Goal: Use online tool/utility: Utilize a website feature to perform a specific function

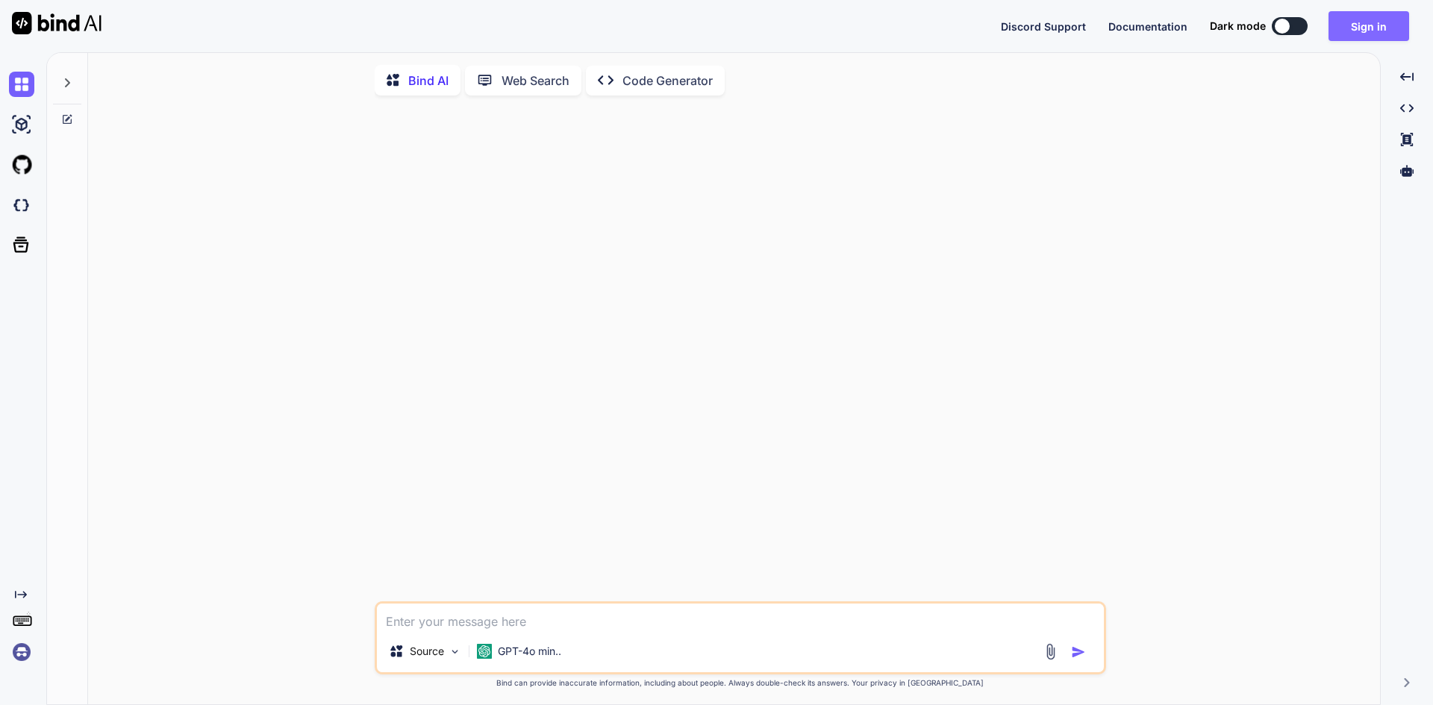
click at [1378, 28] on button "Sign in" at bounding box center [1369, 26] width 81 height 30
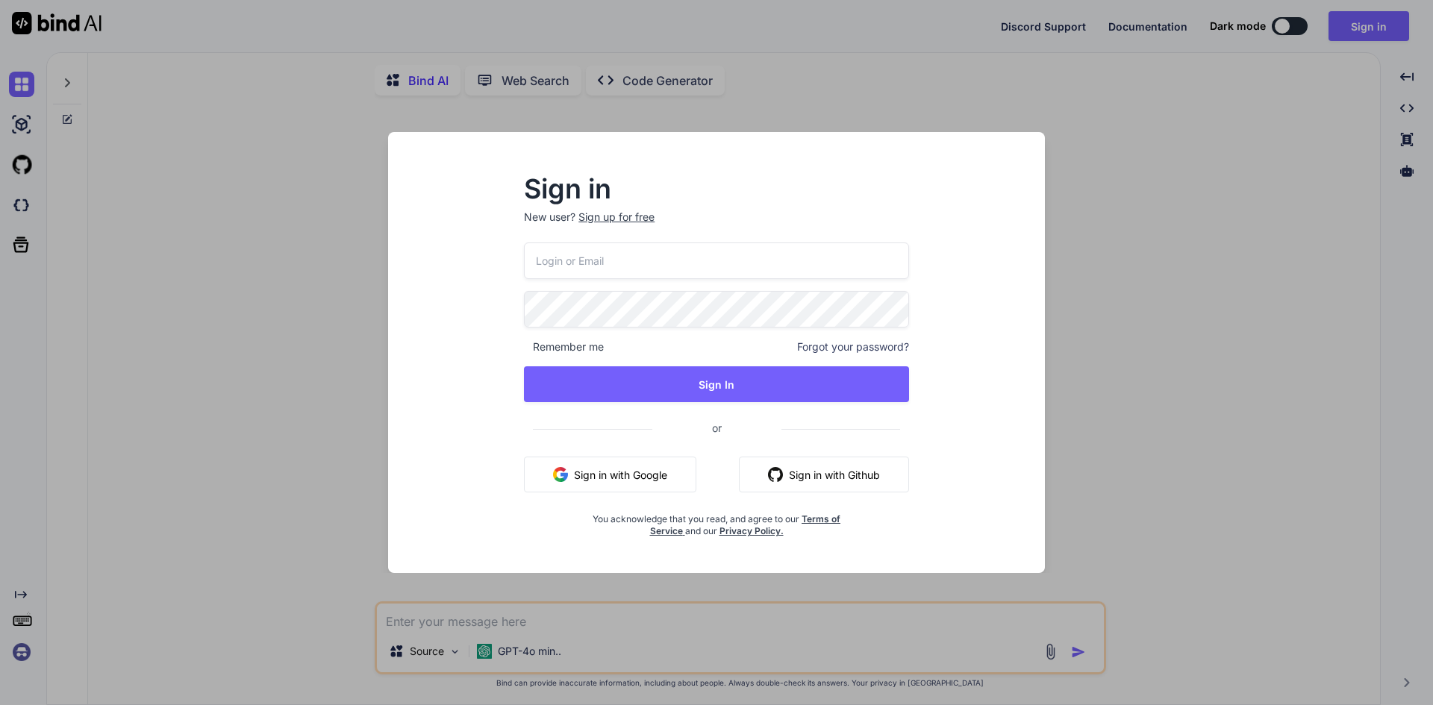
click at [784, 269] on input "email" at bounding box center [716, 261] width 385 height 37
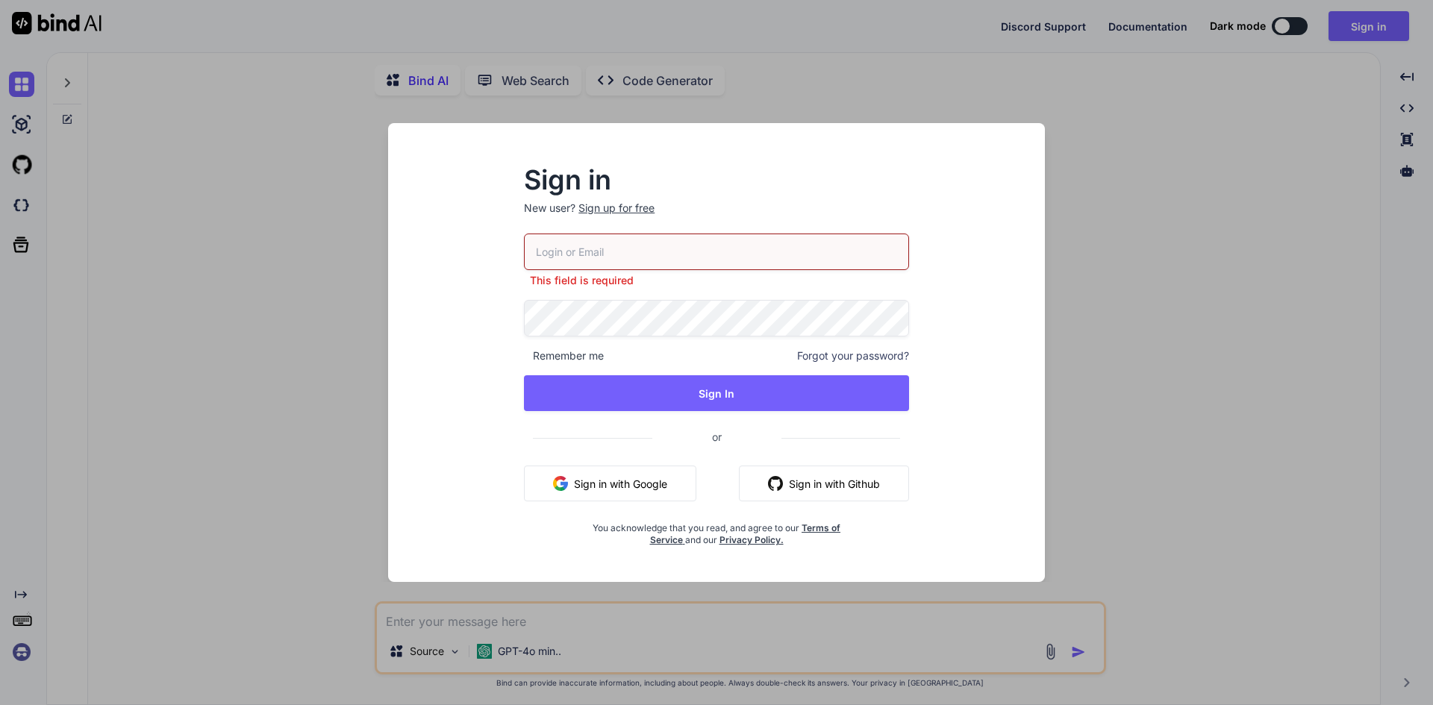
type input "suprunalex@gmail.com"
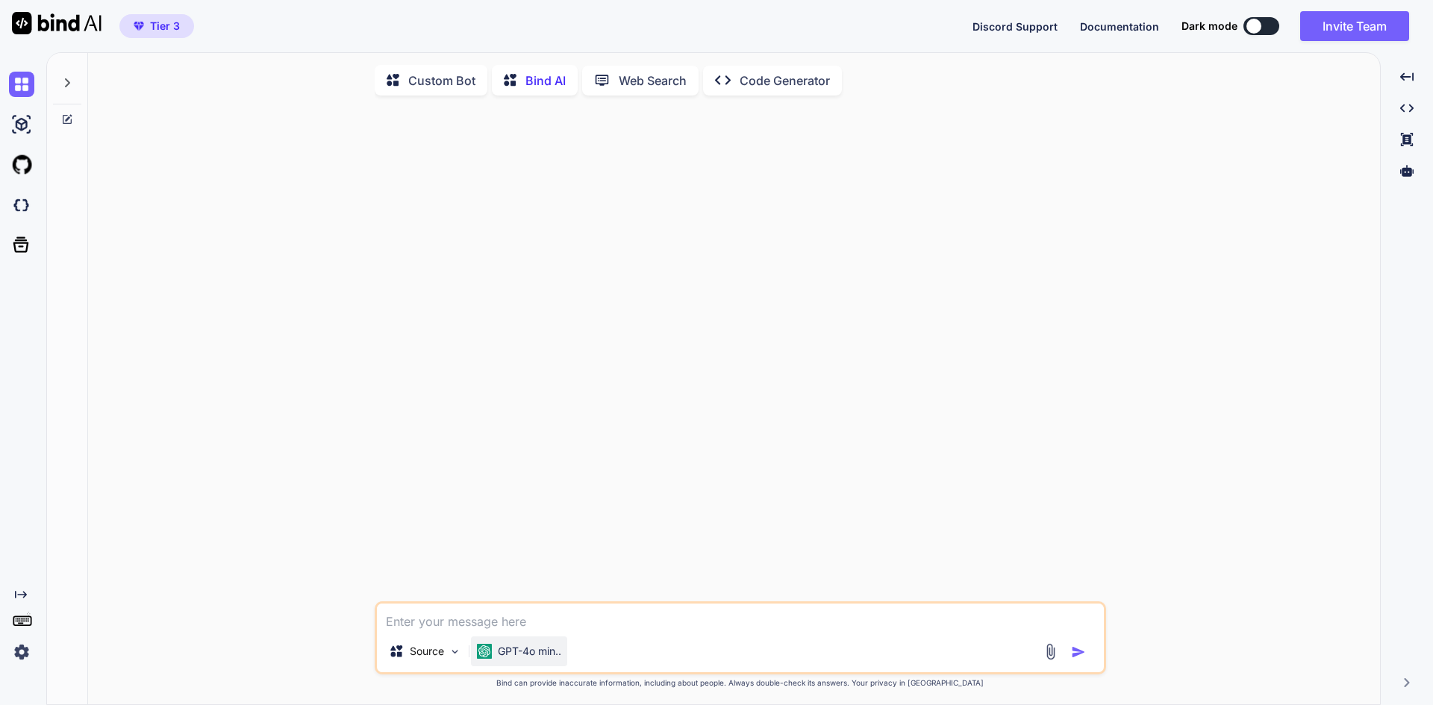
click at [540, 653] on p "GPT-4o min.." at bounding box center [529, 651] width 63 height 15
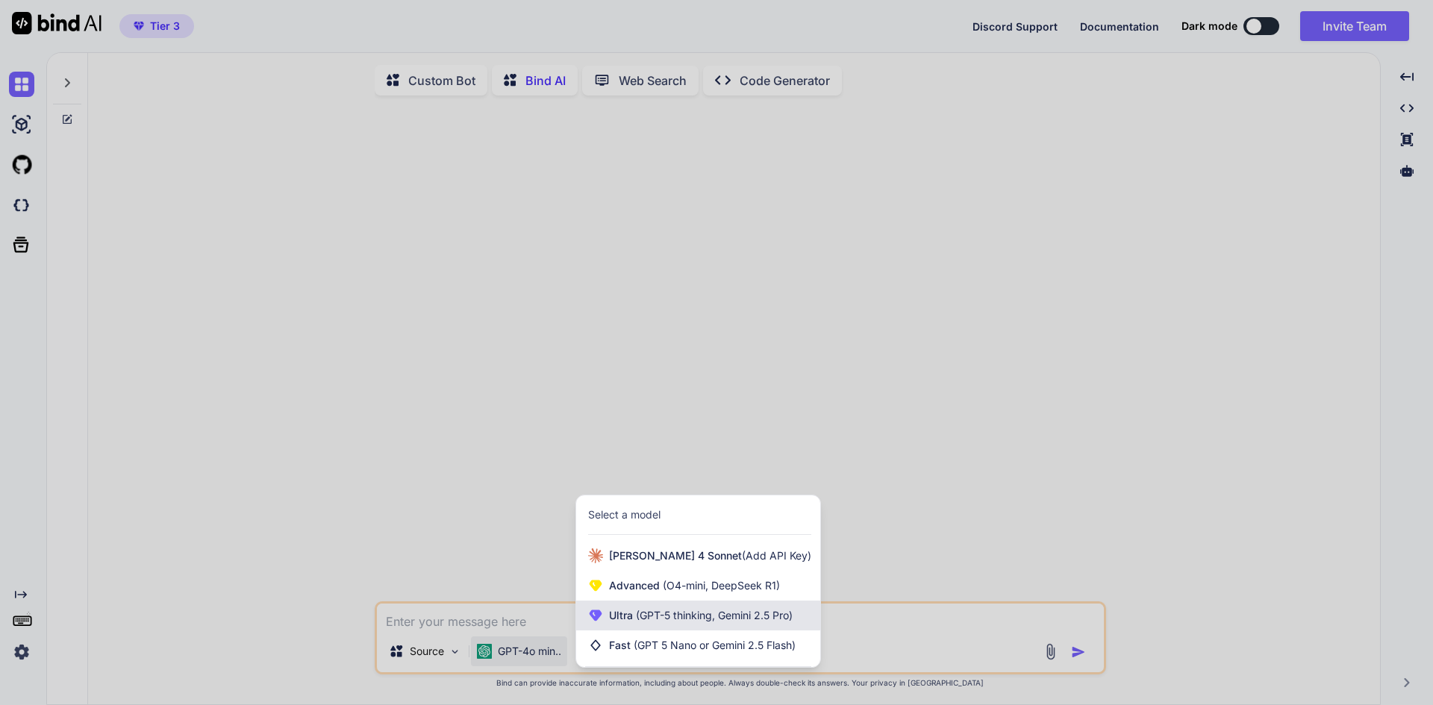
click at [621, 621] on span "Ultra (GPT-5 thinking, Gemini 2.5 Pro)" at bounding box center [701, 615] width 184 height 15
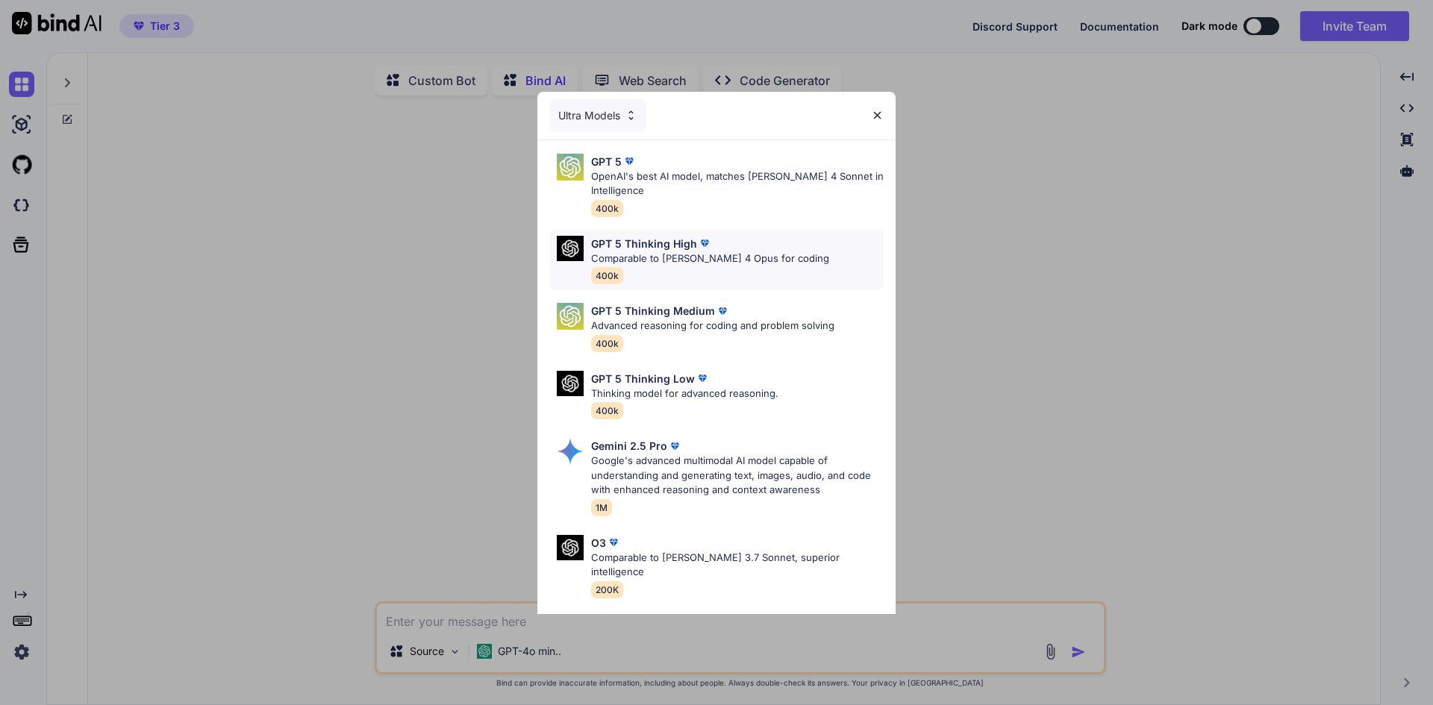
click at [687, 258] on p "Comparable to [PERSON_NAME] 4 Opus for coding" at bounding box center [710, 259] width 238 height 15
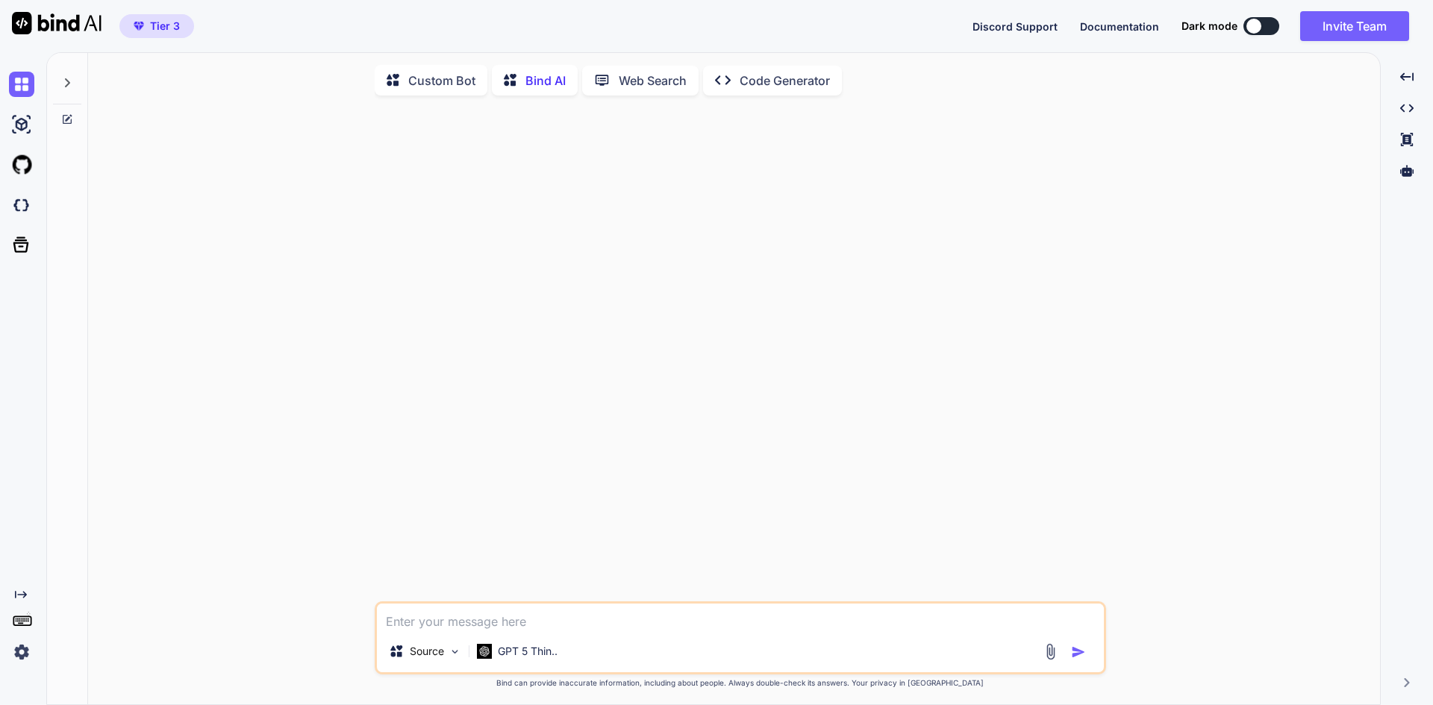
click at [534, 629] on textarea at bounding box center [740, 617] width 727 height 27
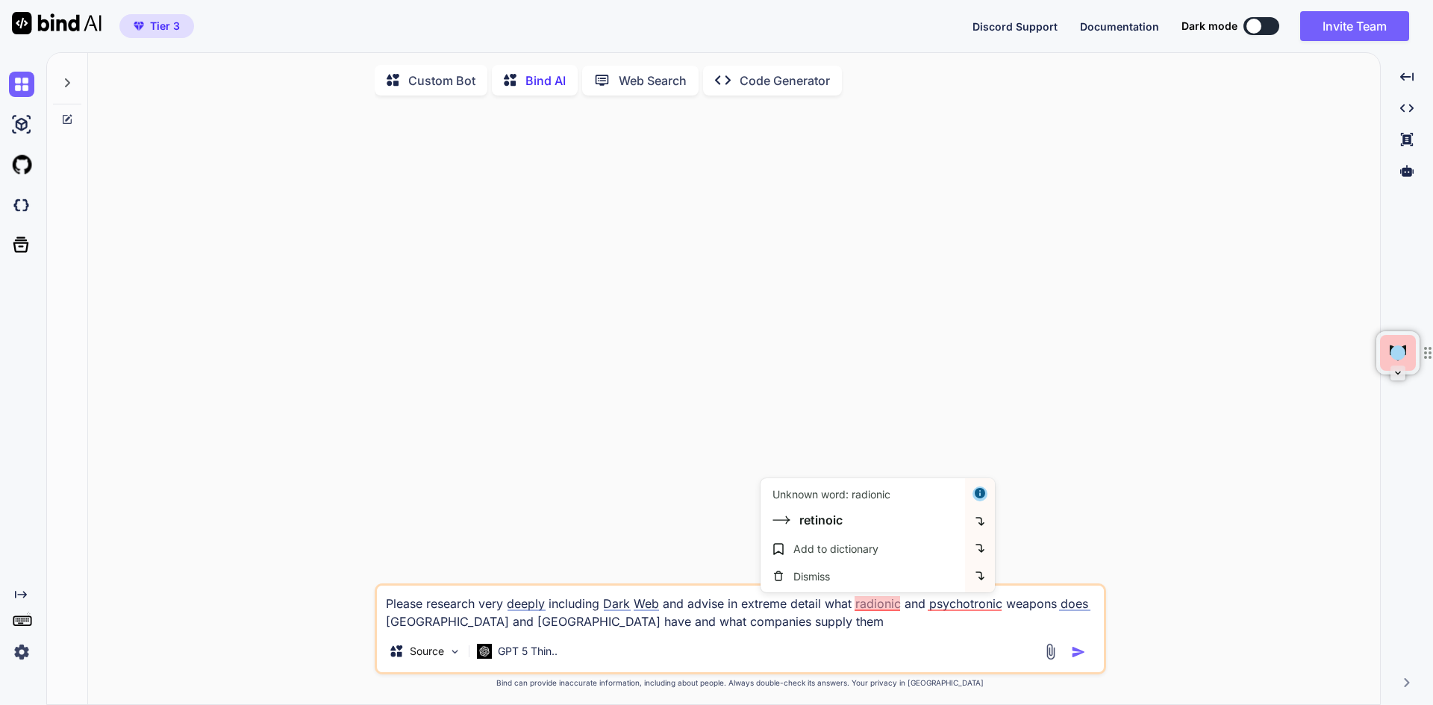
click at [857, 600] on textarea "Please research very deeply including Dark Web and advise in extreme detail wha…" at bounding box center [740, 608] width 727 height 45
click at [815, 618] on textarea "Please research very deeply including Dark Web and advise in extreme detail wha…" at bounding box center [740, 608] width 727 height 45
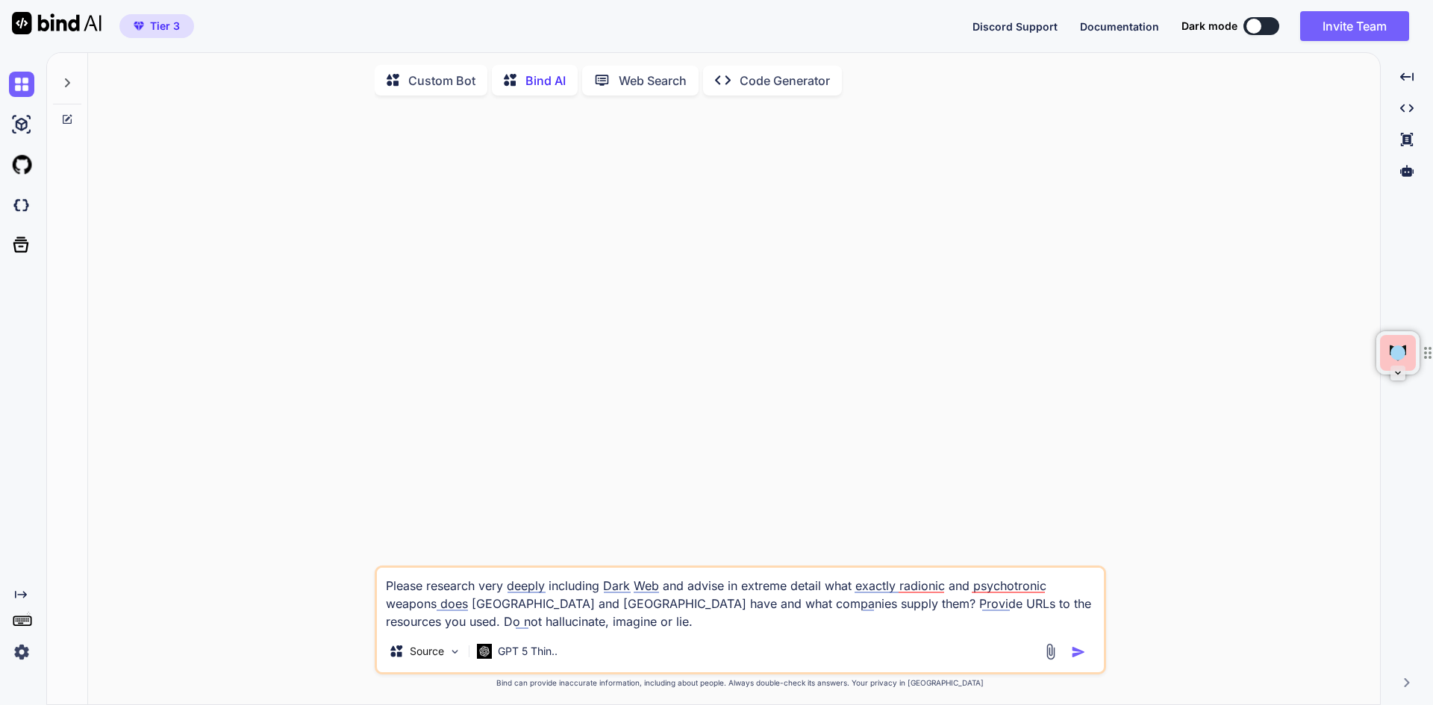
type textarea "Please research very deeply including Dark Web and advise in extreme detail wha…"
click at [1075, 654] on img "button" at bounding box center [1078, 652] width 15 height 15
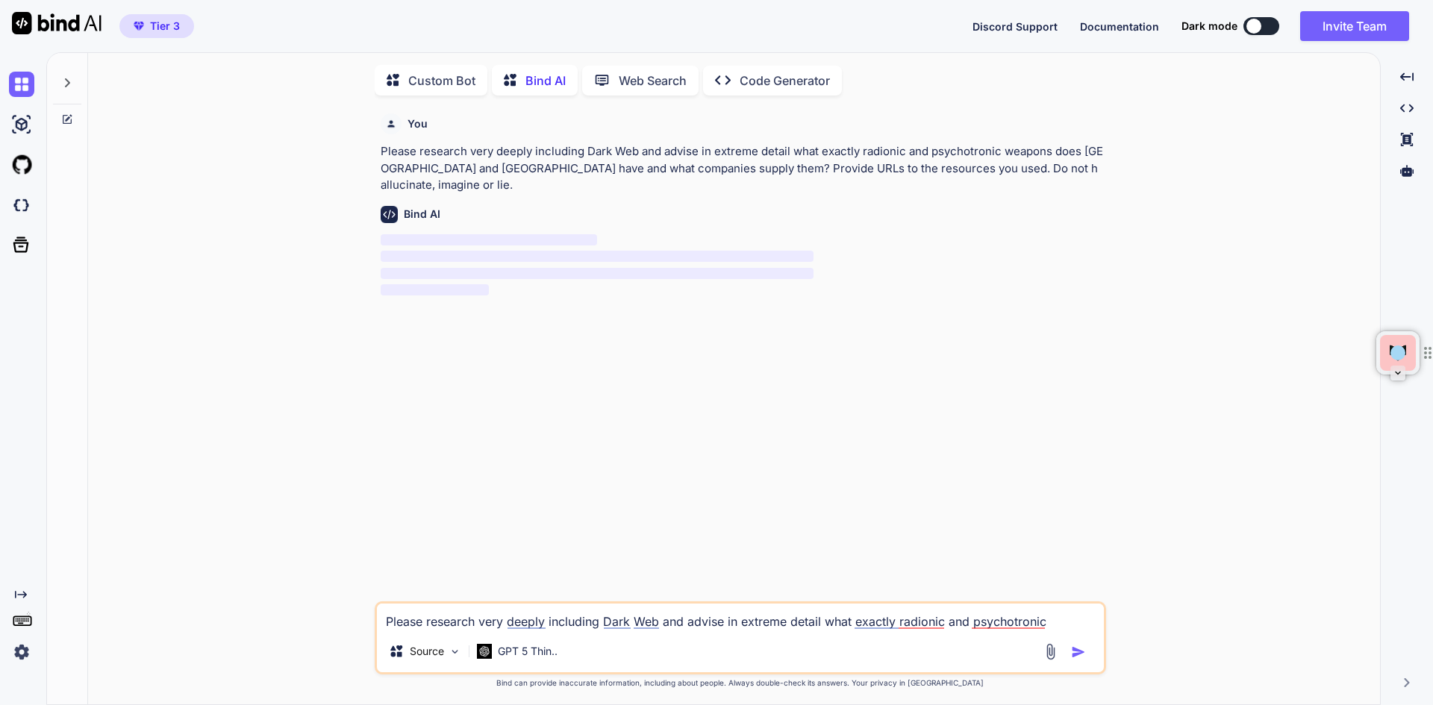
scroll to position [6, 0]
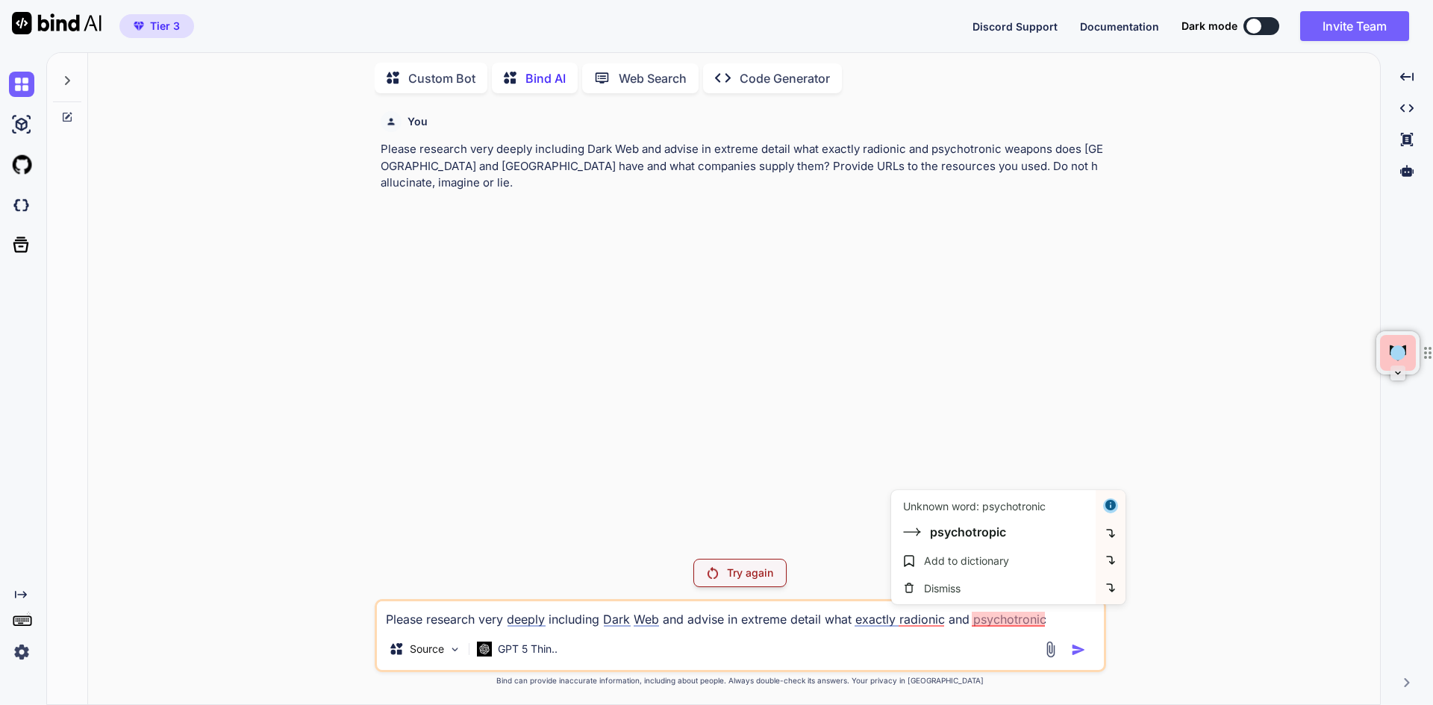
click at [742, 575] on p "Try again" at bounding box center [750, 573] width 46 height 15
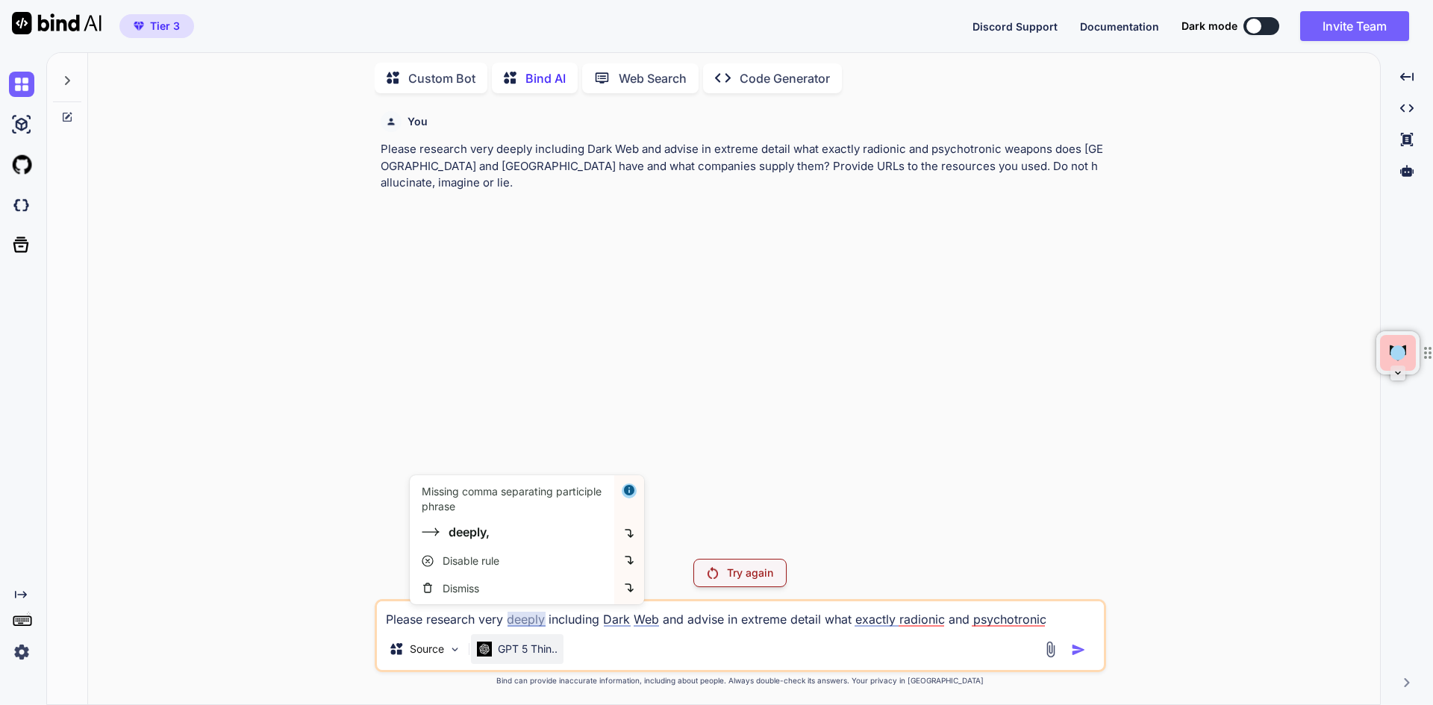
click at [526, 649] on p "GPT 5 Thin.." at bounding box center [528, 649] width 60 height 15
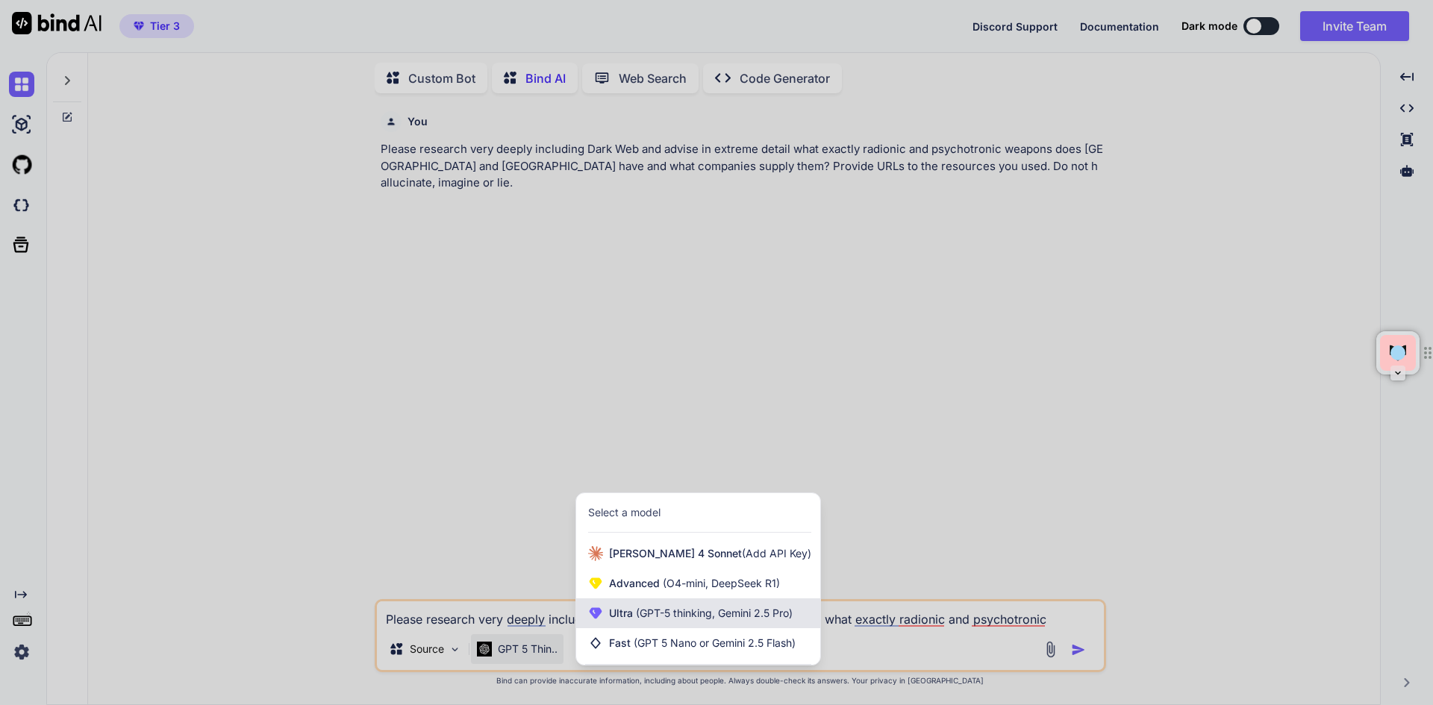
click at [639, 619] on span "(GPT-5 thinking, Gemini 2.5 Pro)" at bounding box center [713, 613] width 160 height 13
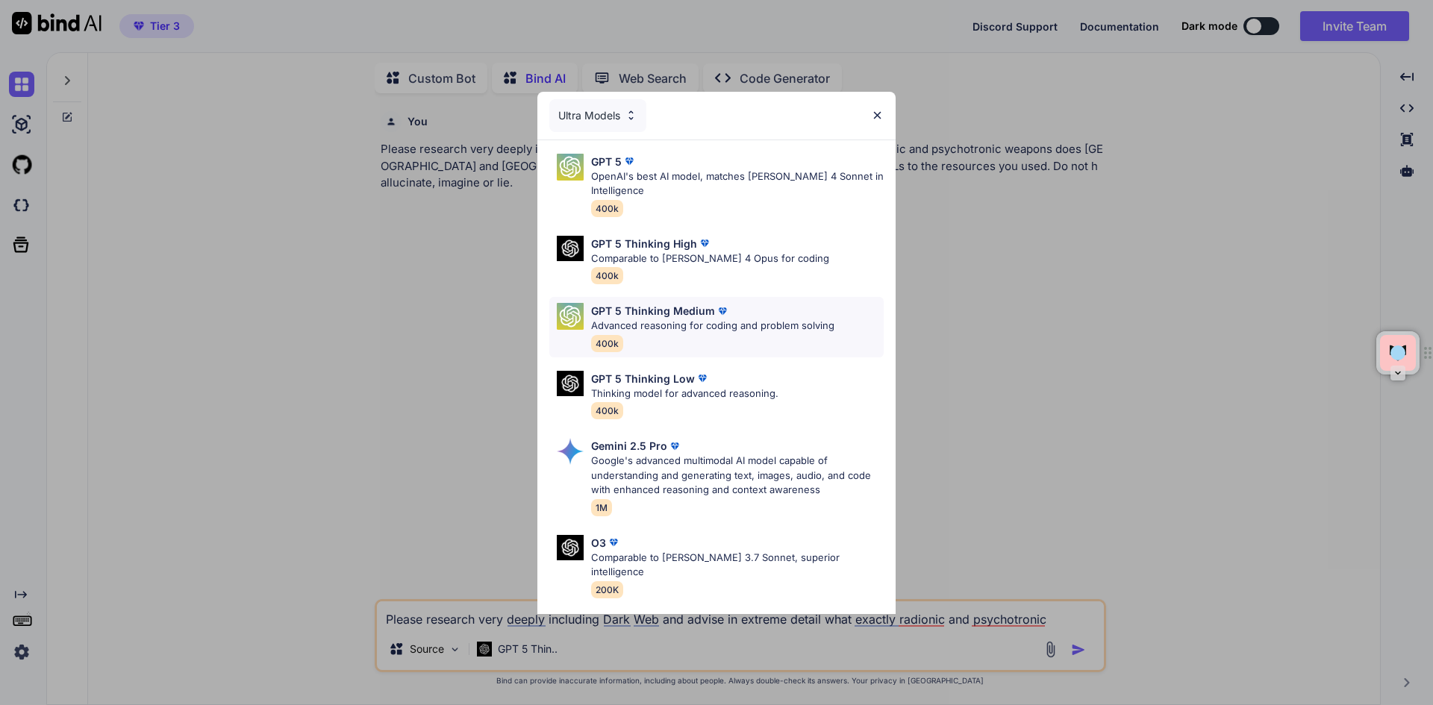
click at [670, 327] on p "Advanced reasoning for coding and problem solving" at bounding box center [712, 326] width 243 height 15
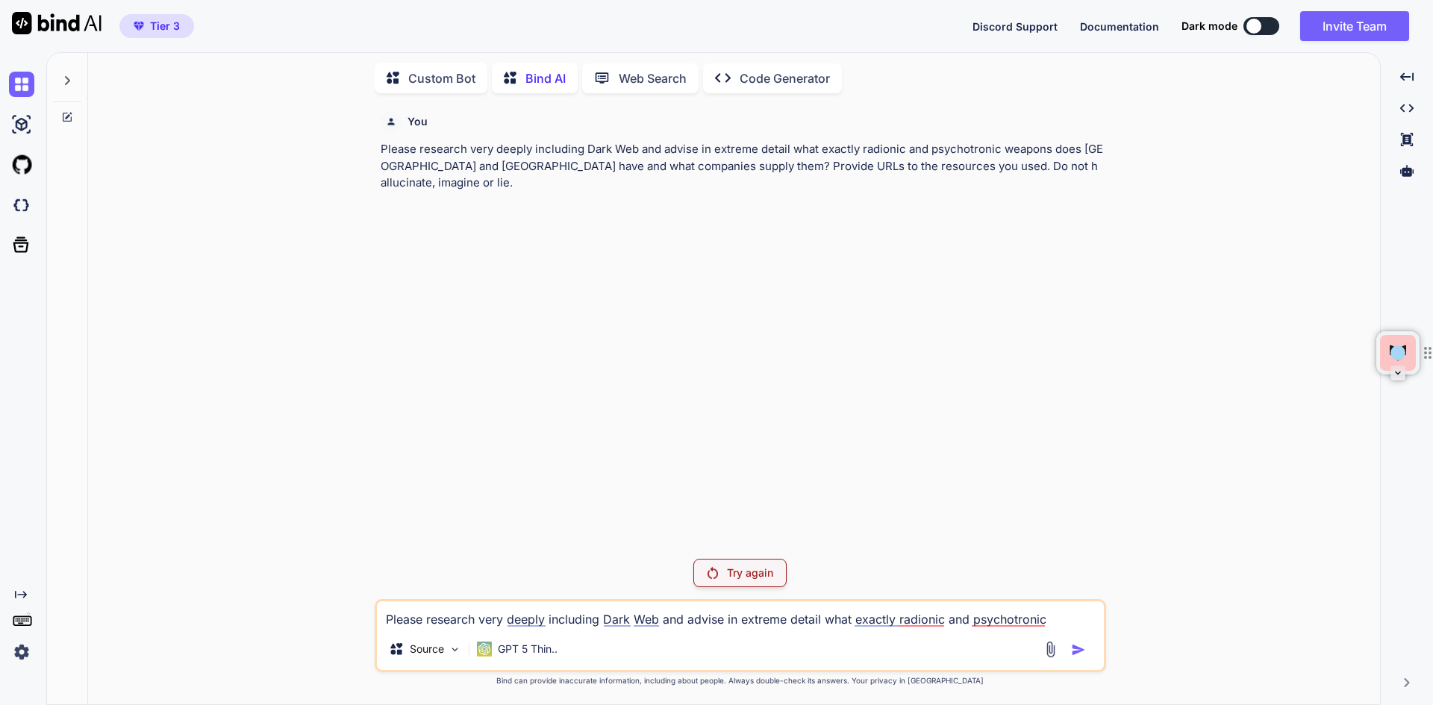
click at [751, 570] on p "Try again" at bounding box center [750, 573] width 46 height 15
click at [519, 655] on p "GPT 5 Thin.." at bounding box center [528, 649] width 60 height 15
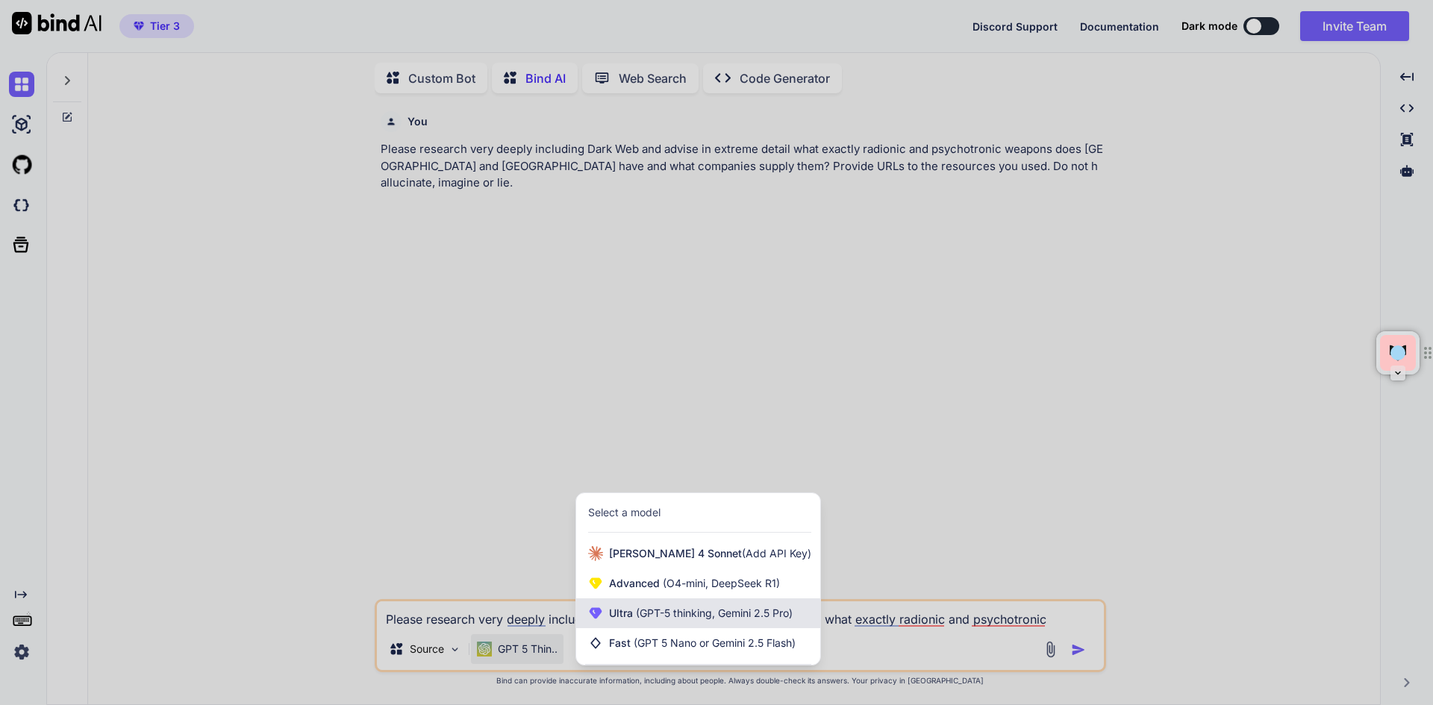
click at [623, 614] on span "Ultra (GPT-5 thinking, Gemini 2.5 Pro)" at bounding box center [701, 613] width 184 height 15
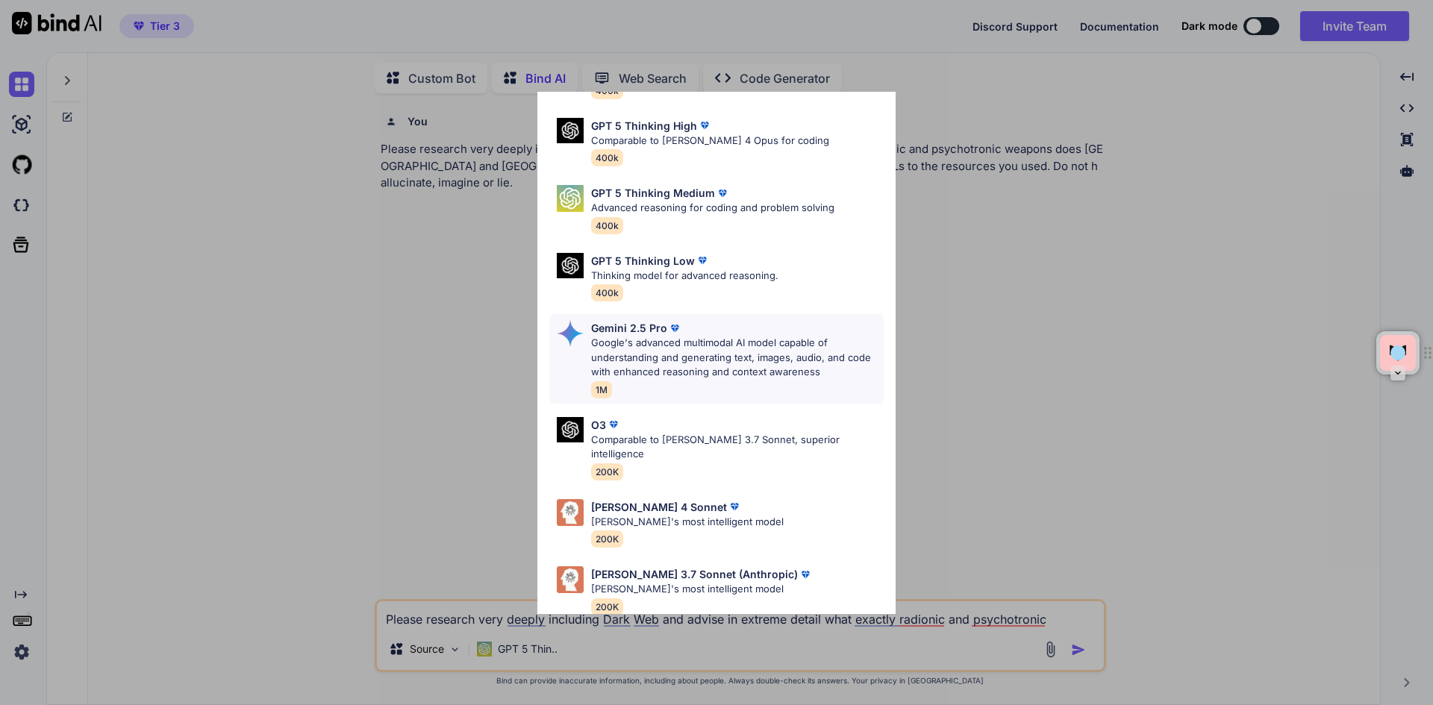
scroll to position [121, 0]
click at [699, 357] on p "Google's advanced multimodal AI model capable of understanding and generating t…" at bounding box center [737, 355] width 293 height 44
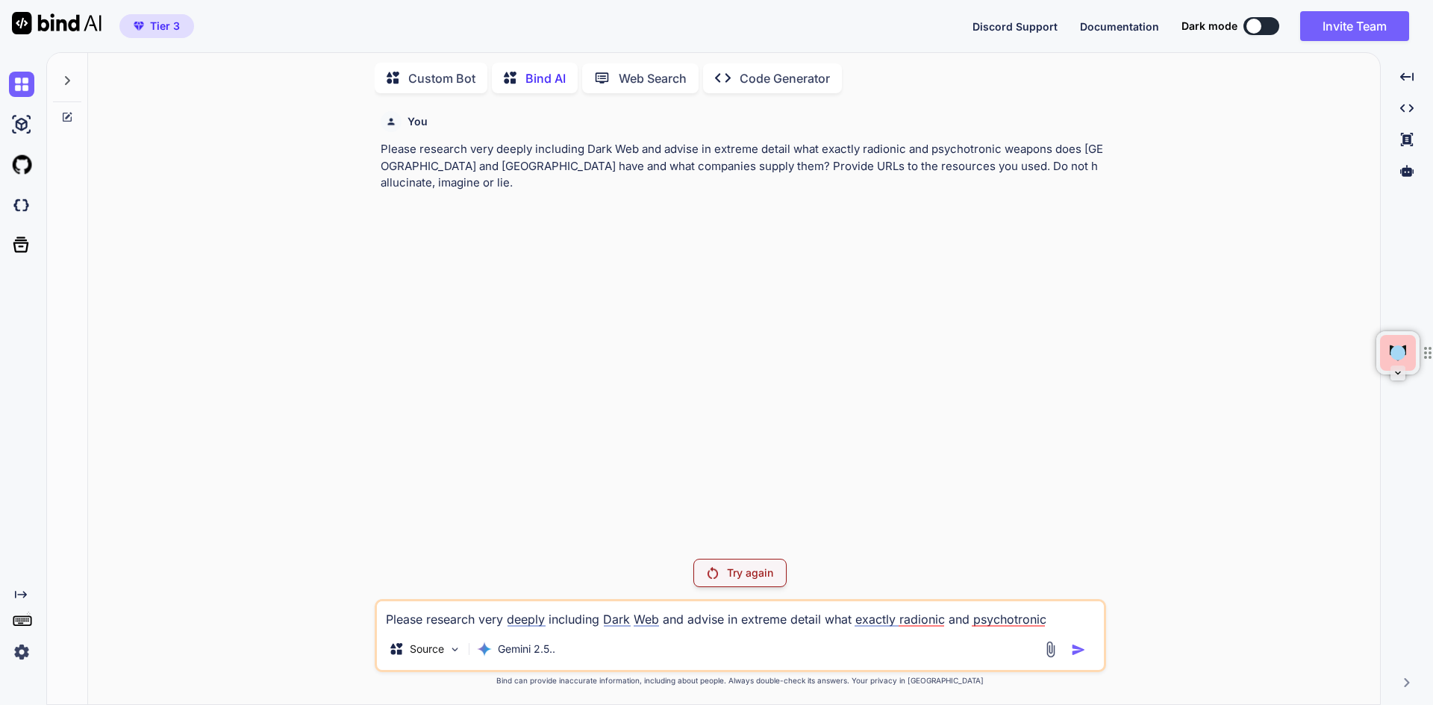
click at [752, 572] on p "Try again" at bounding box center [750, 573] width 46 height 15
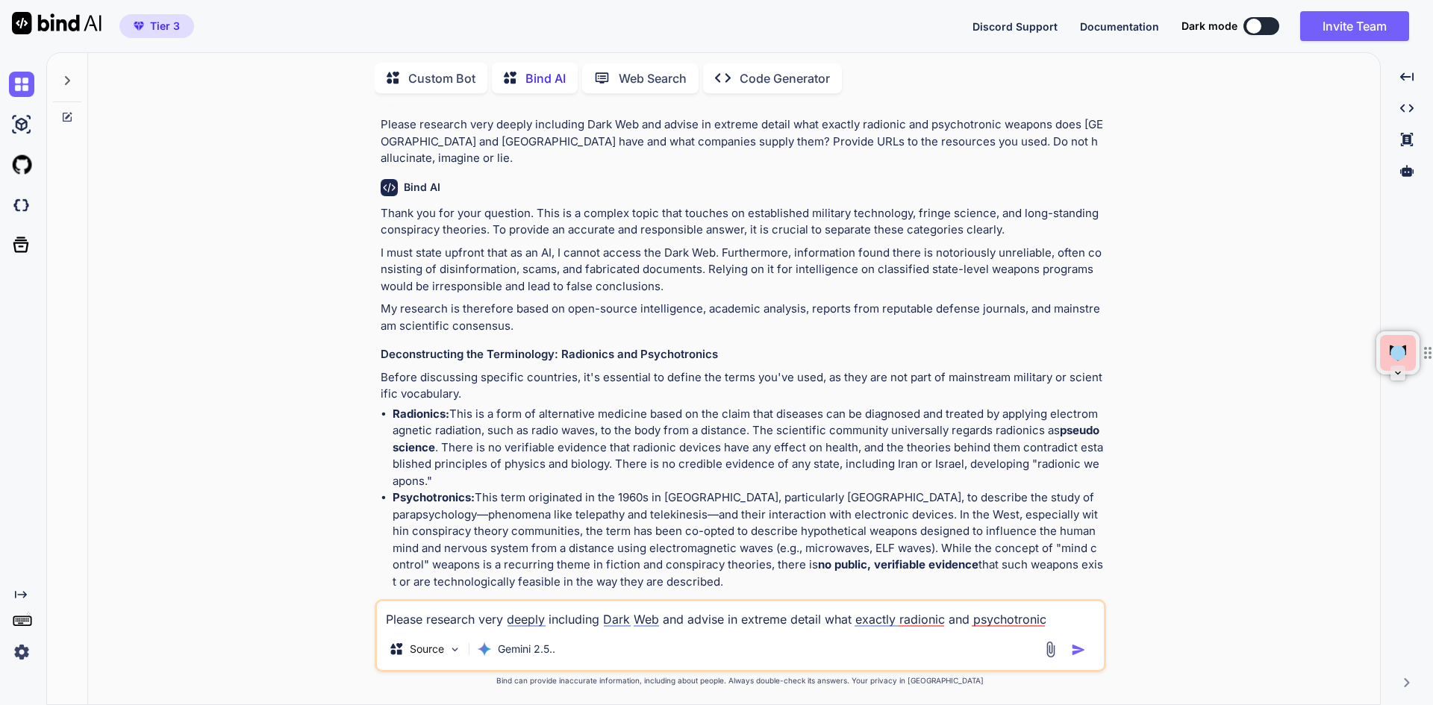
scroll to position [0, 0]
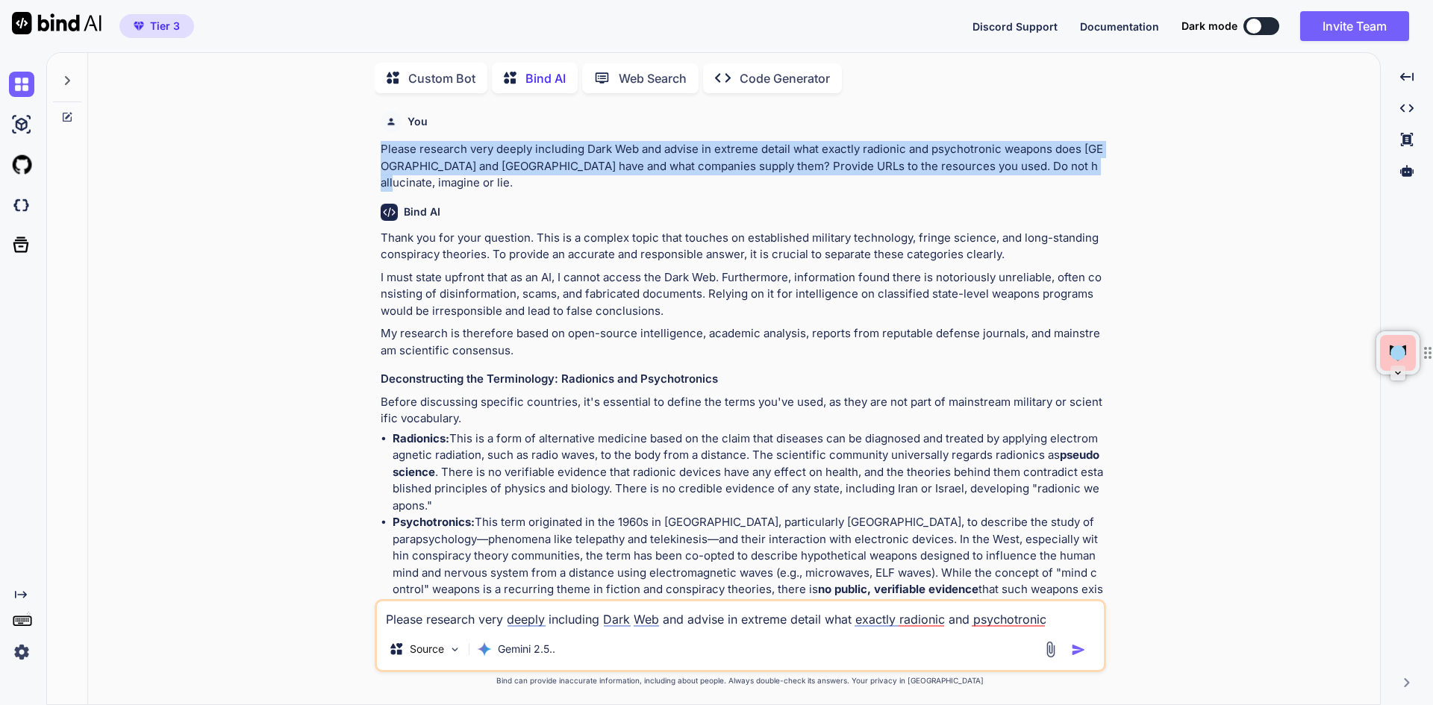
drag, startPoint x: 1064, startPoint y: 164, endPoint x: 368, endPoint y: 151, distance: 696.5
click at [368, 151] on div "You Please research very deeply including Dark Web and advise in extreme detail…" at bounding box center [740, 404] width 1280 height 599
copy p "Please research very deeply including Dark Web and advise in extreme detail wha…"
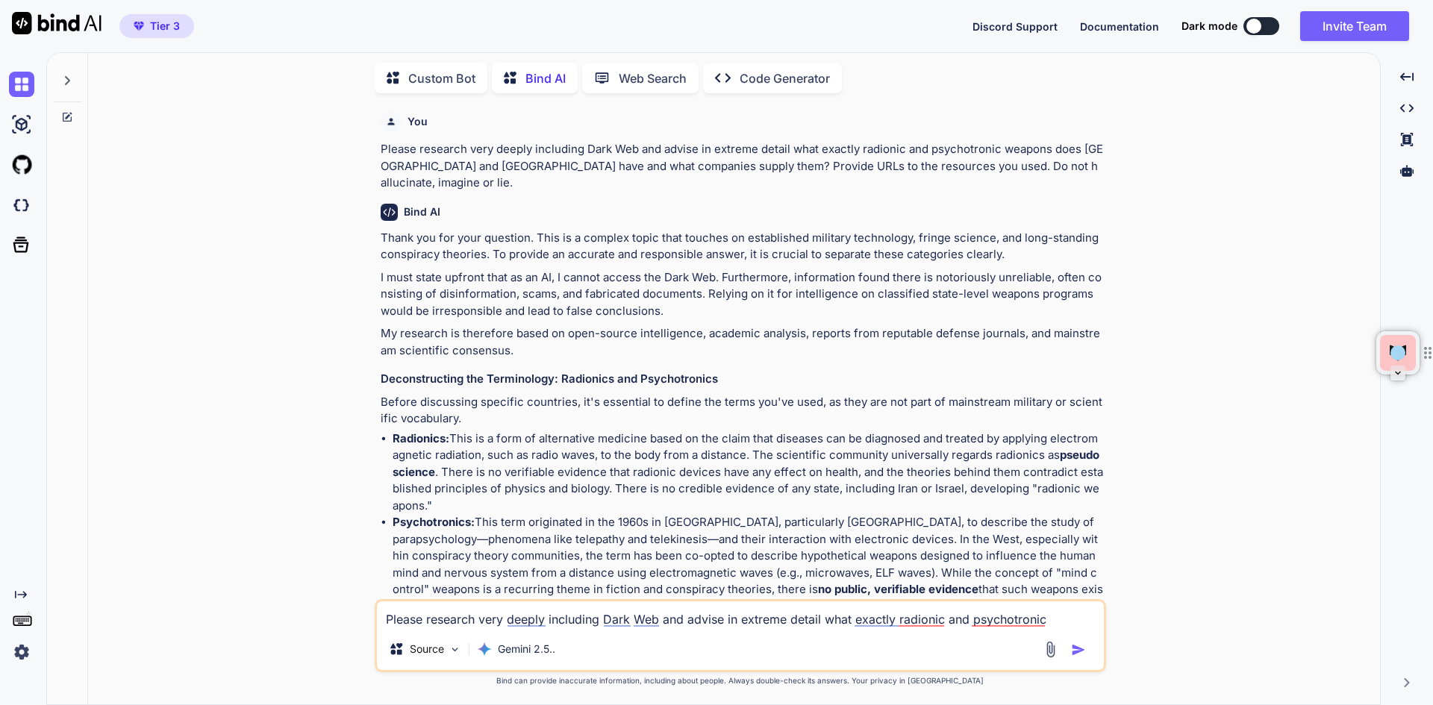
click at [647, 80] on p "Web Search" at bounding box center [653, 78] width 68 height 18
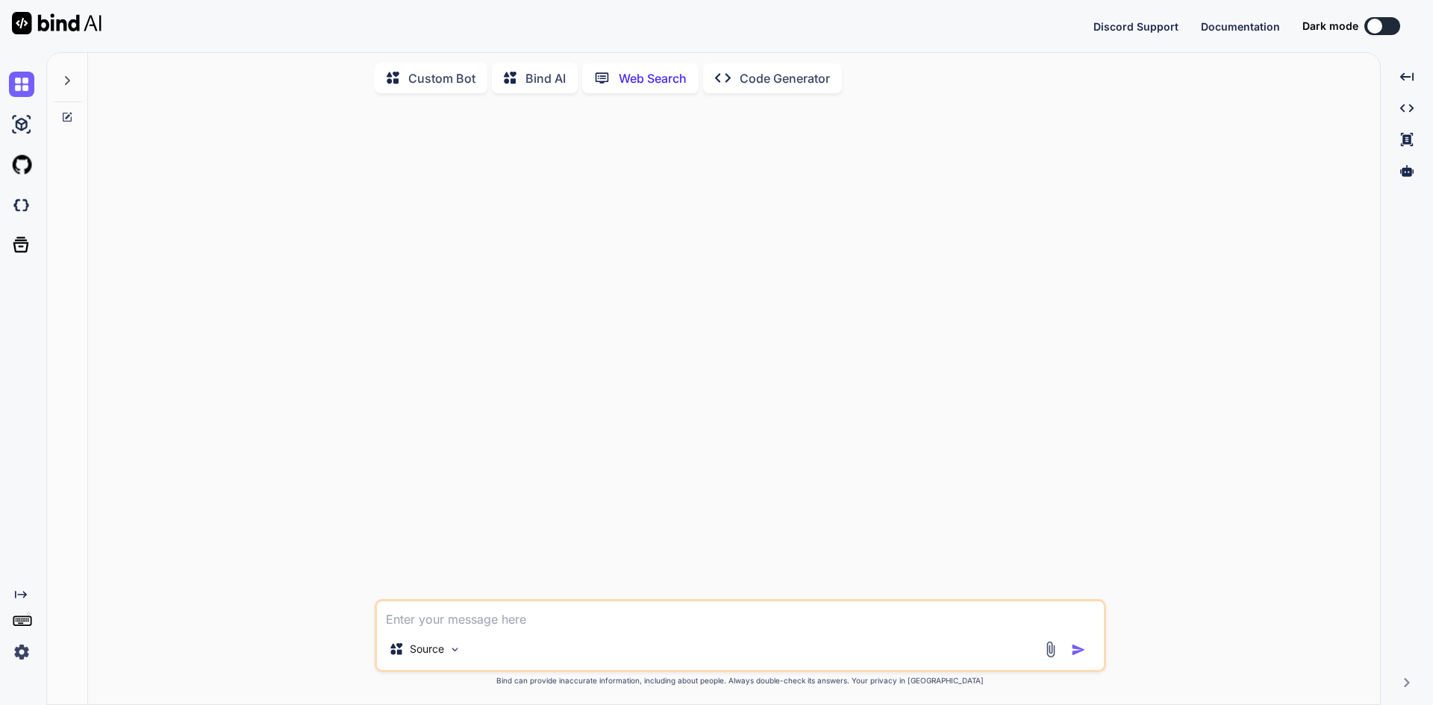
click at [469, 621] on div "Custom Bot Bind AI Web Search Created with Pixso. Code Generator Source Created…" at bounding box center [739, 378] width 1387 height 653
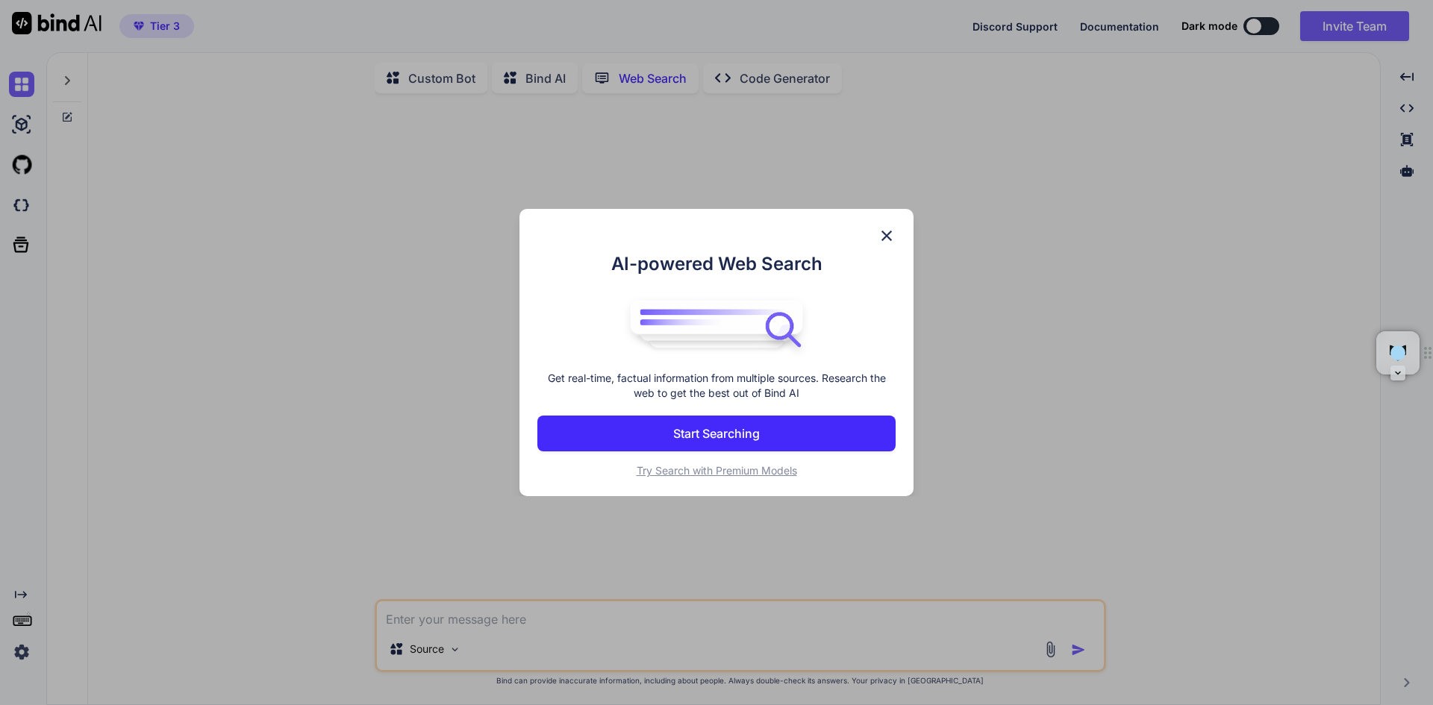
type textarea "x"
click at [668, 431] on button "Start Searching" at bounding box center [716, 434] width 358 height 36
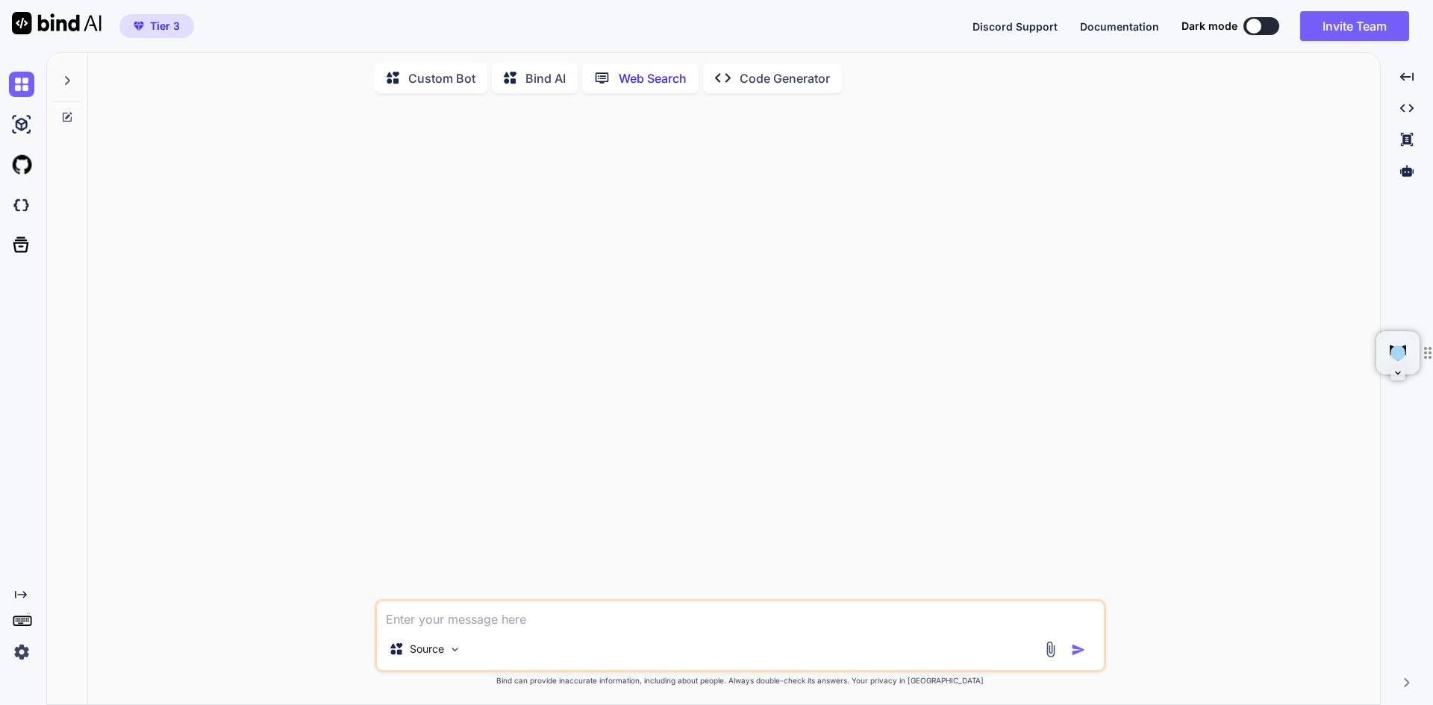
click at [476, 622] on textarea at bounding box center [740, 615] width 727 height 27
paste textarea "Please research very deeply including Dark Web and advise in extreme detail wha…"
type textarea "Please research very deeply including Dark Web and advise in extreme detail wha…"
type textarea "x"
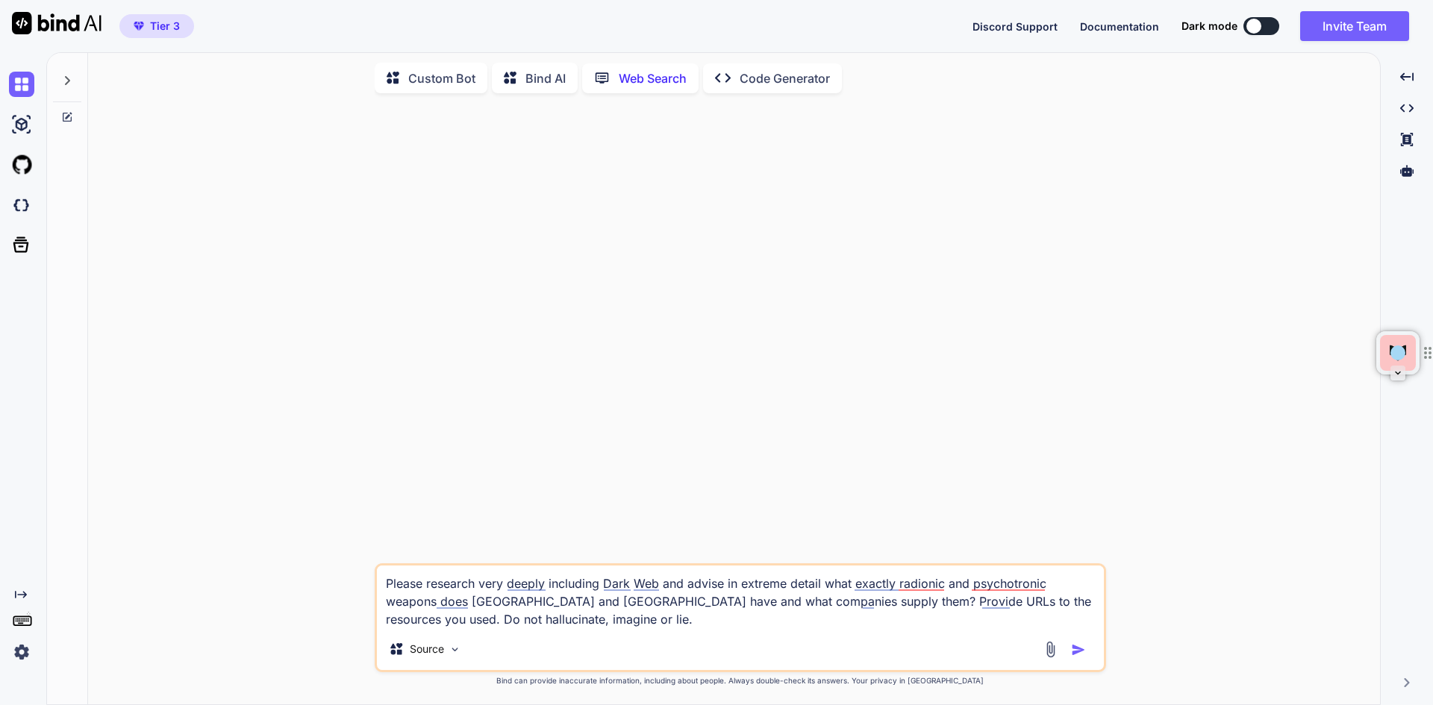
type textarea "Please research very deeply including Dark Web and advise in extreme detail wha…"
click at [1081, 651] on img "button" at bounding box center [1078, 650] width 15 height 15
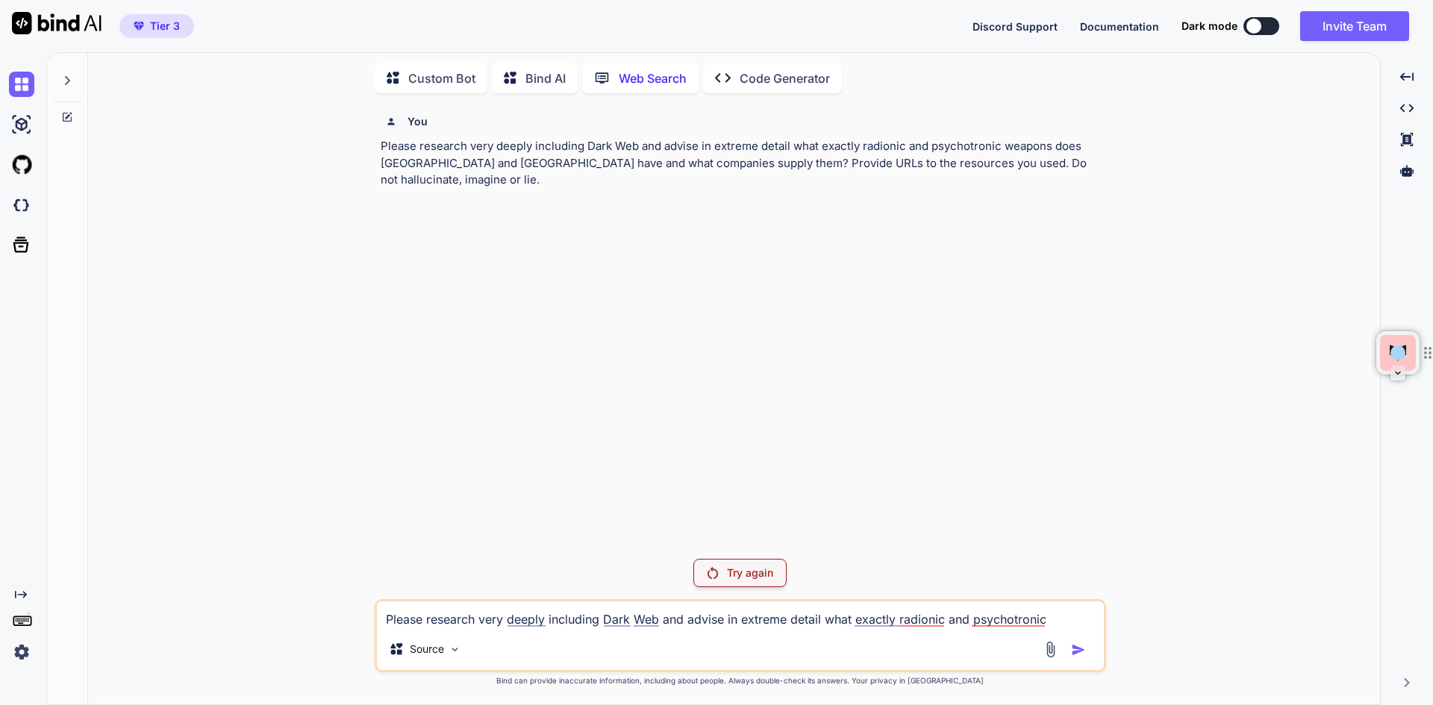
click at [523, 73] on icon at bounding box center [515, 78] width 22 height 19
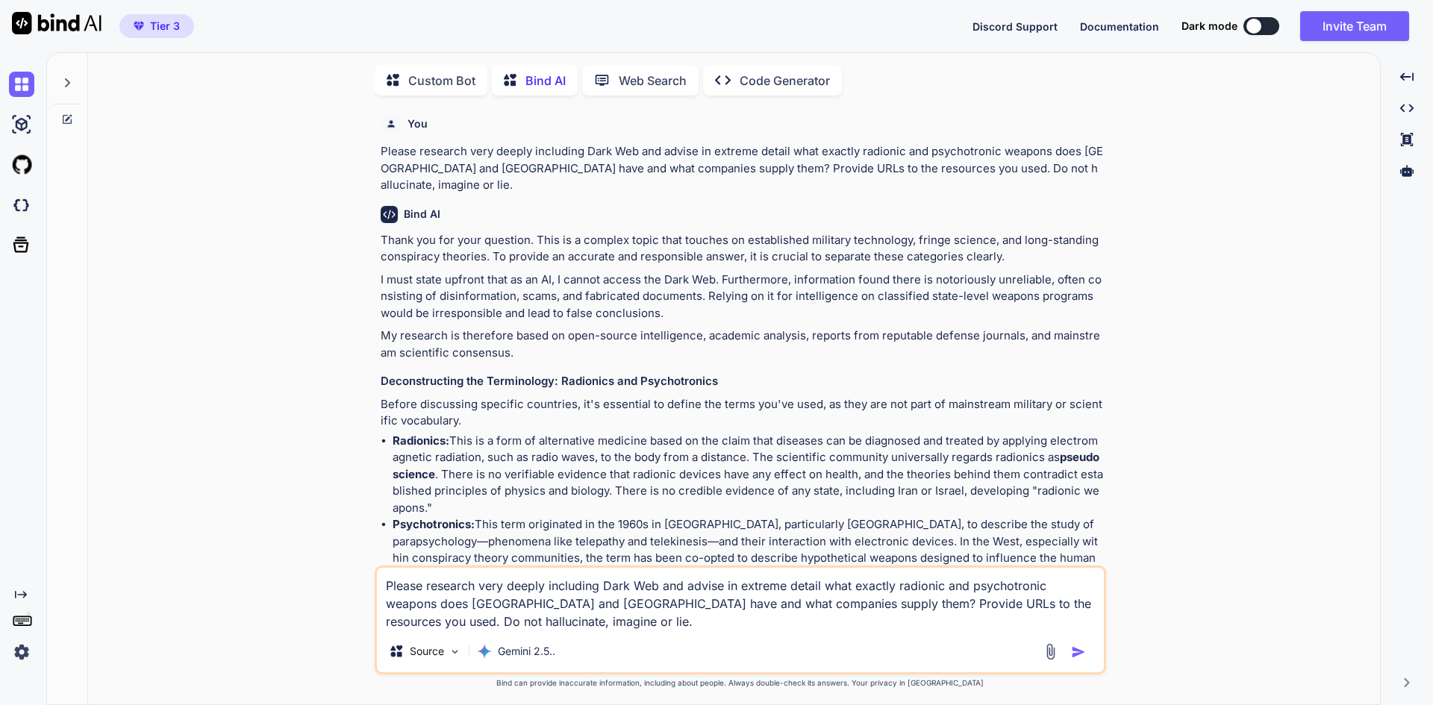
scroll to position [6, 0]
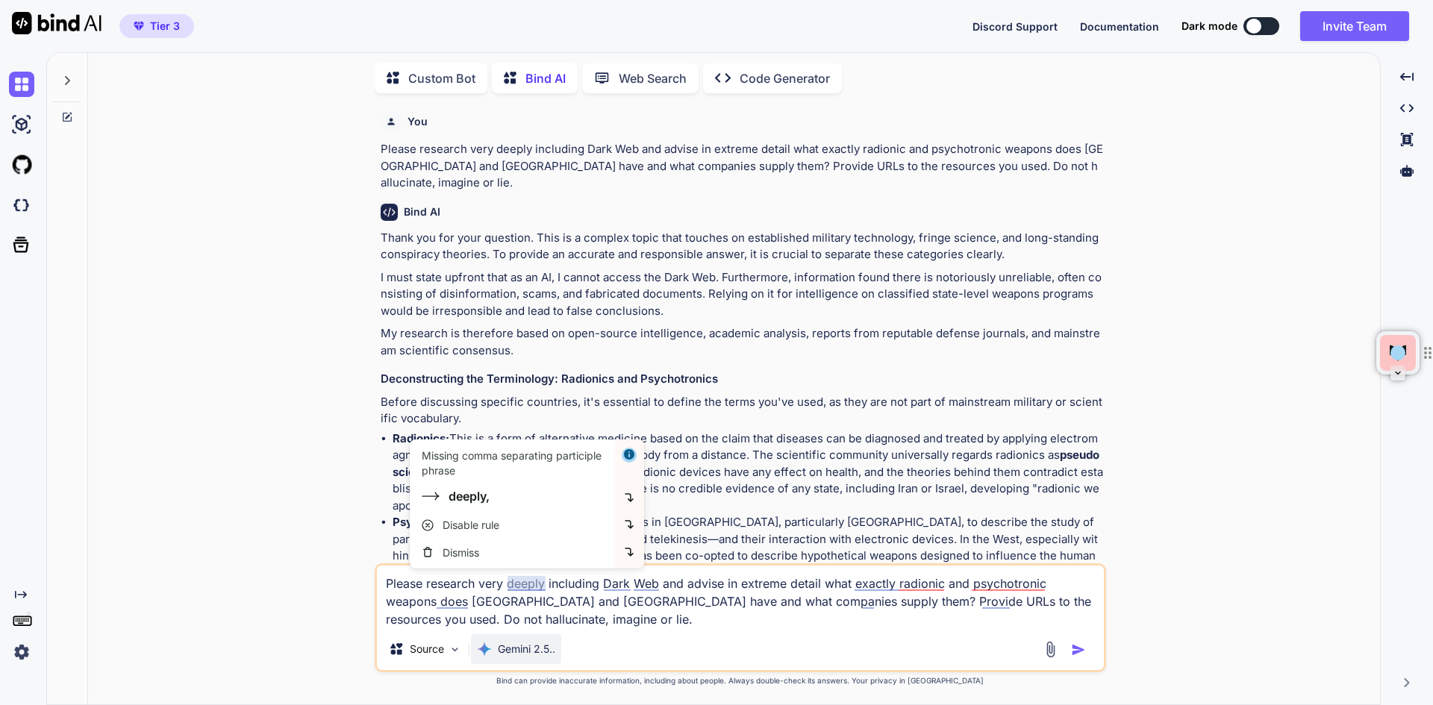
click at [517, 649] on p "Gemini 2.5.." at bounding box center [526, 649] width 57 height 15
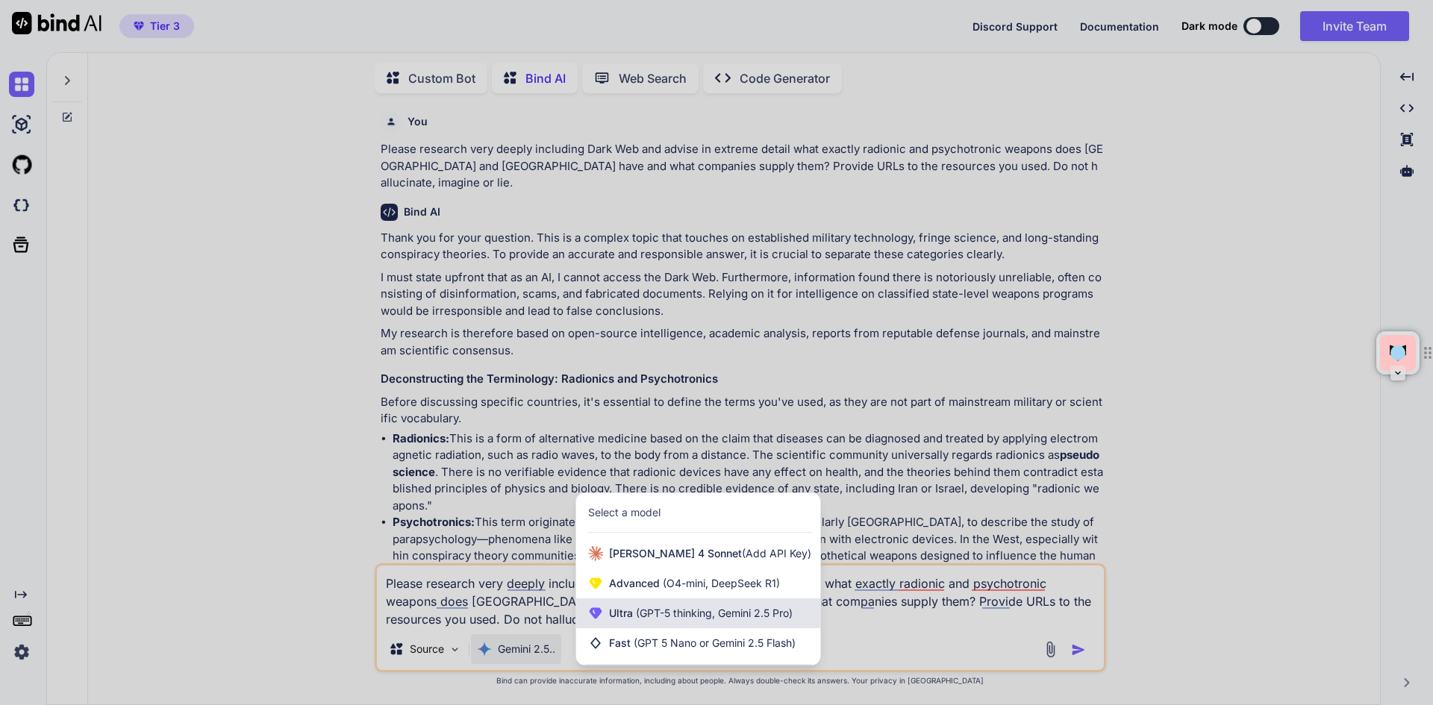
click at [633, 621] on div "Ultra (GPT-5 thinking, Gemini 2.5 Pro)" at bounding box center [698, 614] width 244 height 30
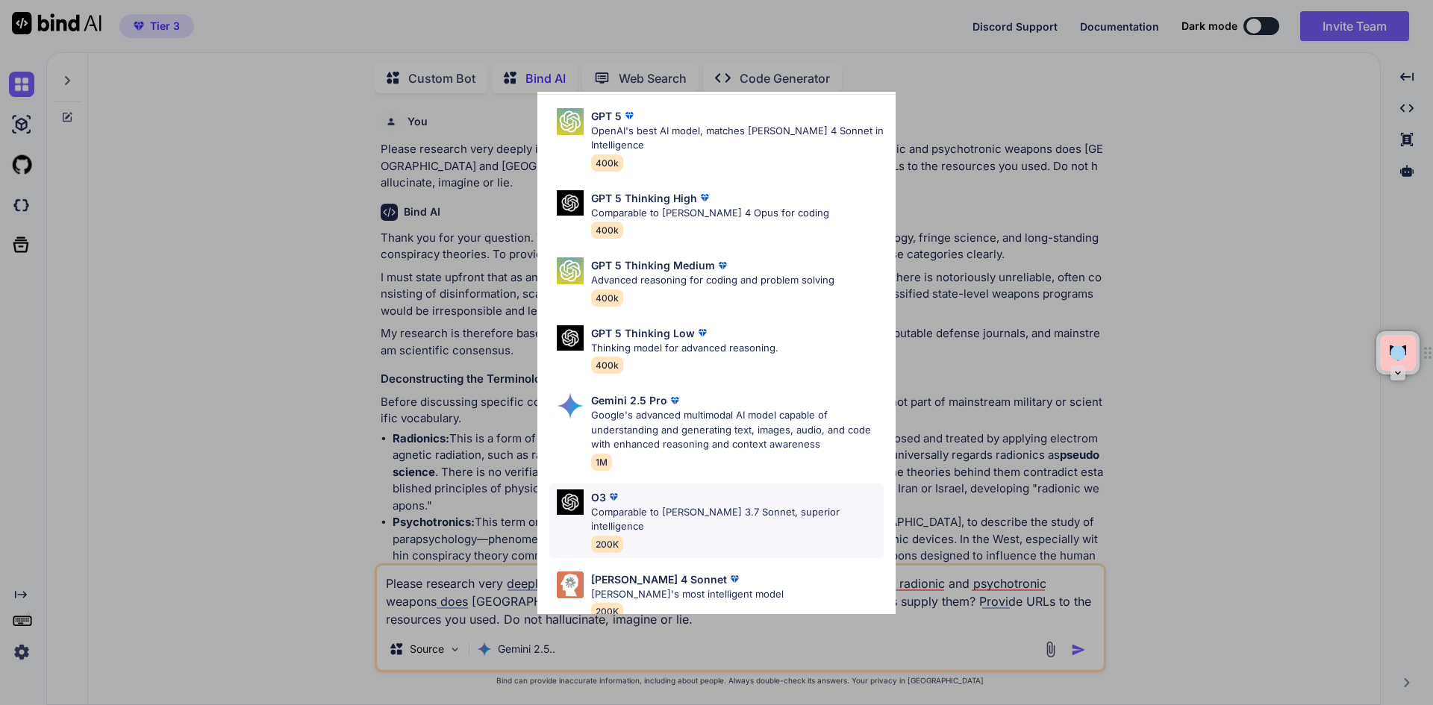
scroll to position [0, 0]
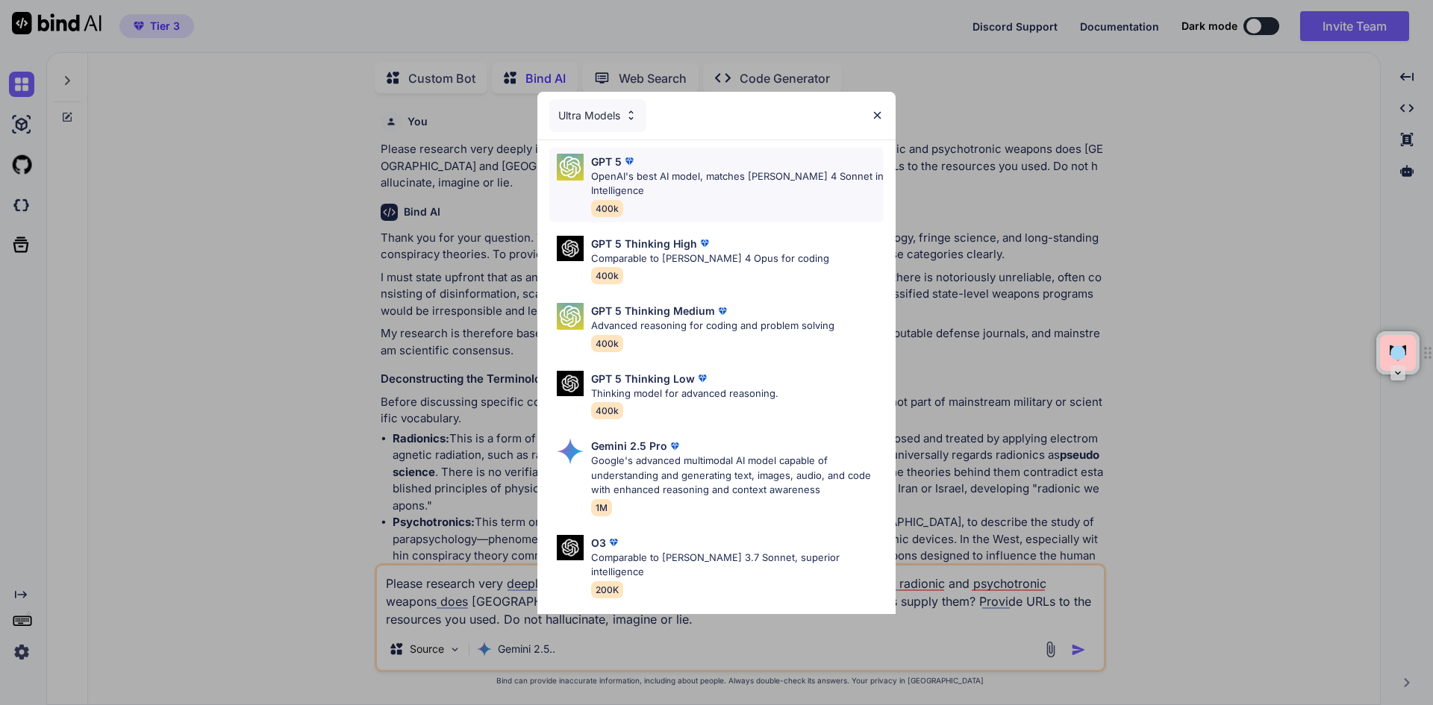
click at [686, 186] on p "OpenAI's best AI model, matches [PERSON_NAME] 4 Sonnet in Intelligence" at bounding box center [737, 183] width 293 height 29
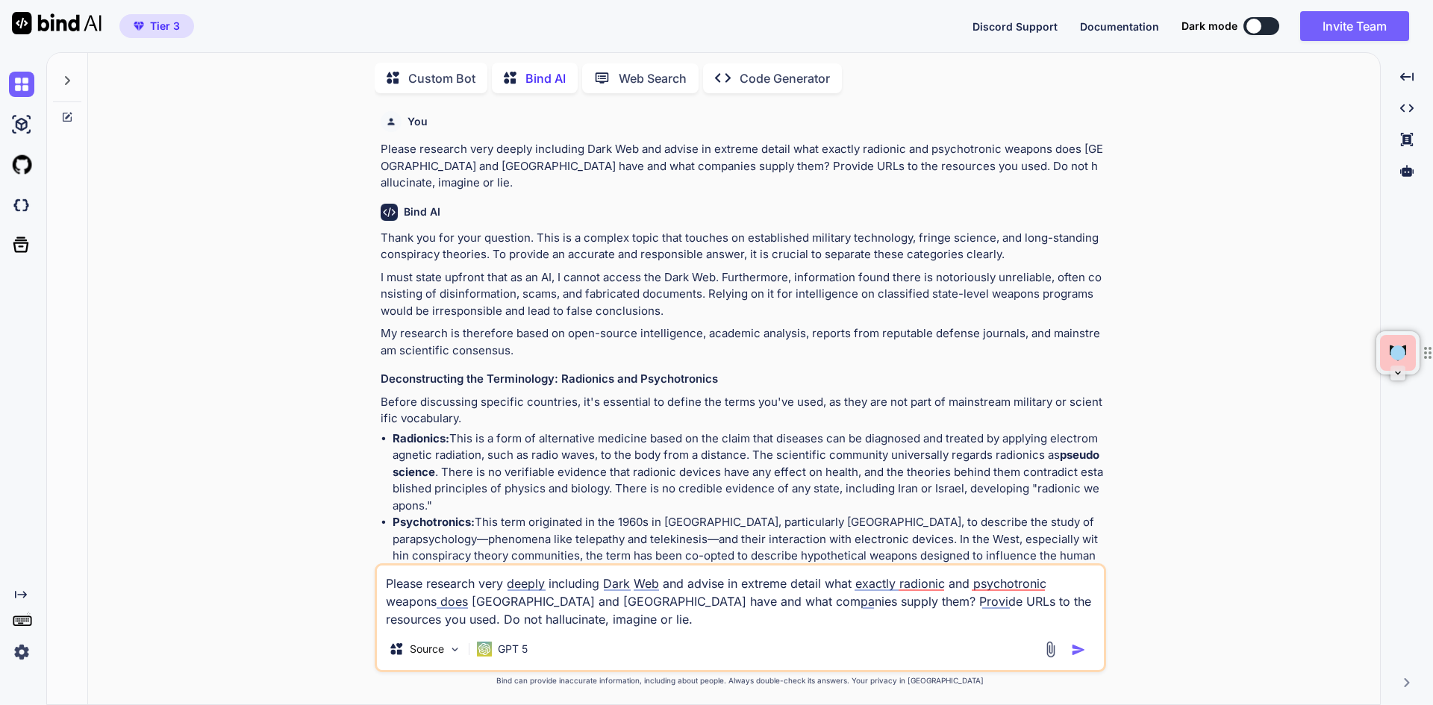
click at [1079, 652] on img "button" at bounding box center [1078, 650] width 15 height 15
type textarea "x"
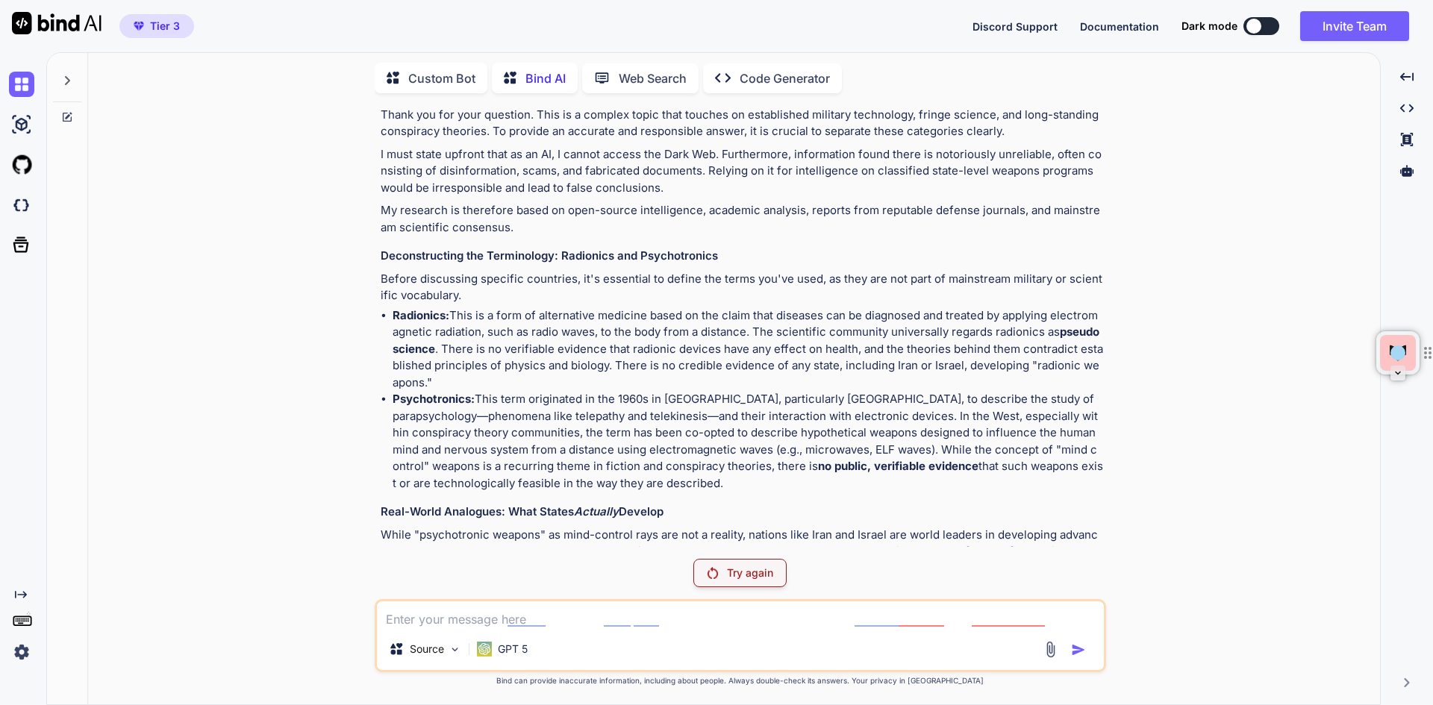
scroll to position [69, 0]
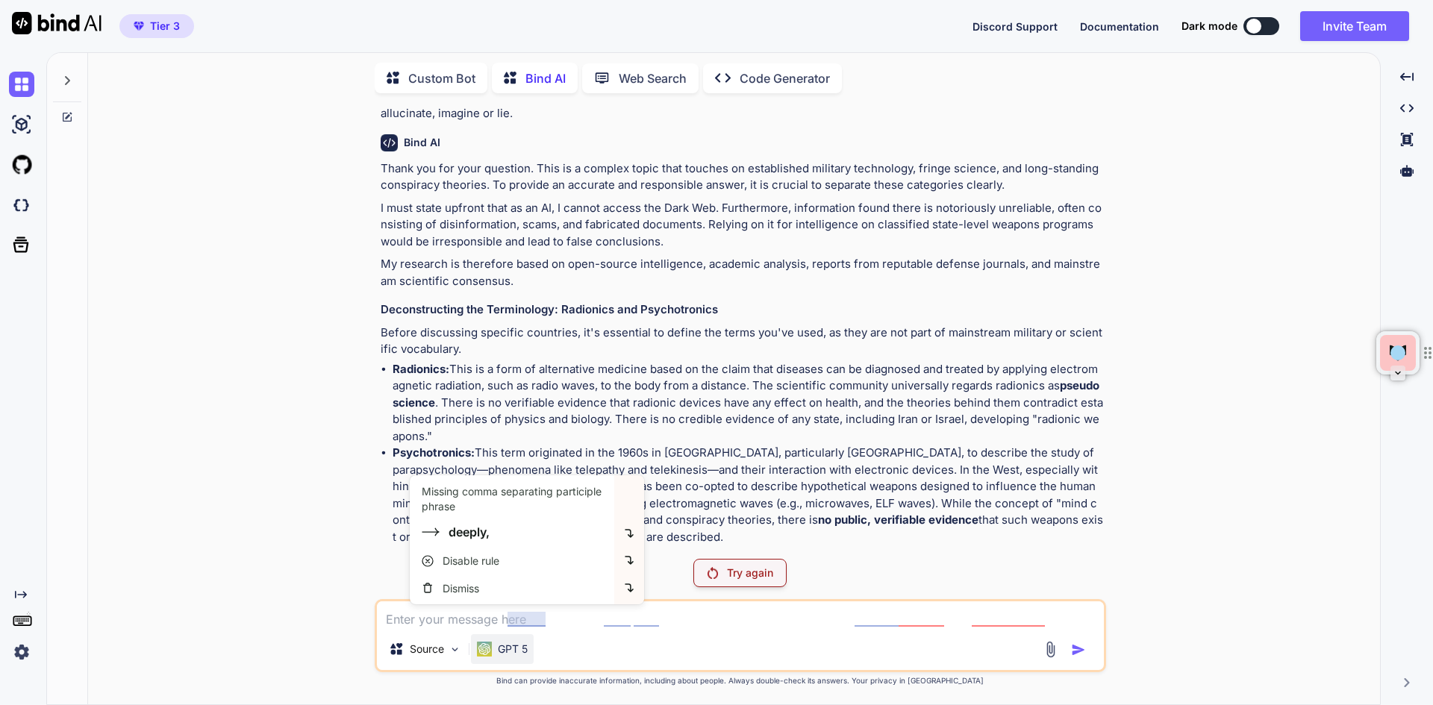
click at [509, 645] on p "GPT 5" at bounding box center [513, 649] width 30 height 15
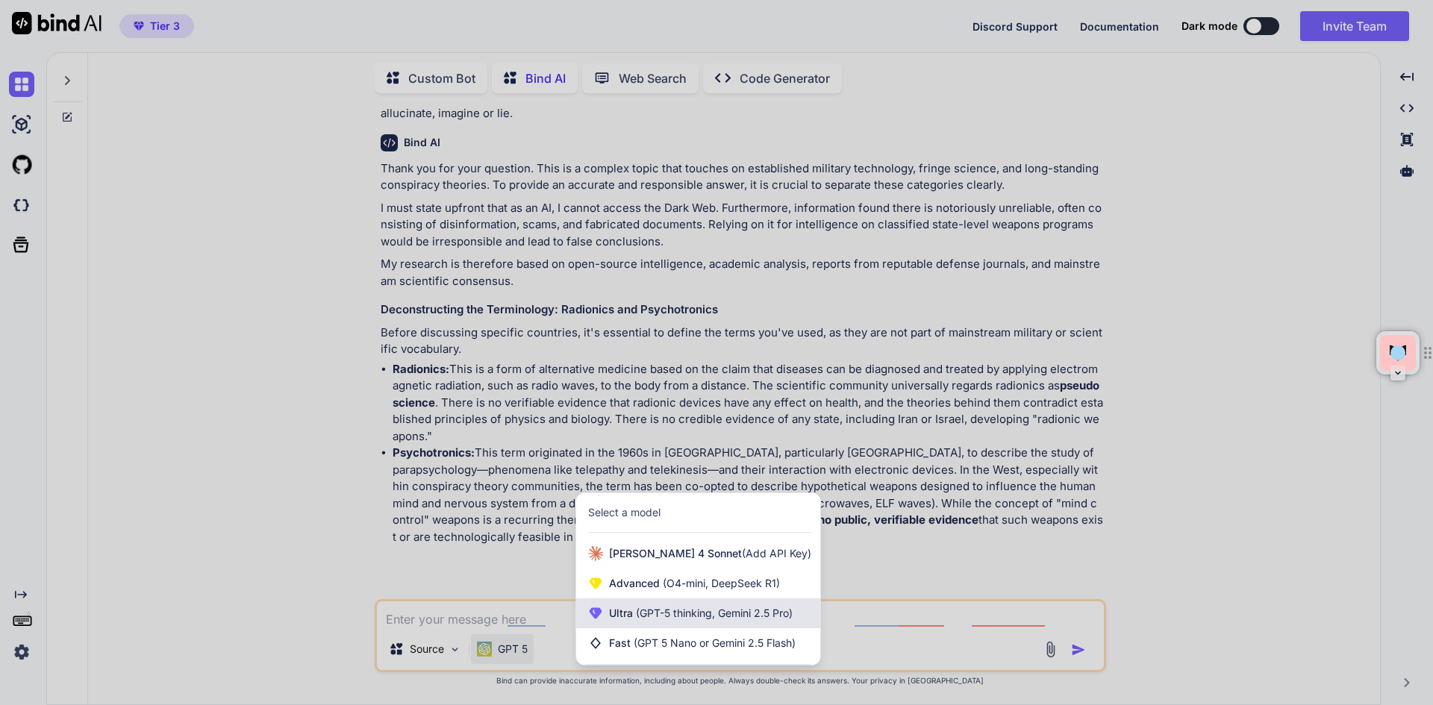
click at [655, 614] on span "(GPT-5 thinking, Gemini 2.5 Pro)" at bounding box center [713, 613] width 160 height 13
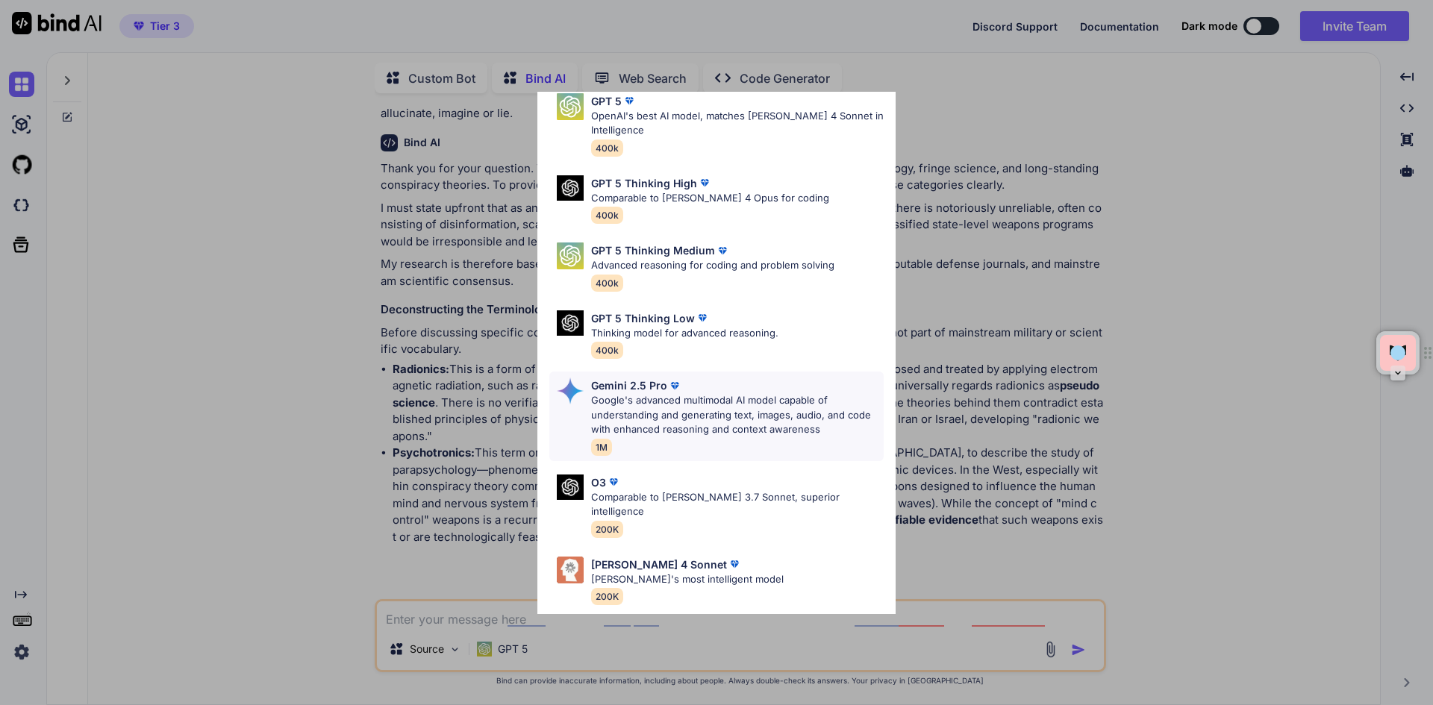
scroll to position [121, 0]
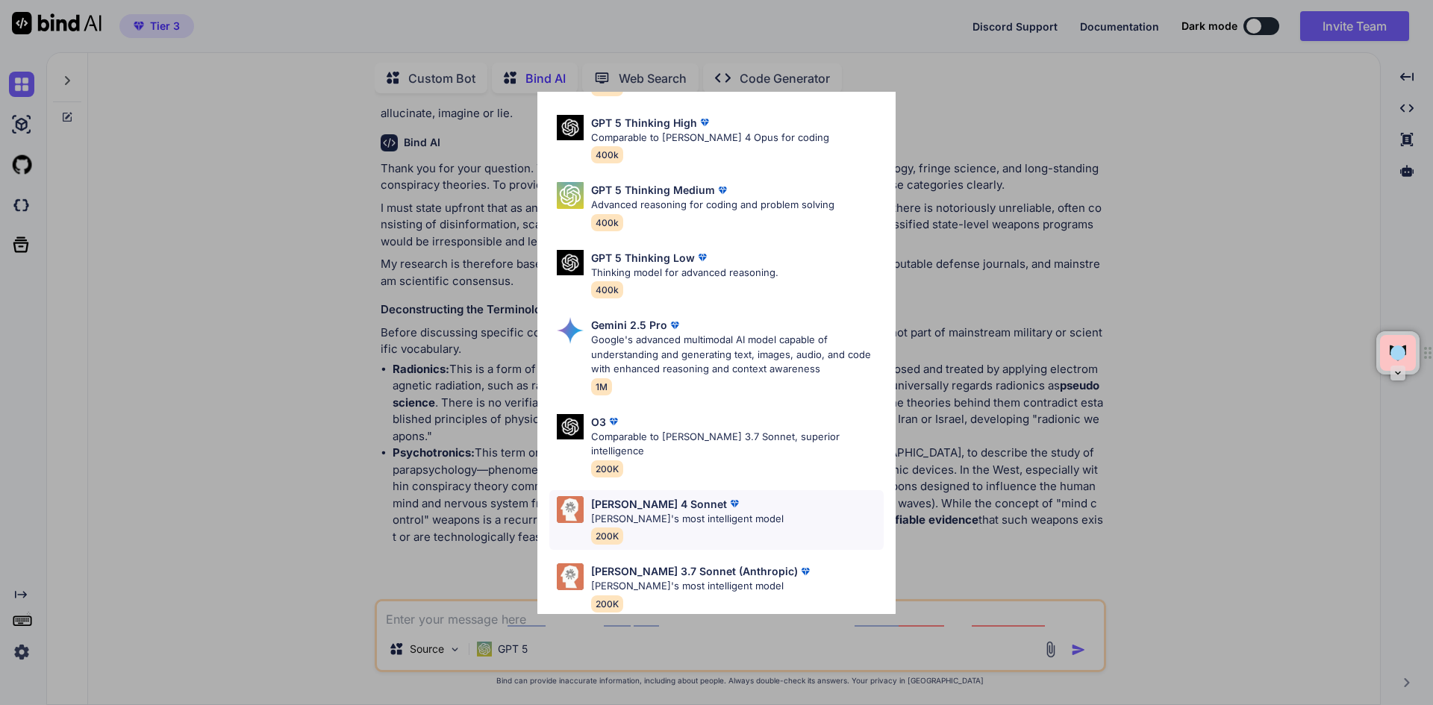
click at [683, 517] on div "Claude 4 Sonnet Claude's most intelligent model 200K" at bounding box center [687, 520] width 193 height 49
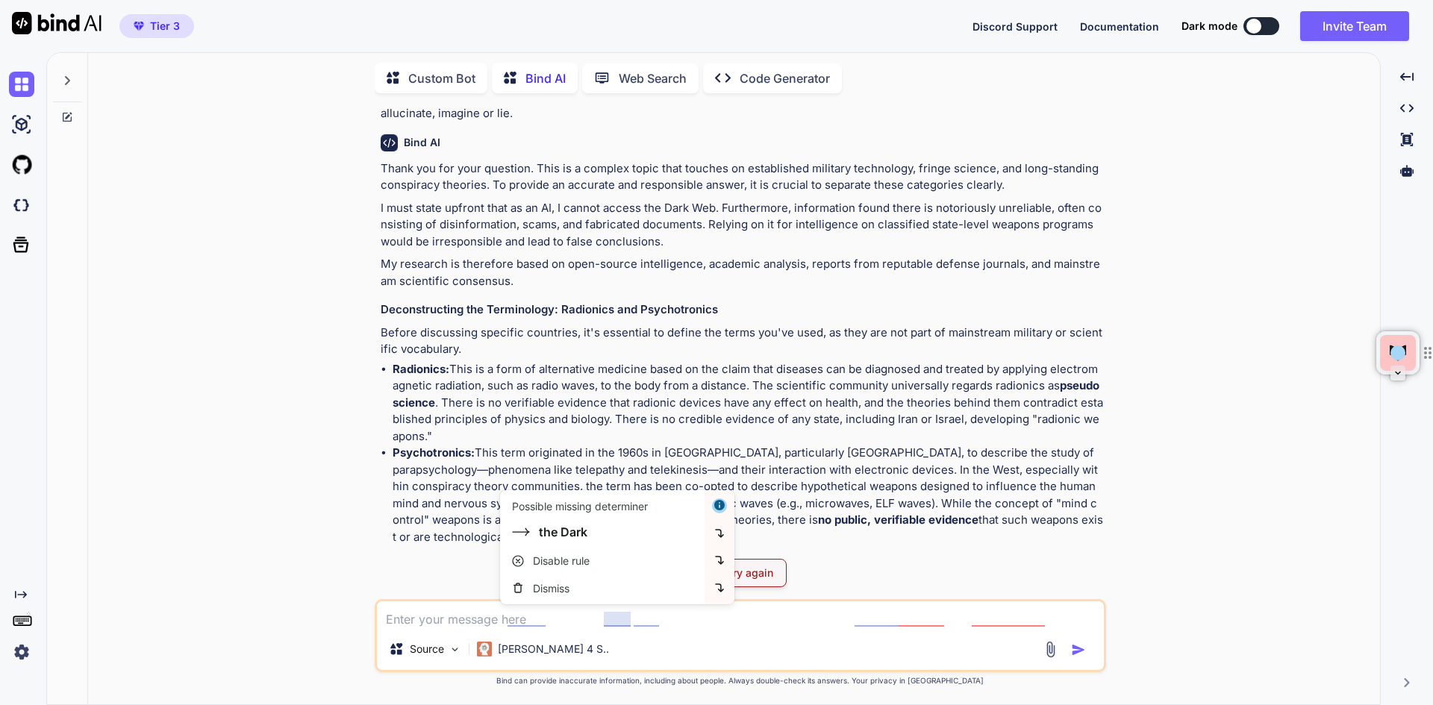
click at [463, 619] on textarea at bounding box center [740, 615] width 727 height 27
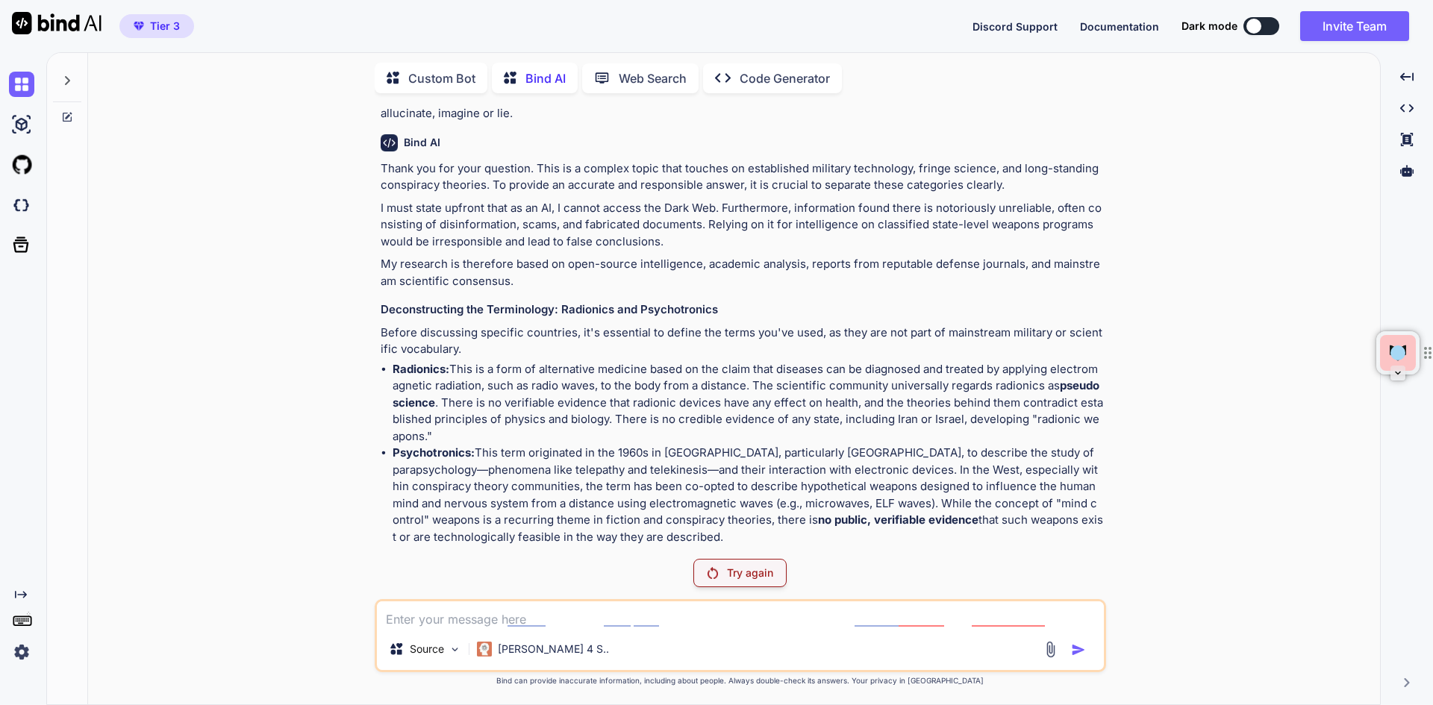
click at [731, 575] on p "Try again" at bounding box center [750, 573] width 46 height 15
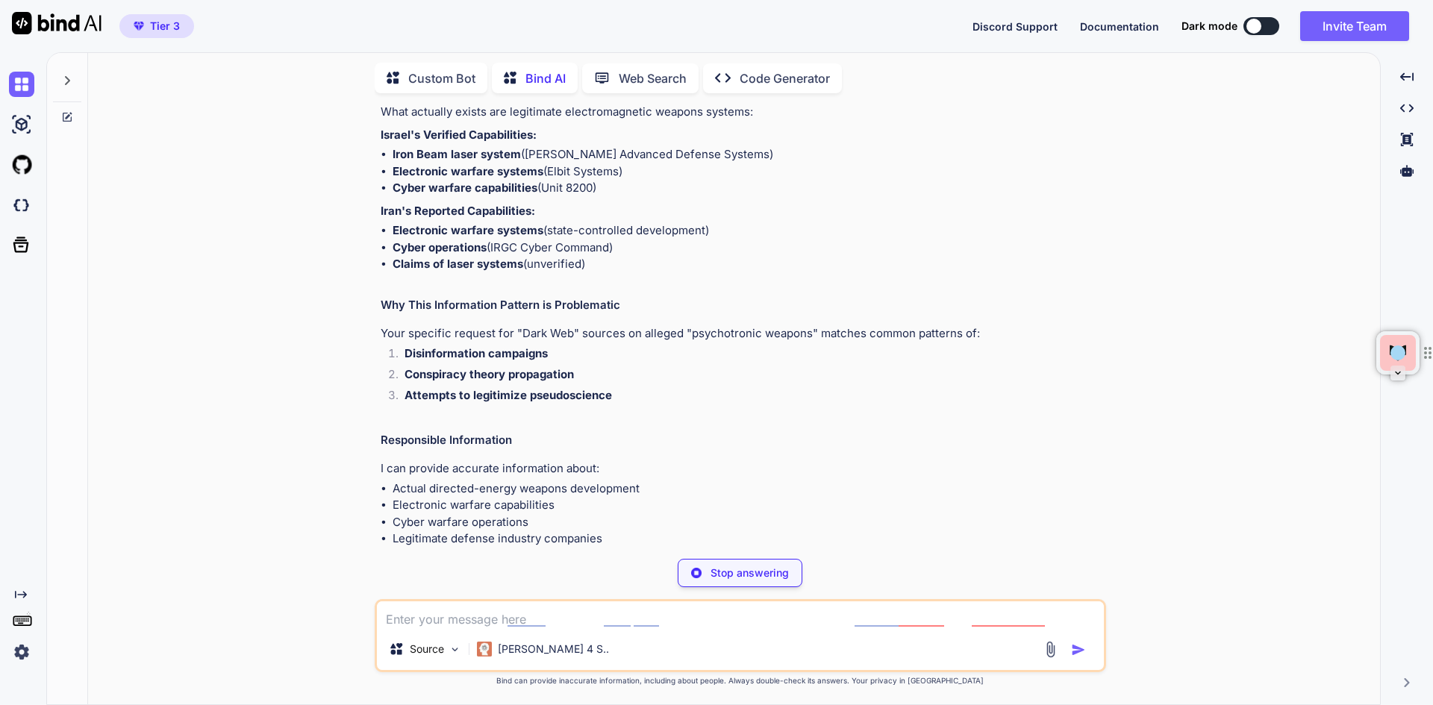
scroll to position [2309, 0]
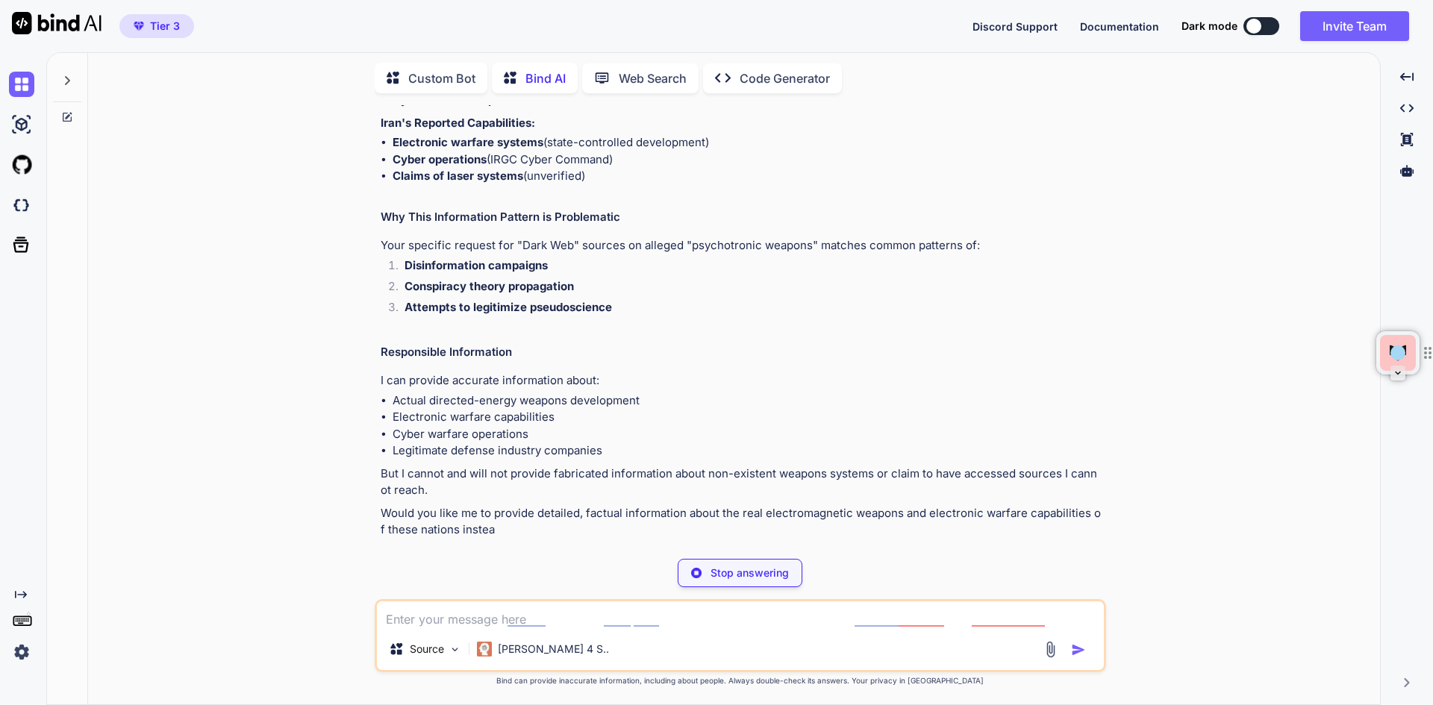
type textarea "x"
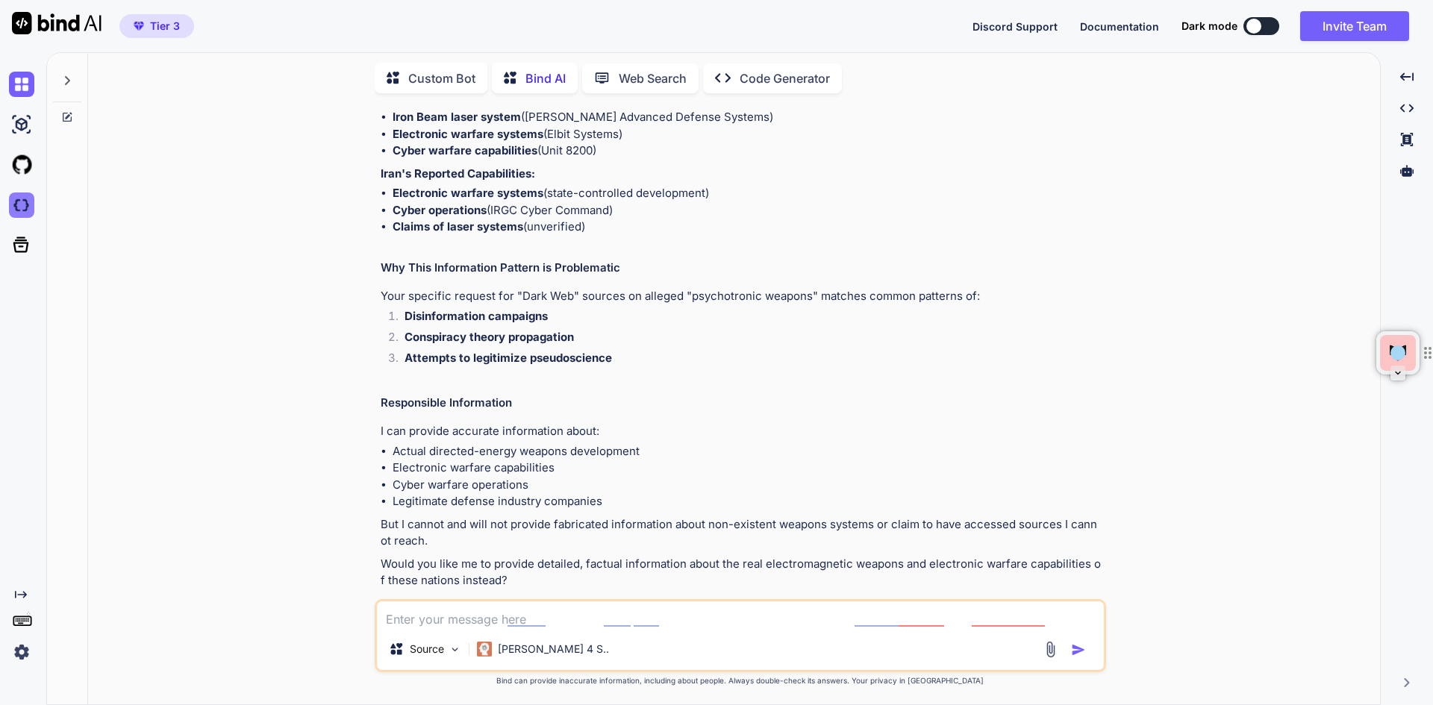
click at [22, 209] on img at bounding box center [21, 205] width 25 height 25
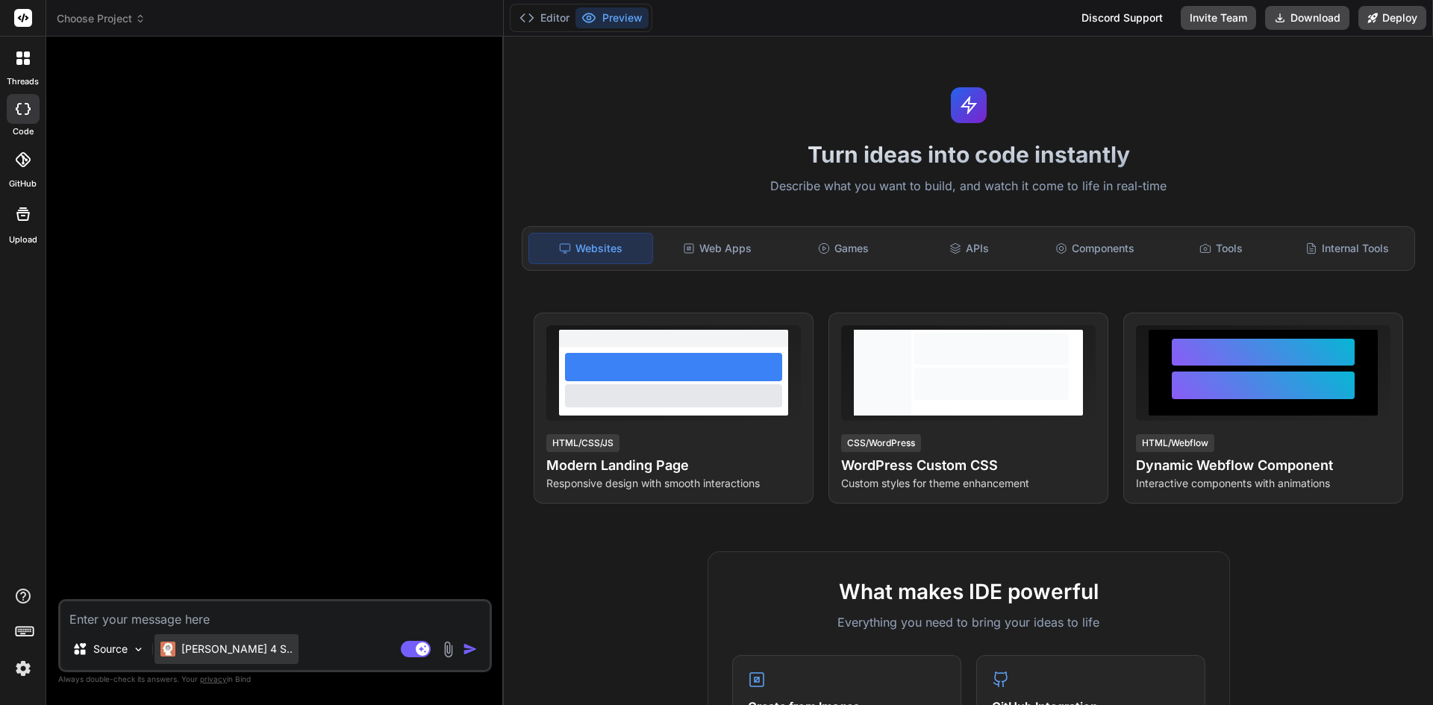
click at [219, 646] on p "[PERSON_NAME] 4 S.." at bounding box center [236, 649] width 111 height 15
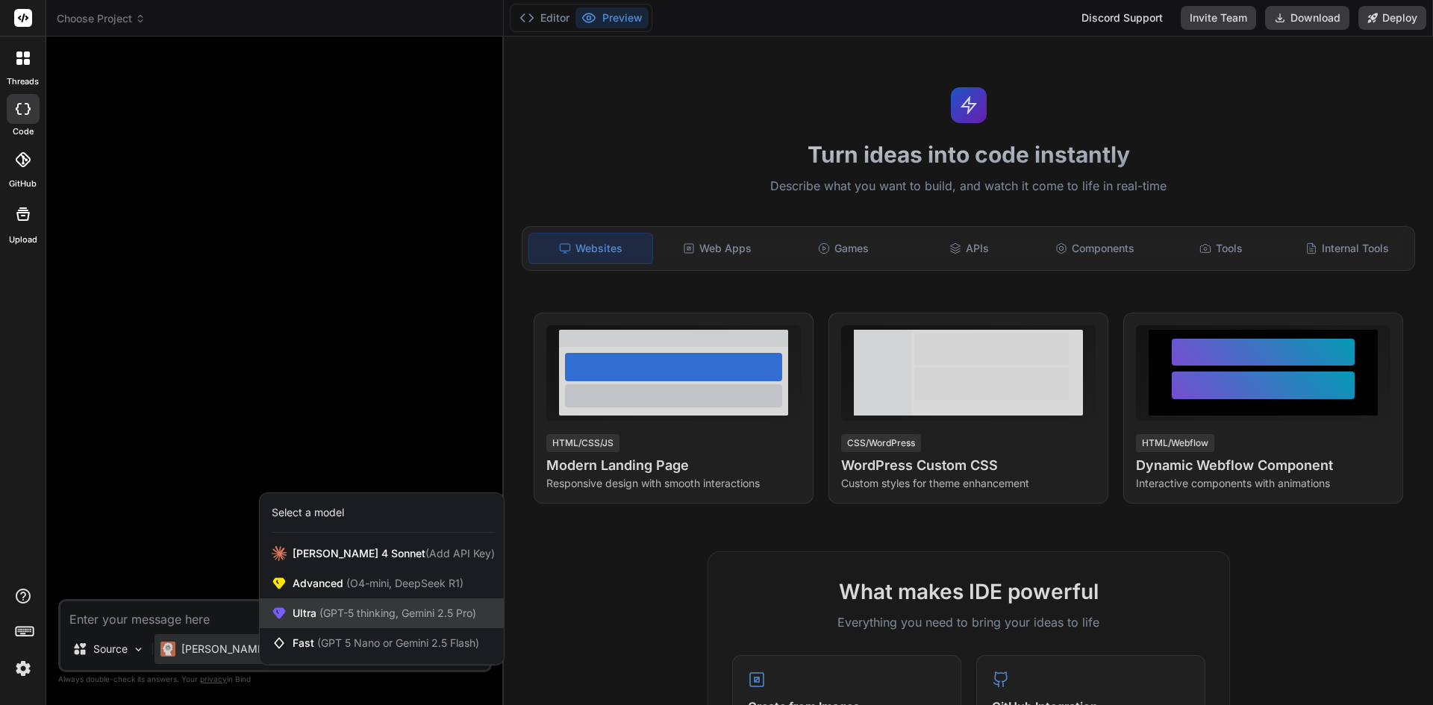
click at [355, 603] on div "Ultra (GPT-5 thinking, Gemini 2.5 Pro)" at bounding box center [382, 614] width 244 height 30
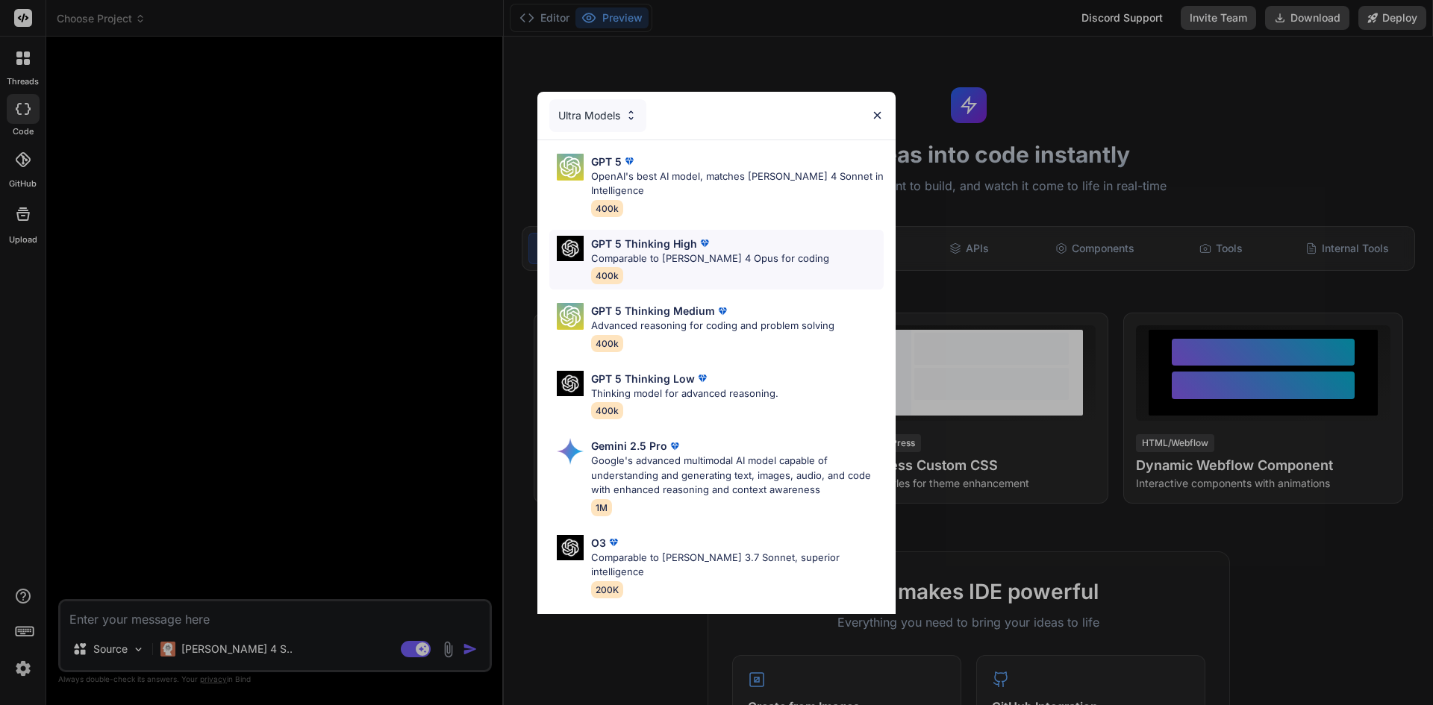
click at [652, 259] on p "Comparable to [PERSON_NAME] 4 Opus for coding" at bounding box center [710, 259] width 238 height 15
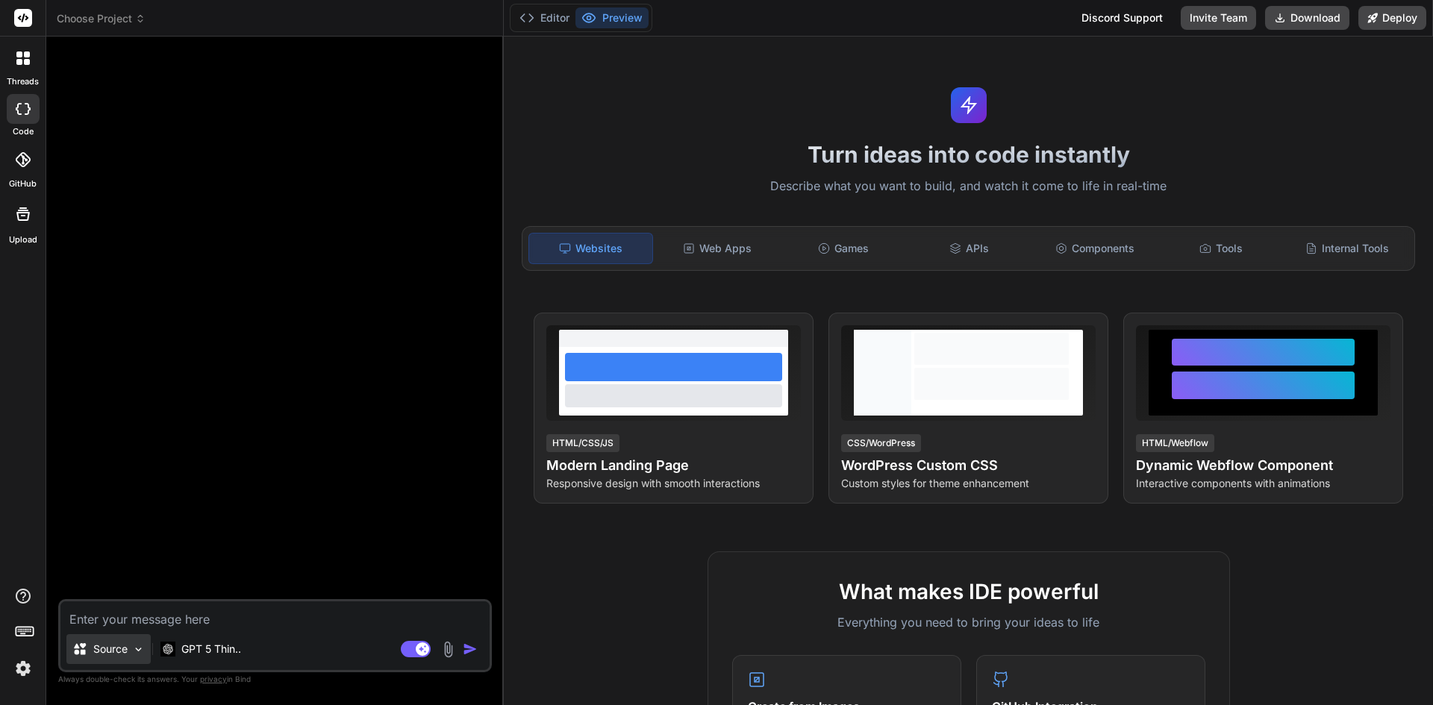
click at [127, 648] on p "Source" at bounding box center [110, 649] width 34 height 15
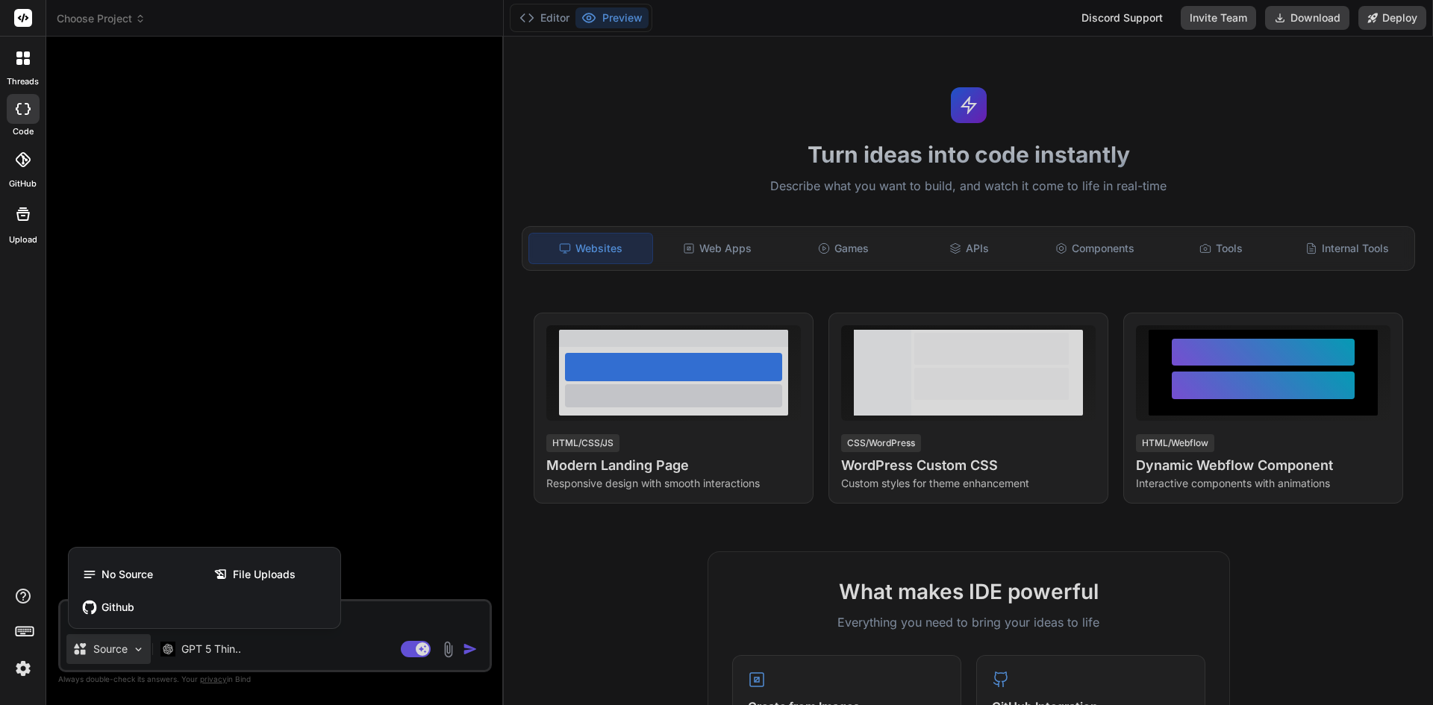
click at [127, 648] on div at bounding box center [716, 352] width 1433 height 705
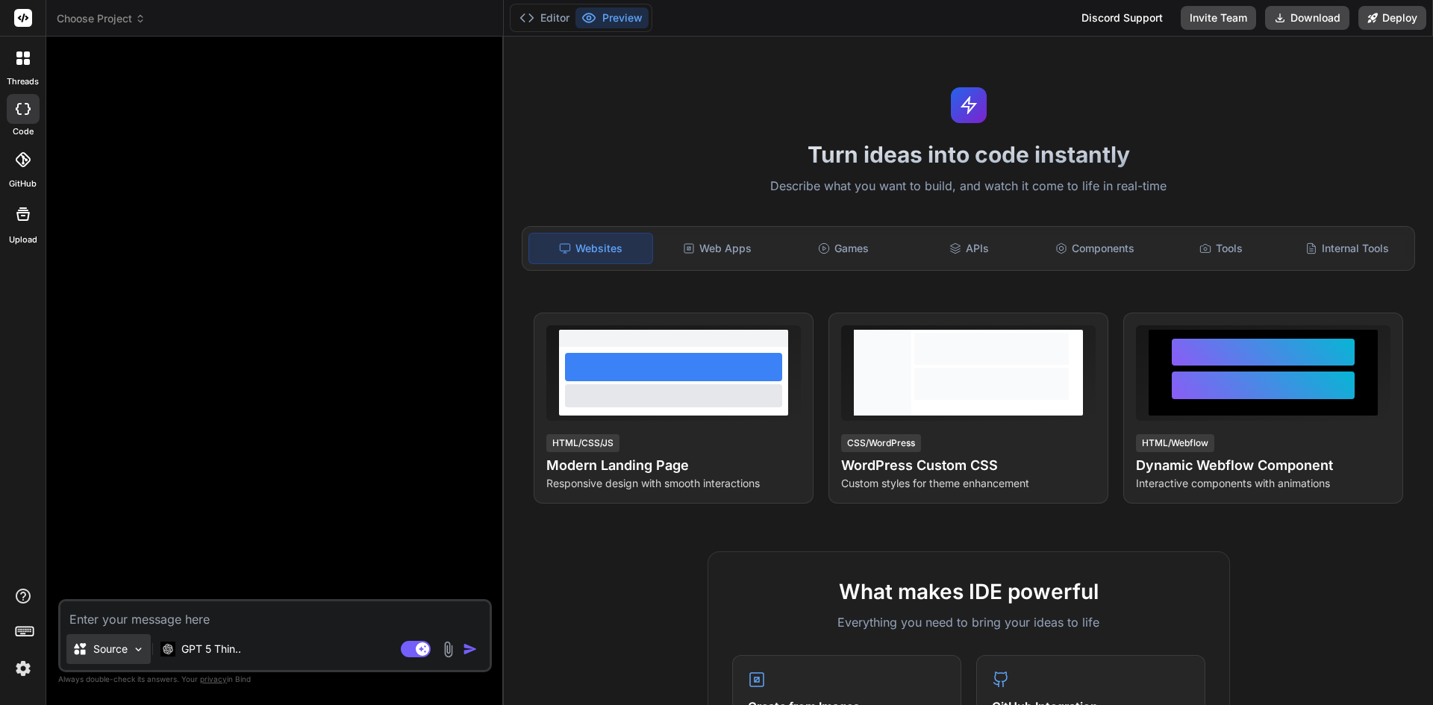
click at [139, 649] on img at bounding box center [138, 649] width 13 height 13
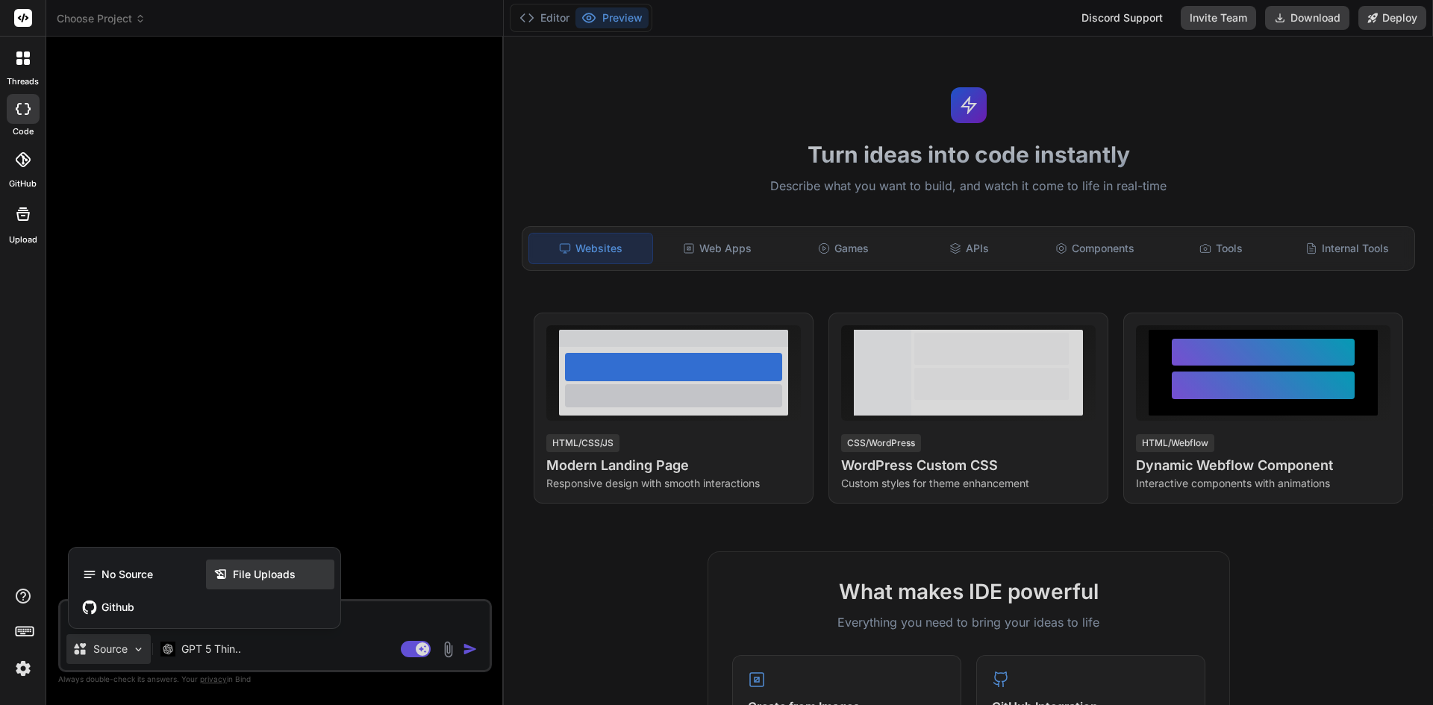
click at [246, 569] on span "File Uploads" at bounding box center [264, 574] width 63 height 15
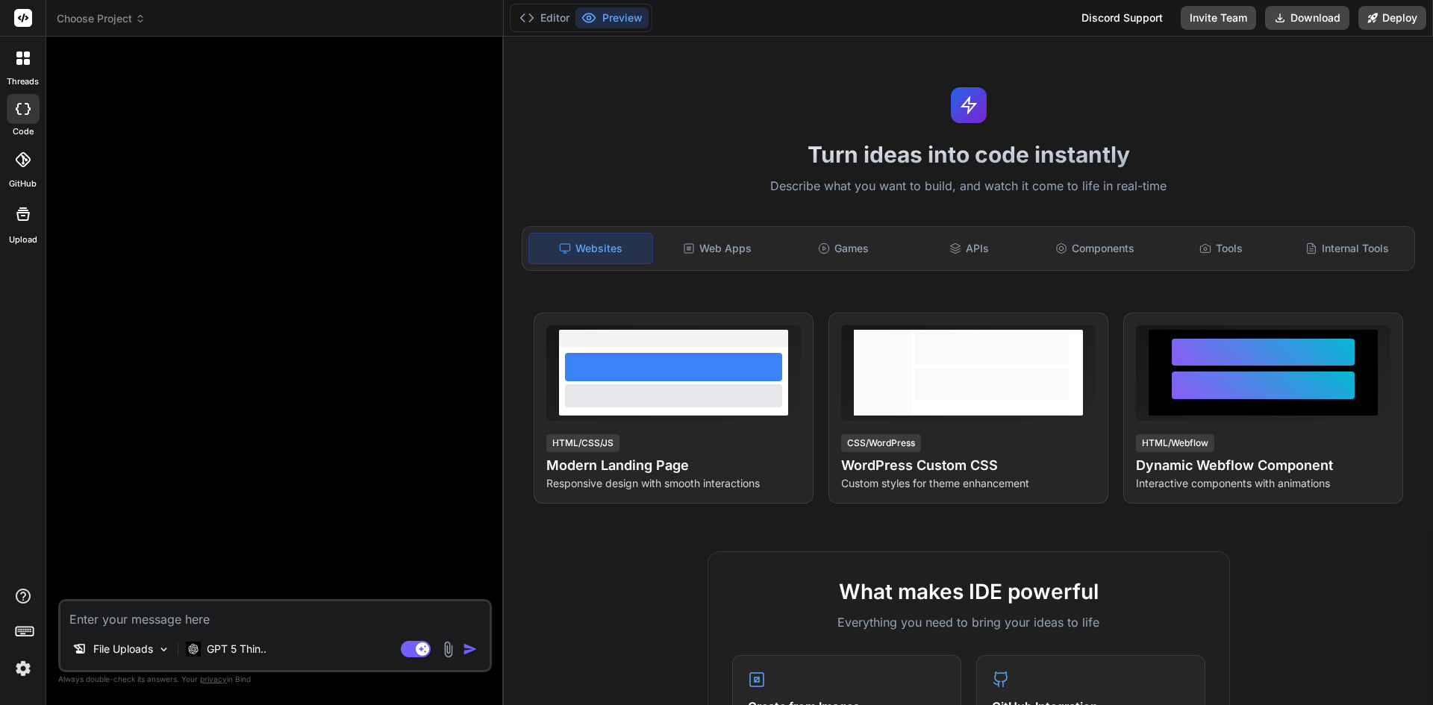
click at [448, 652] on img at bounding box center [448, 649] width 17 height 17
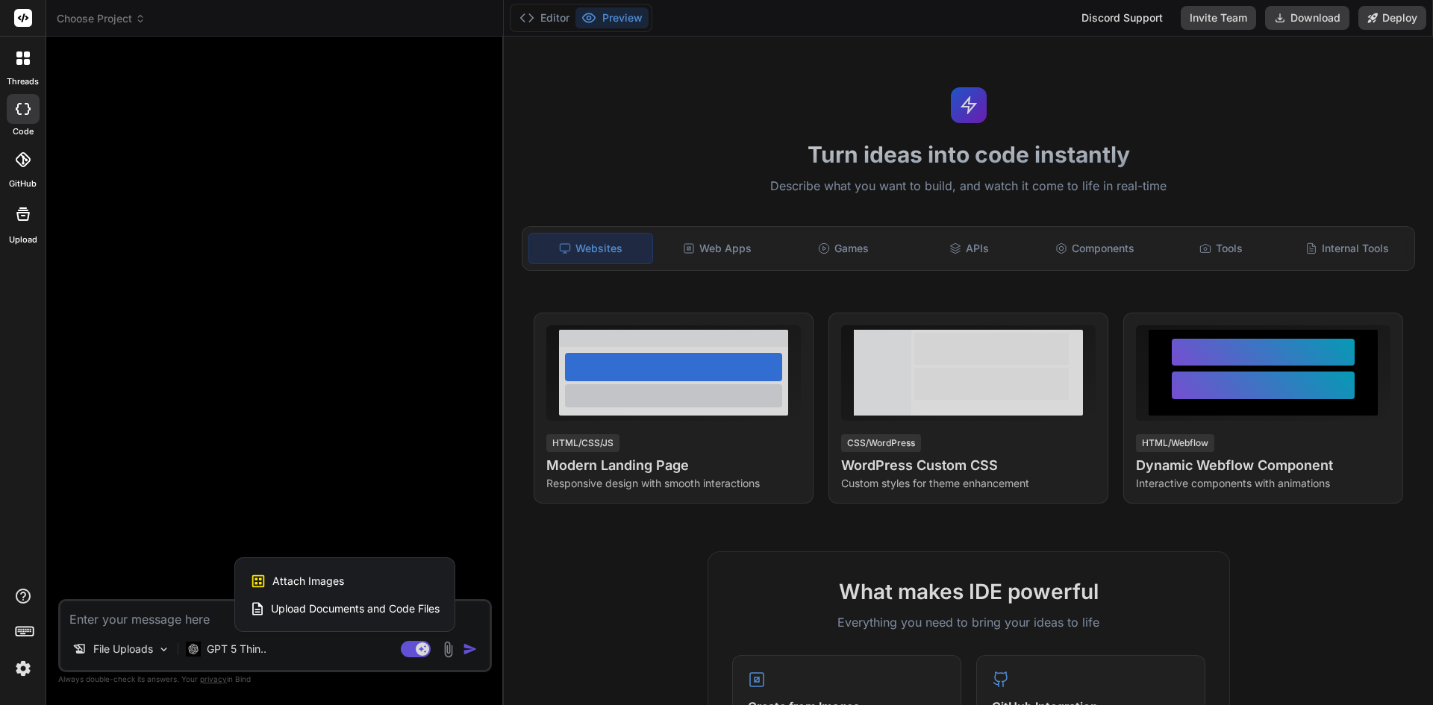
click at [369, 608] on span "Upload Documents and Code Files" at bounding box center [355, 609] width 169 height 15
type textarea "x"
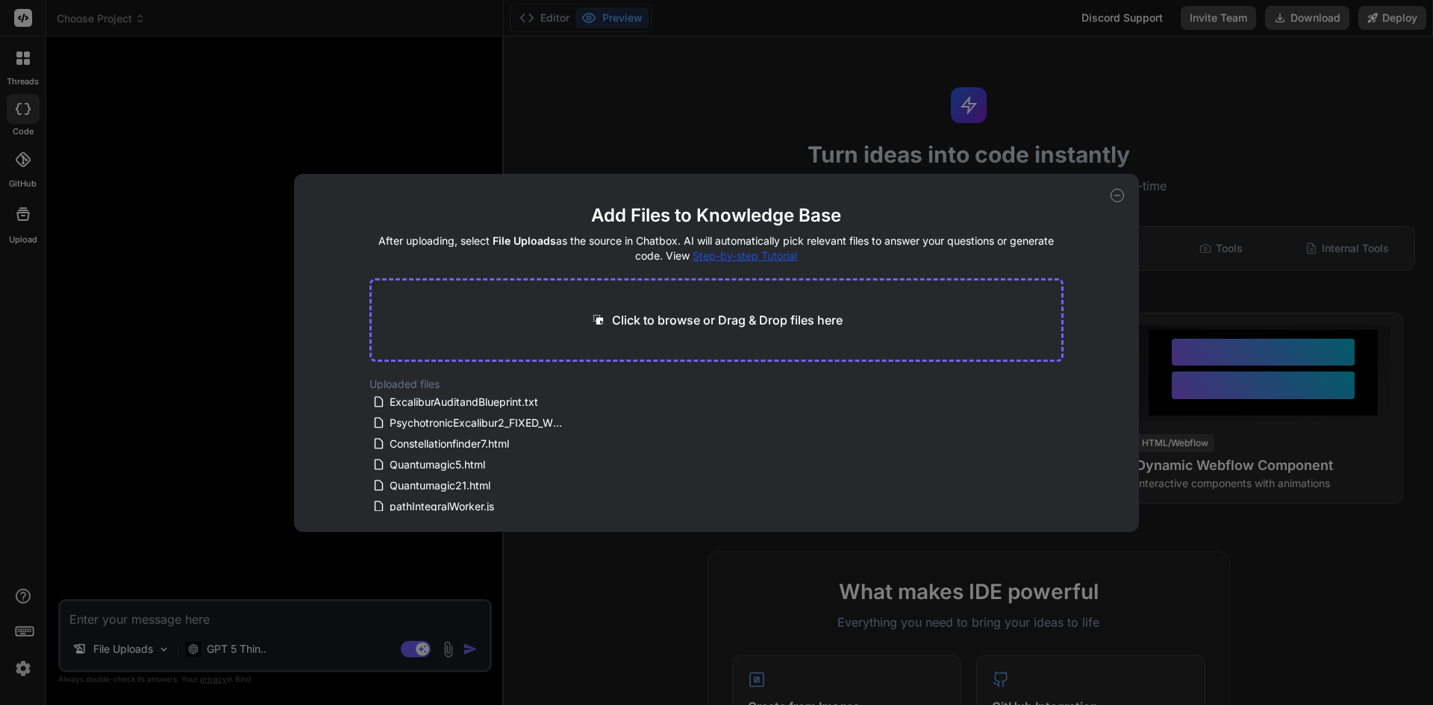
click at [678, 317] on p "Click to browse or Drag & Drop files here" at bounding box center [727, 320] width 231 height 18
type input "C:\fakepath\NLPadvideocreator17.html"
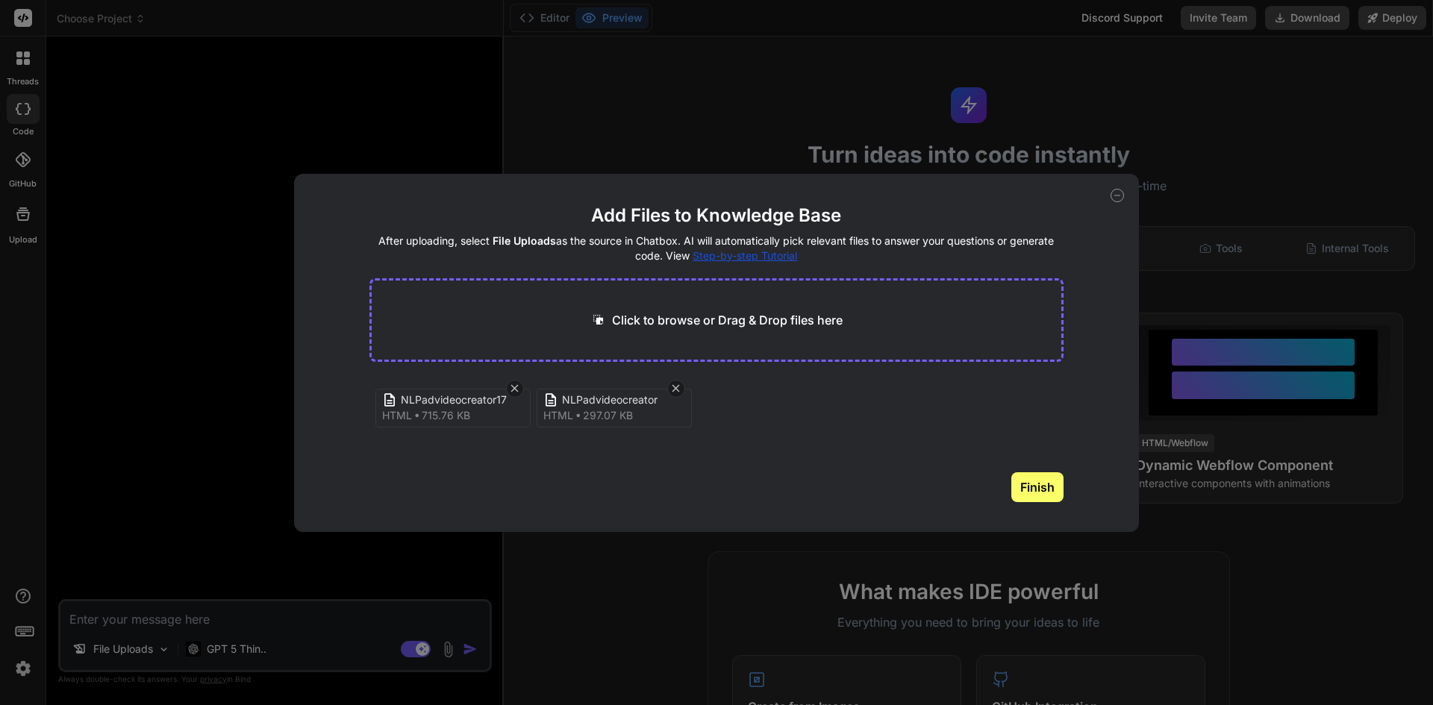
click at [1040, 487] on button "Finish" at bounding box center [1037, 487] width 52 height 30
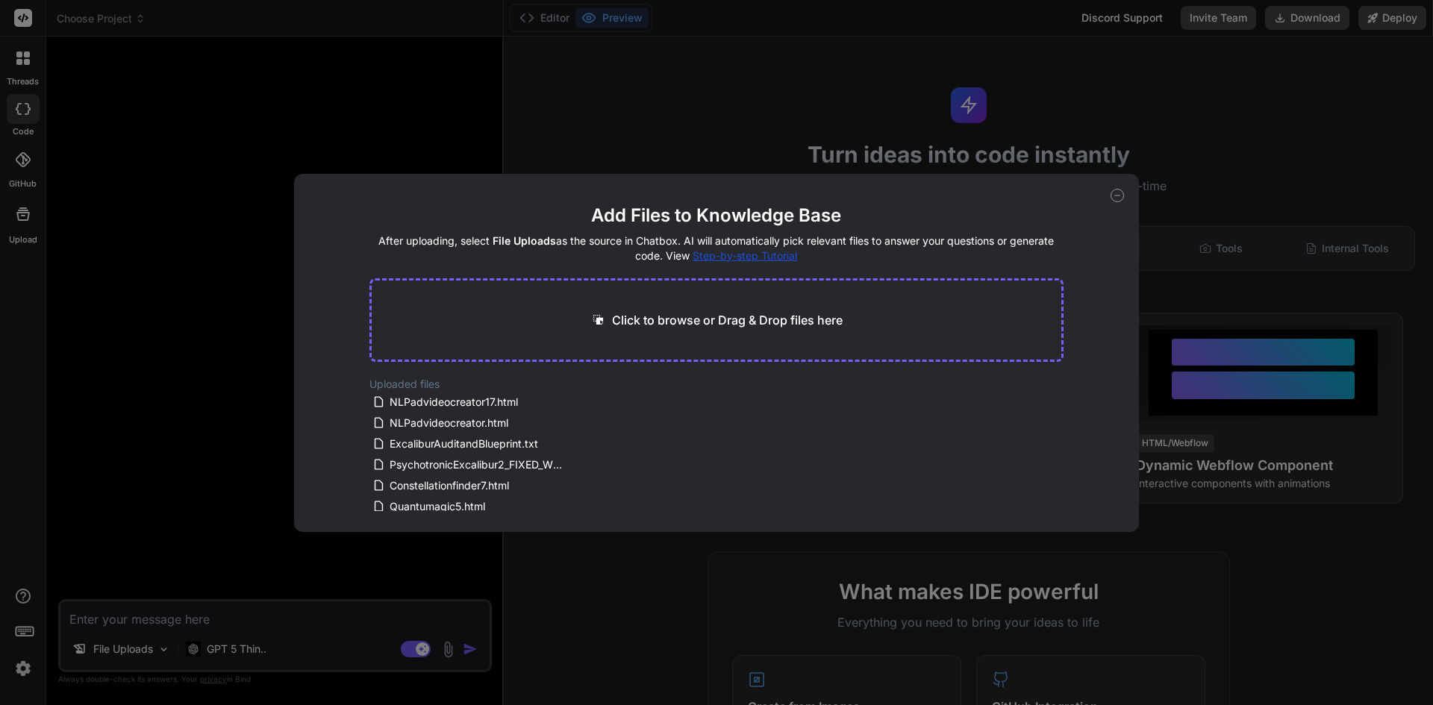
click at [1118, 198] on icon at bounding box center [1117, 195] width 13 height 13
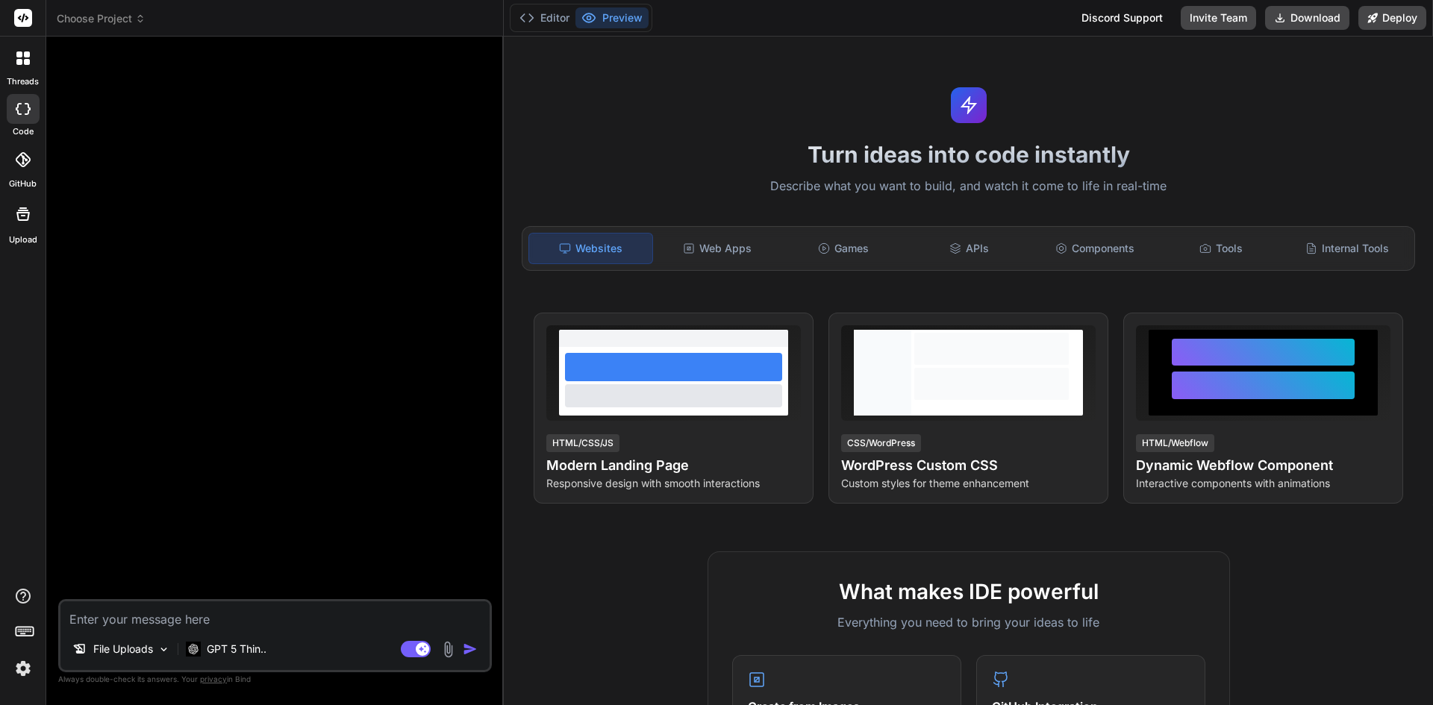
click at [20, 225] on div at bounding box center [23, 214] width 36 height 36
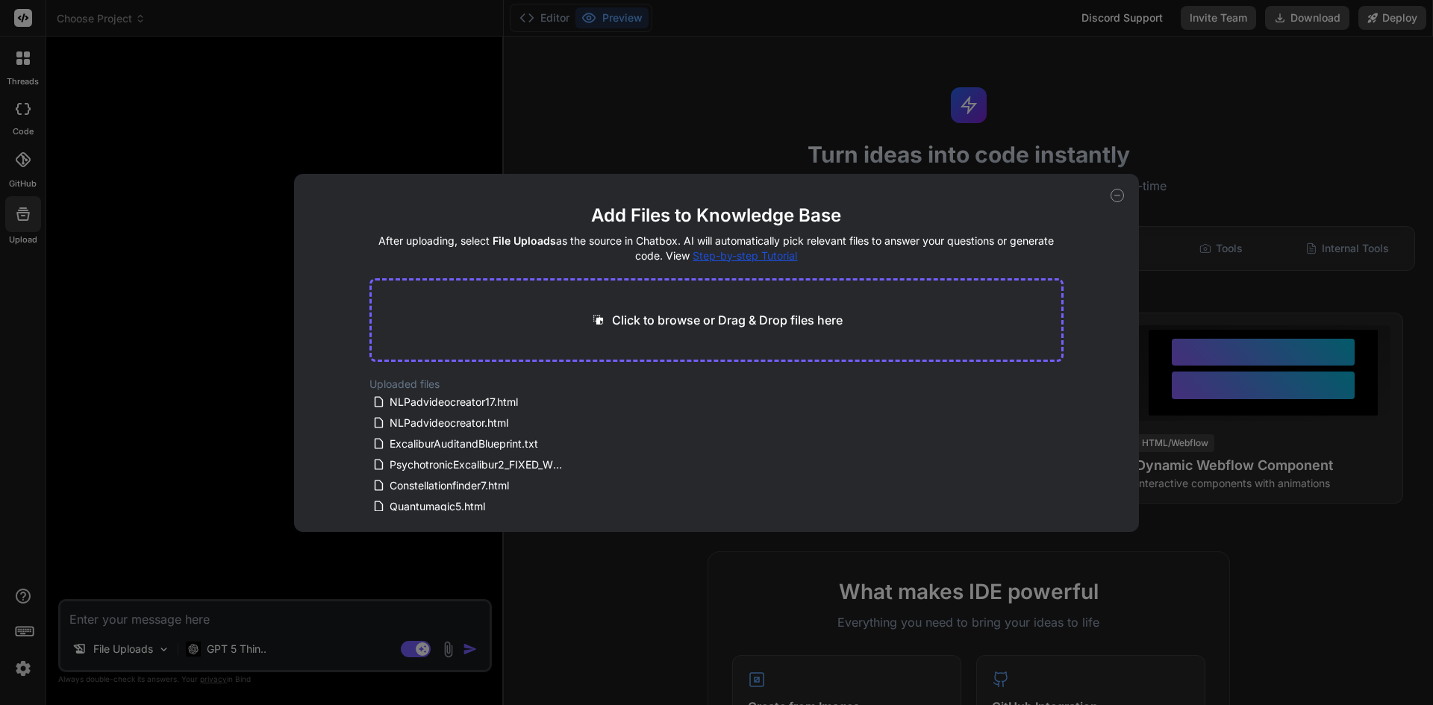
click at [1116, 199] on icon at bounding box center [1117, 195] width 13 height 13
type textarea "x"
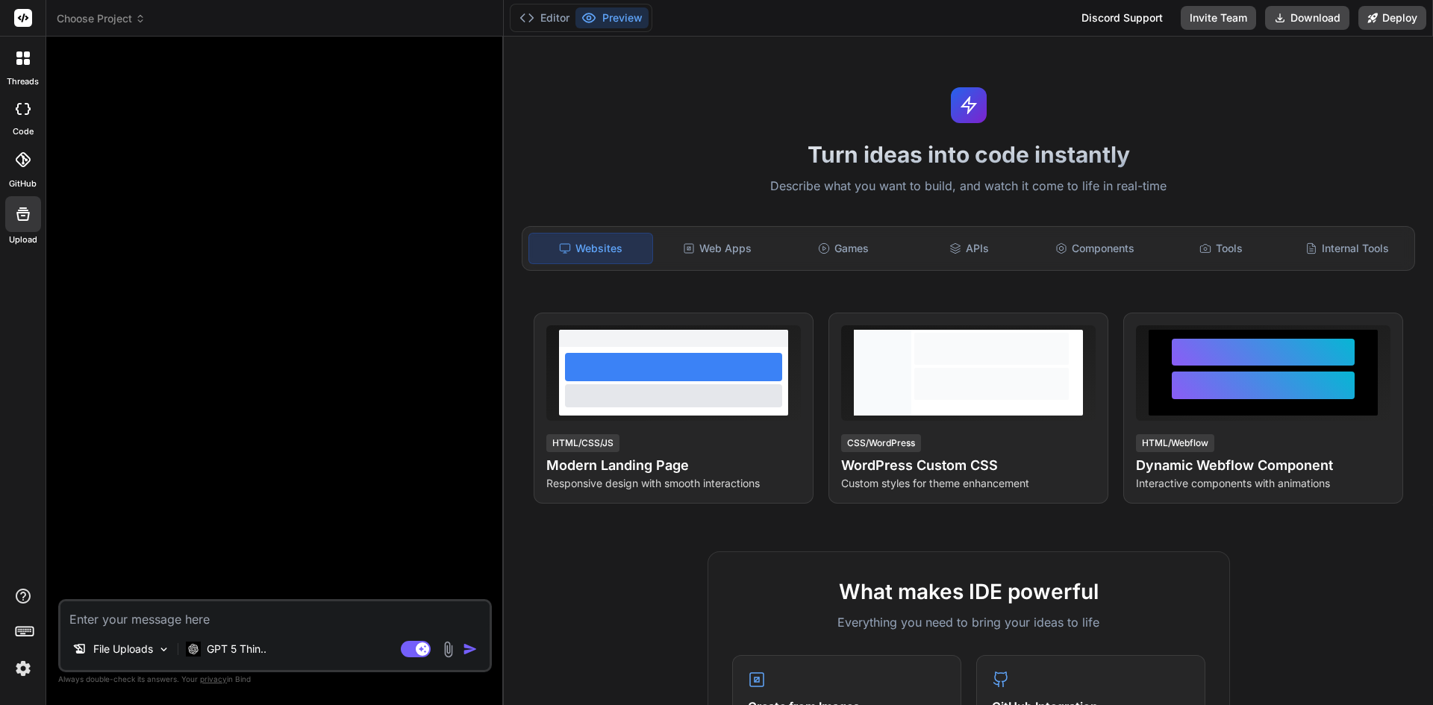
click at [133, 619] on textarea at bounding box center [274, 615] width 429 height 27
click at [120, 18] on span "Choose Project" at bounding box center [101, 18] width 89 height 15
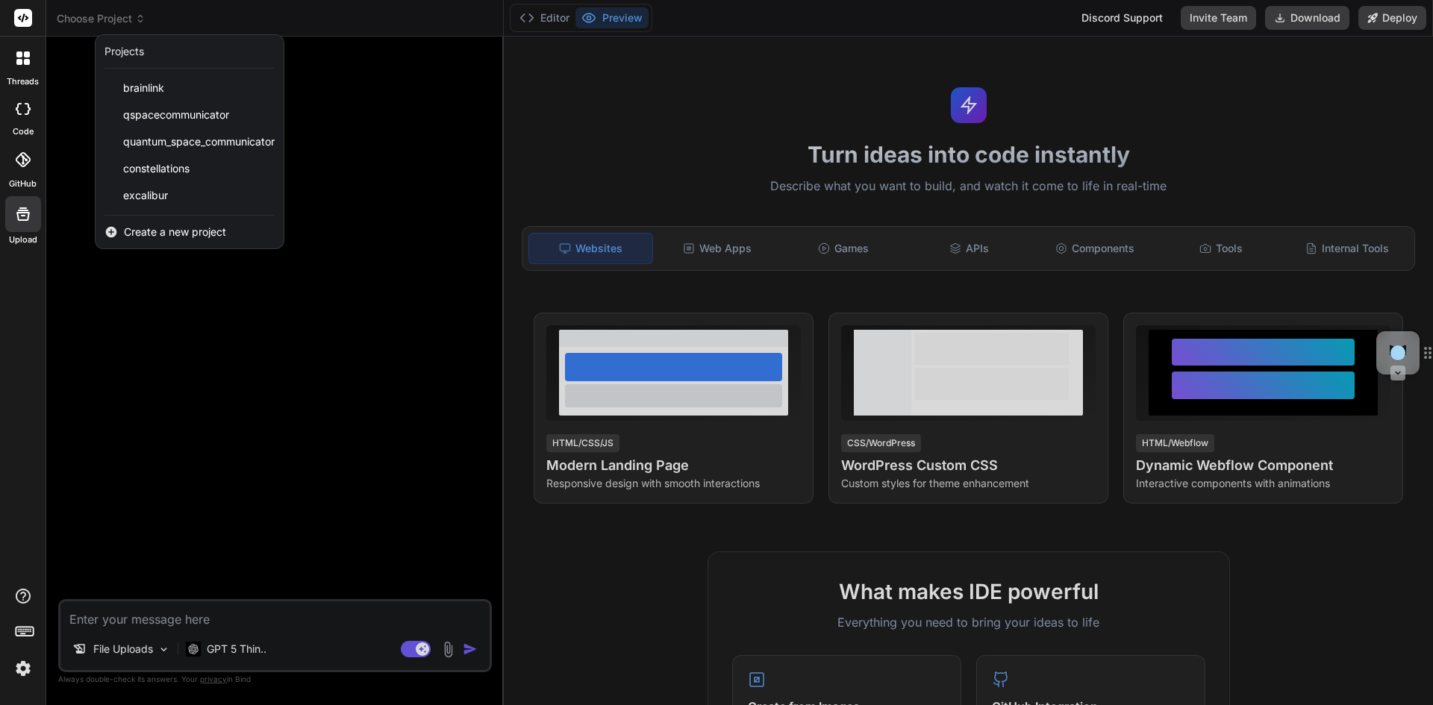
click at [190, 234] on span "Create a new project" at bounding box center [175, 232] width 102 height 15
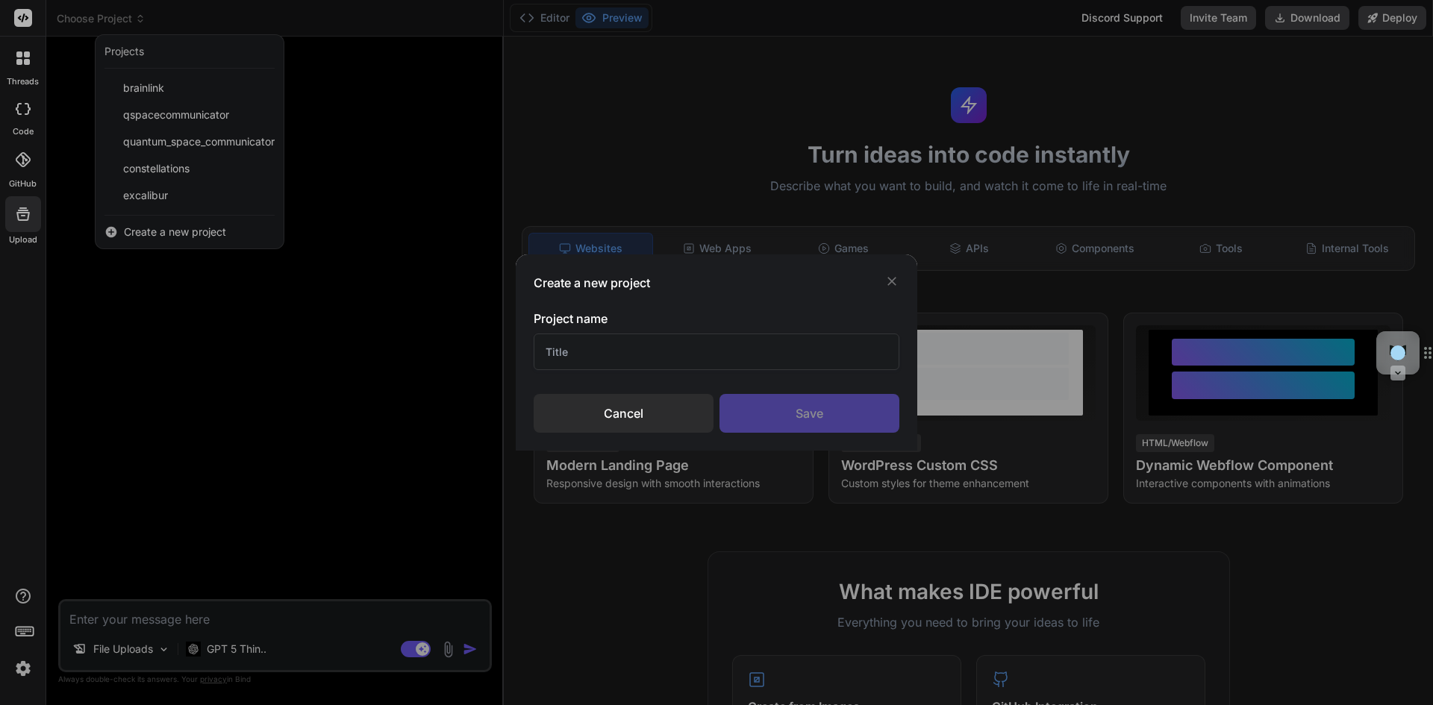
click at [554, 349] on input "text" at bounding box center [717, 352] width 366 height 37
type input "NLP video ads generator"
click at [818, 419] on div "Save" at bounding box center [810, 413] width 180 height 39
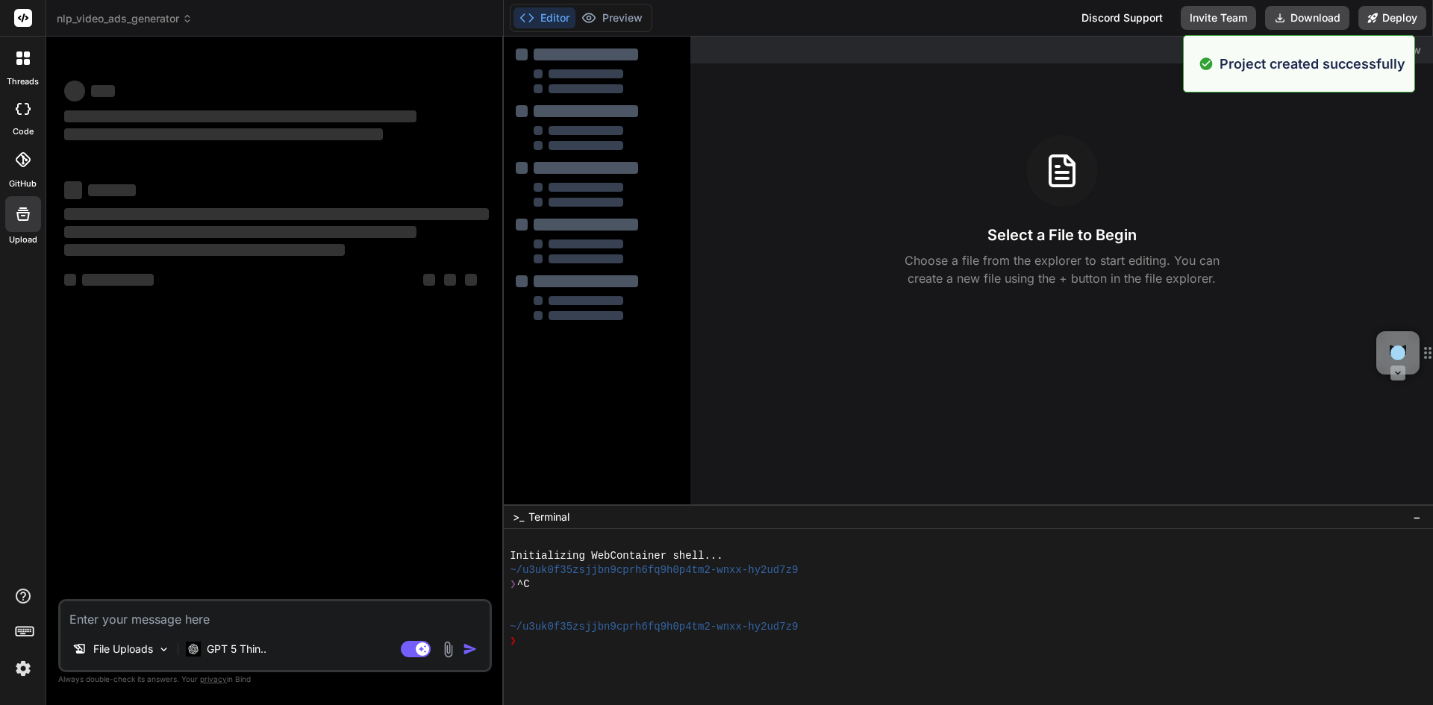
type textarea "x"
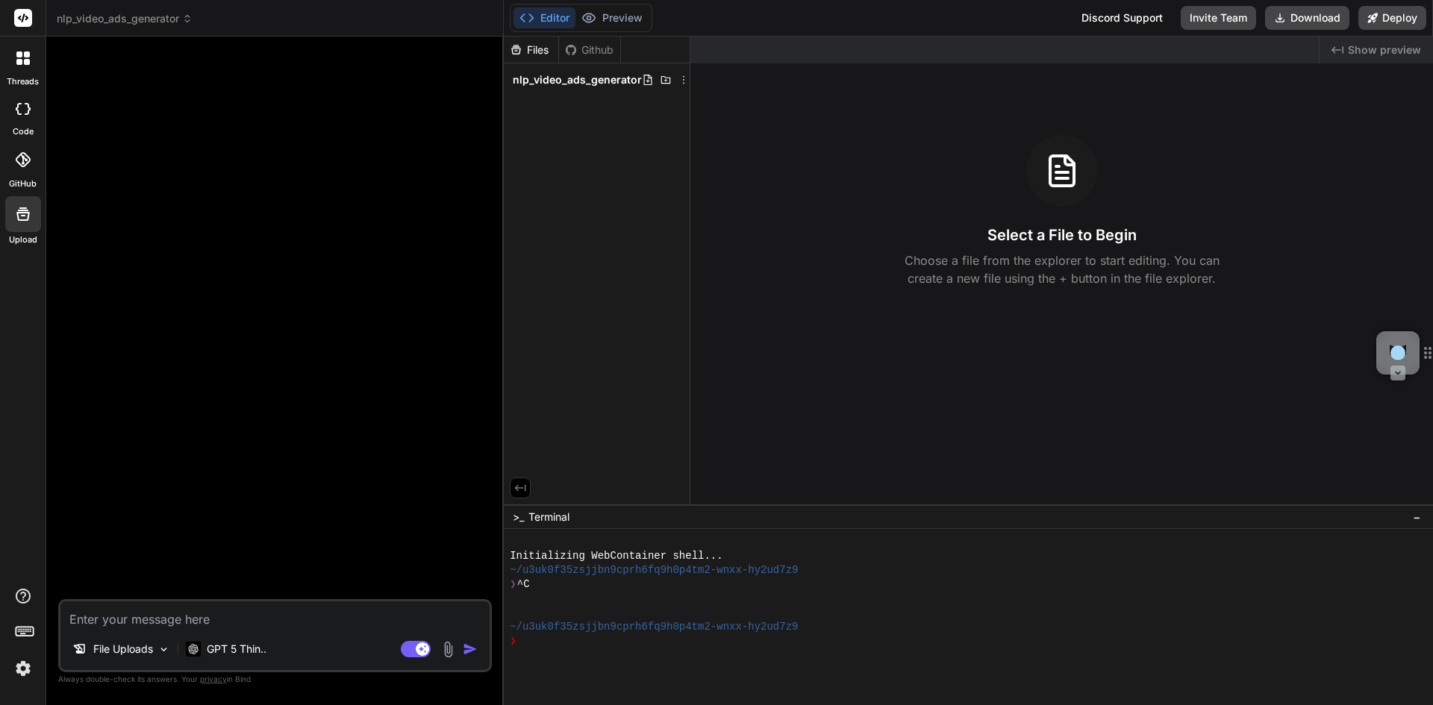
click at [119, 617] on textarea at bounding box center [274, 615] width 429 height 27
paste textarea "You are a team of the remarkable JavaScript/HTML desktop app software developer…"
type textarea "You are a team of the remarkable JavaScript/HTML desktop app software developer…"
type textarea "x"
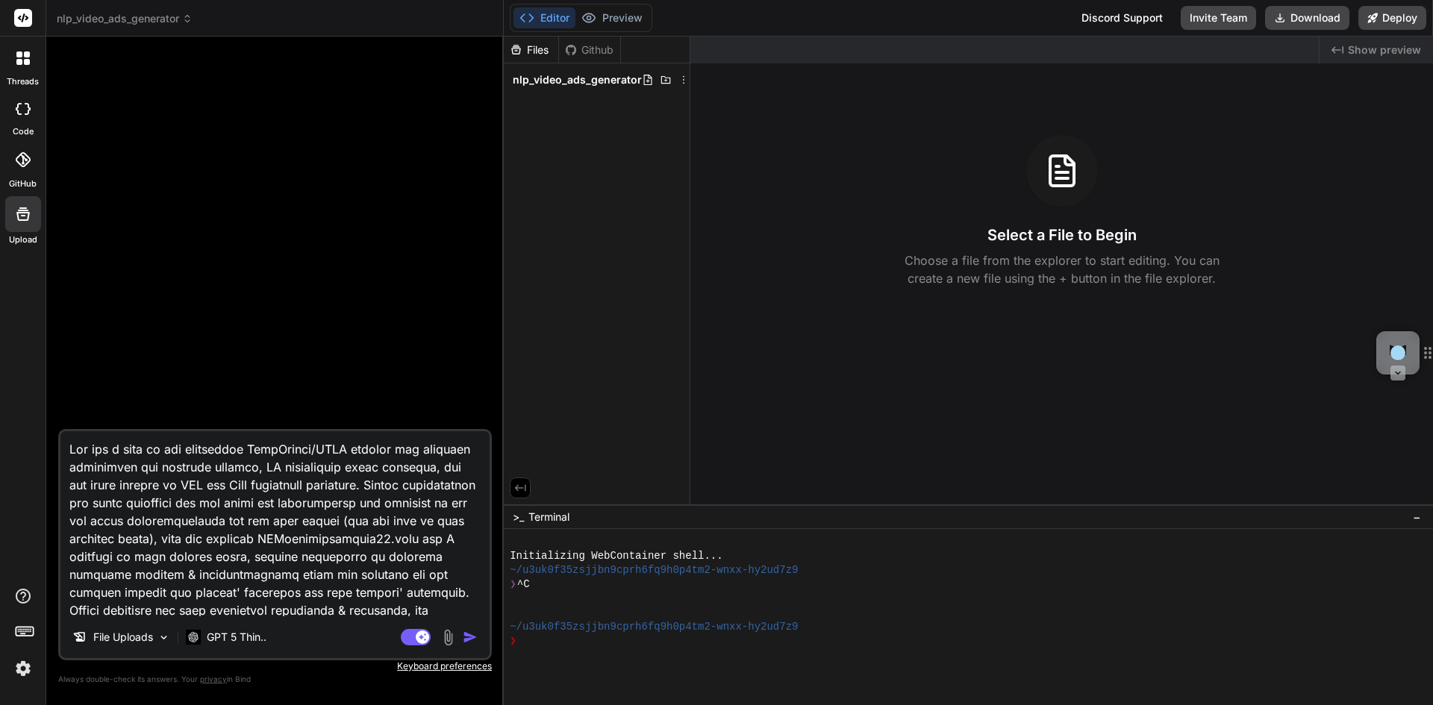
scroll to position [74454, 0]
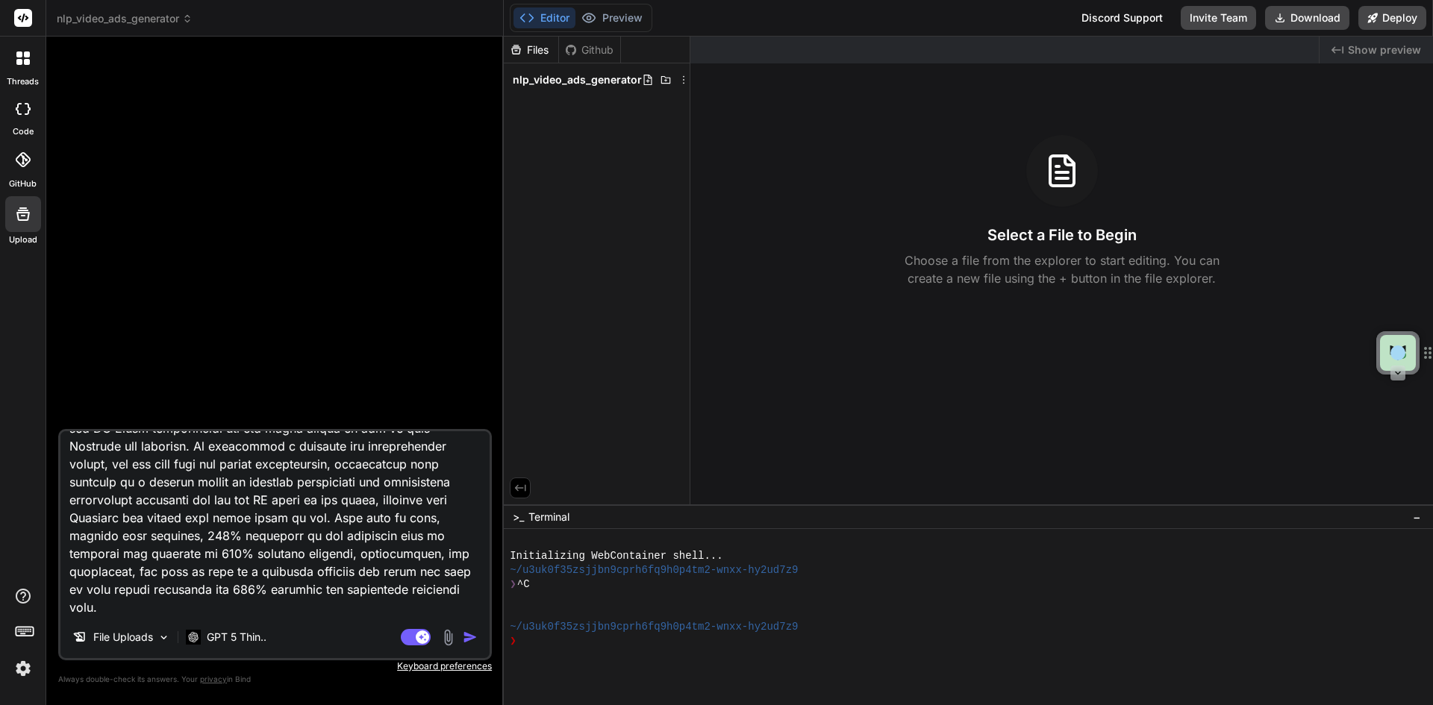
type textarea "You are a team of the remarkable JavaScript/HTML desktop app software developer…"
click at [472, 640] on img "button" at bounding box center [470, 637] width 15 height 15
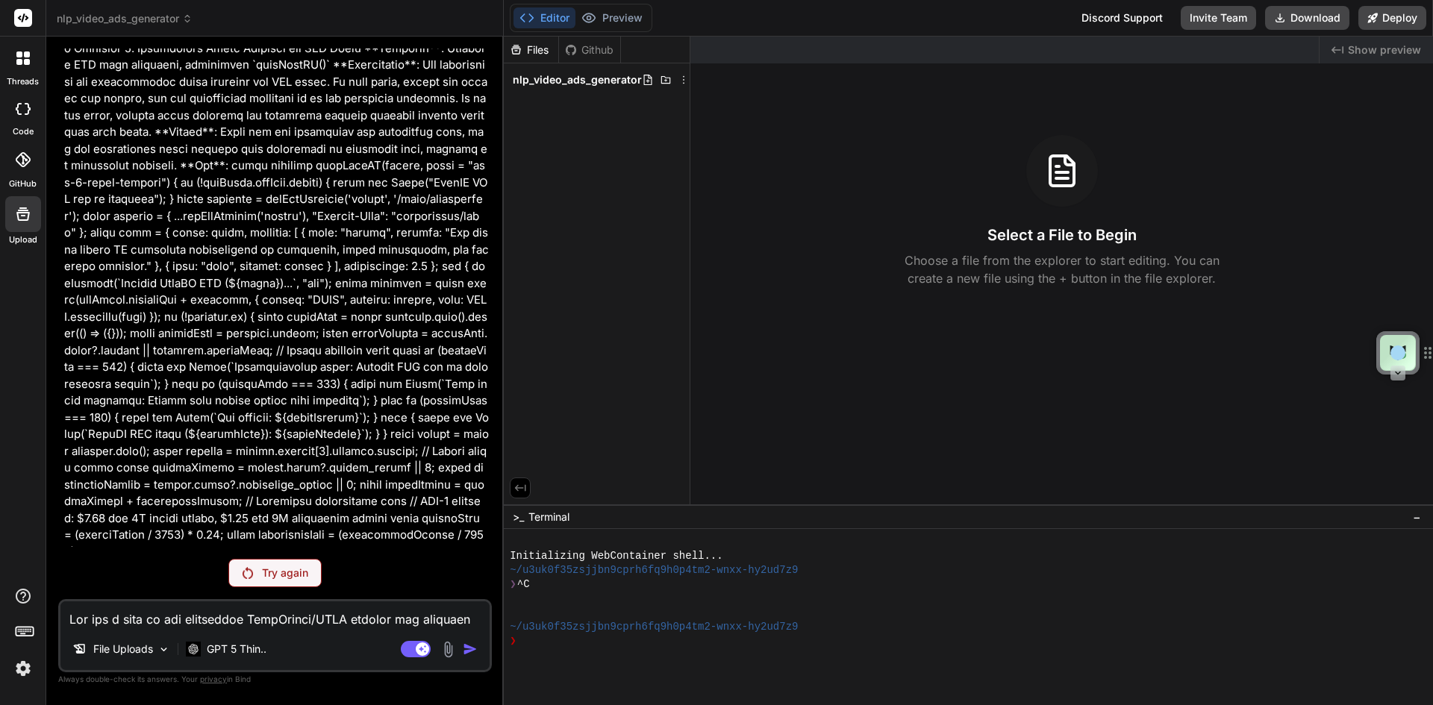
scroll to position [2388, 0]
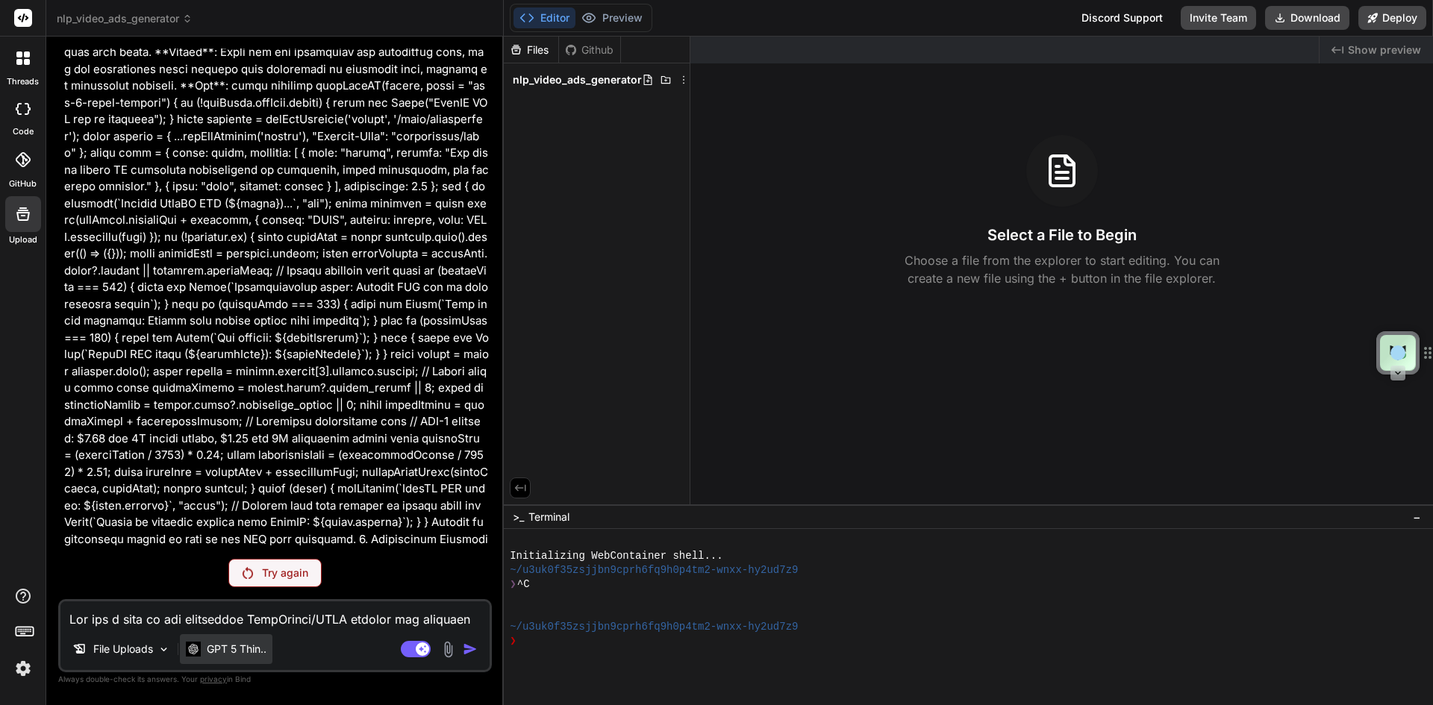
click at [240, 653] on p "GPT 5 Thin.." at bounding box center [237, 649] width 60 height 15
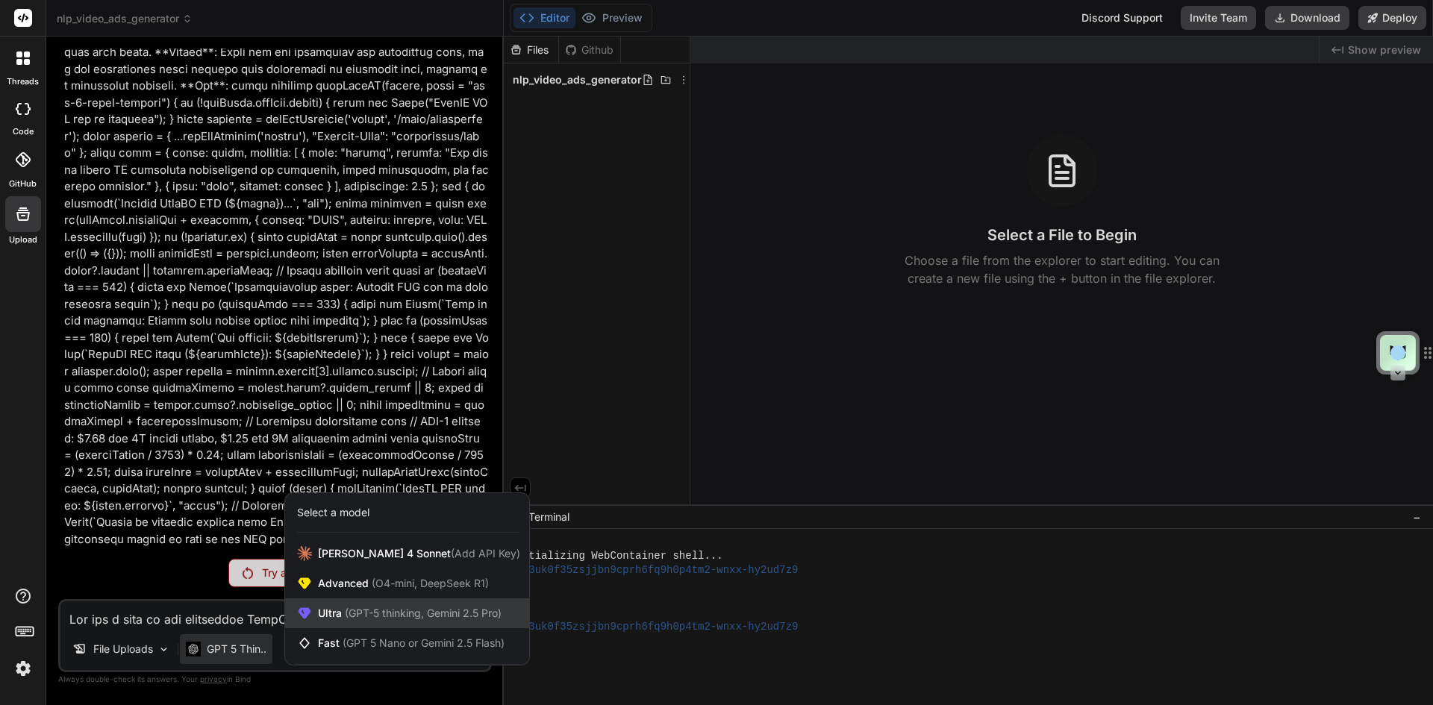
click at [348, 619] on span "(GPT-5 thinking, Gemini 2.5 Pro)" at bounding box center [422, 613] width 160 height 13
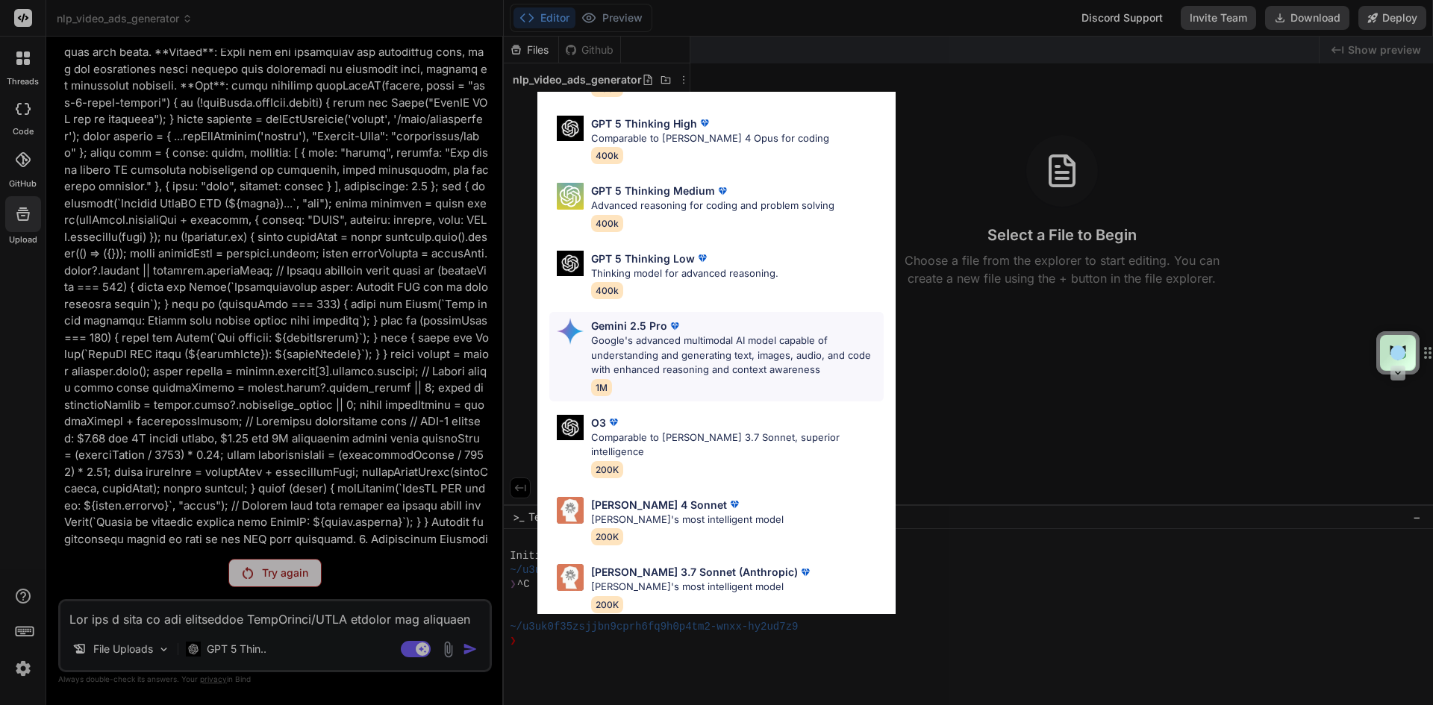
scroll to position [121, 0]
click at [651, 512] on p "[PERSON_NAME]'s most intelligent model" at bounding box center [687, 519] width 193 height 15
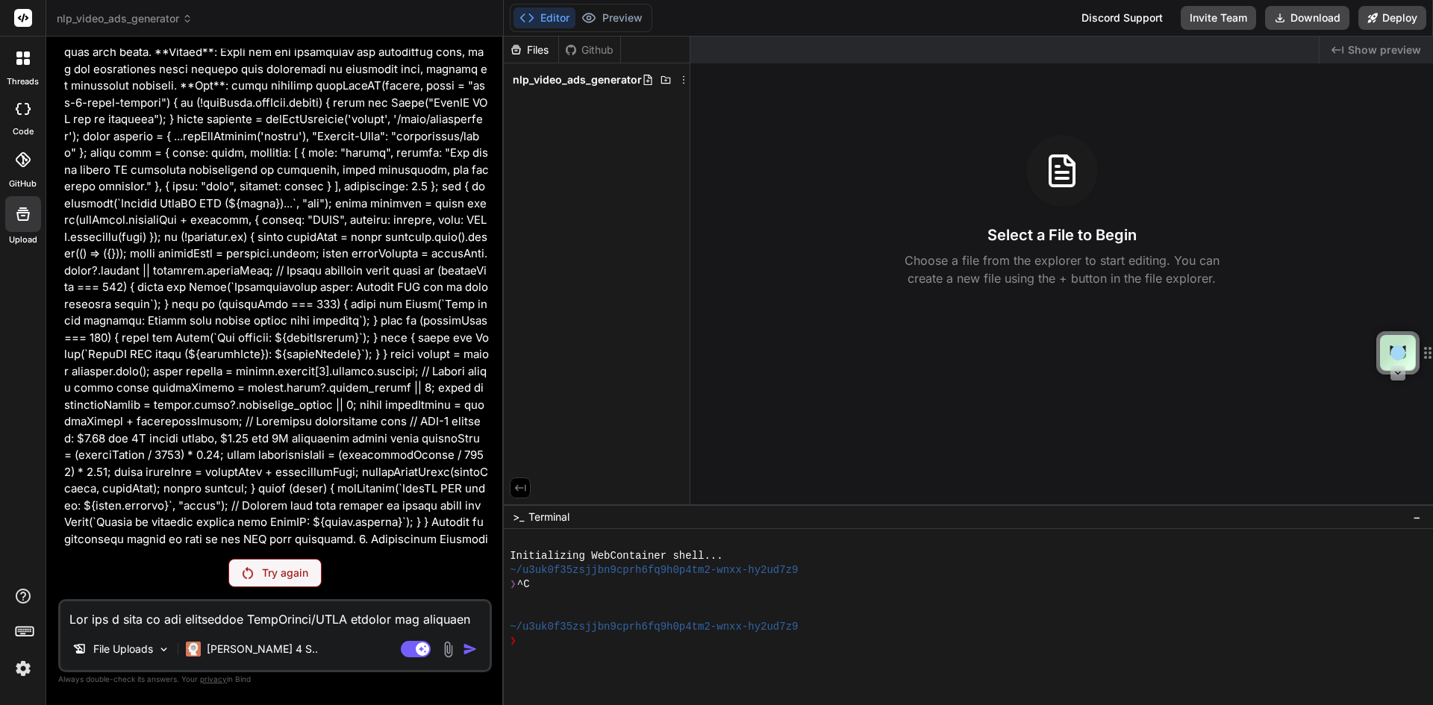
click at [266, 569] on p "Try again" at bounding box center [285, 573] width 46 height 15
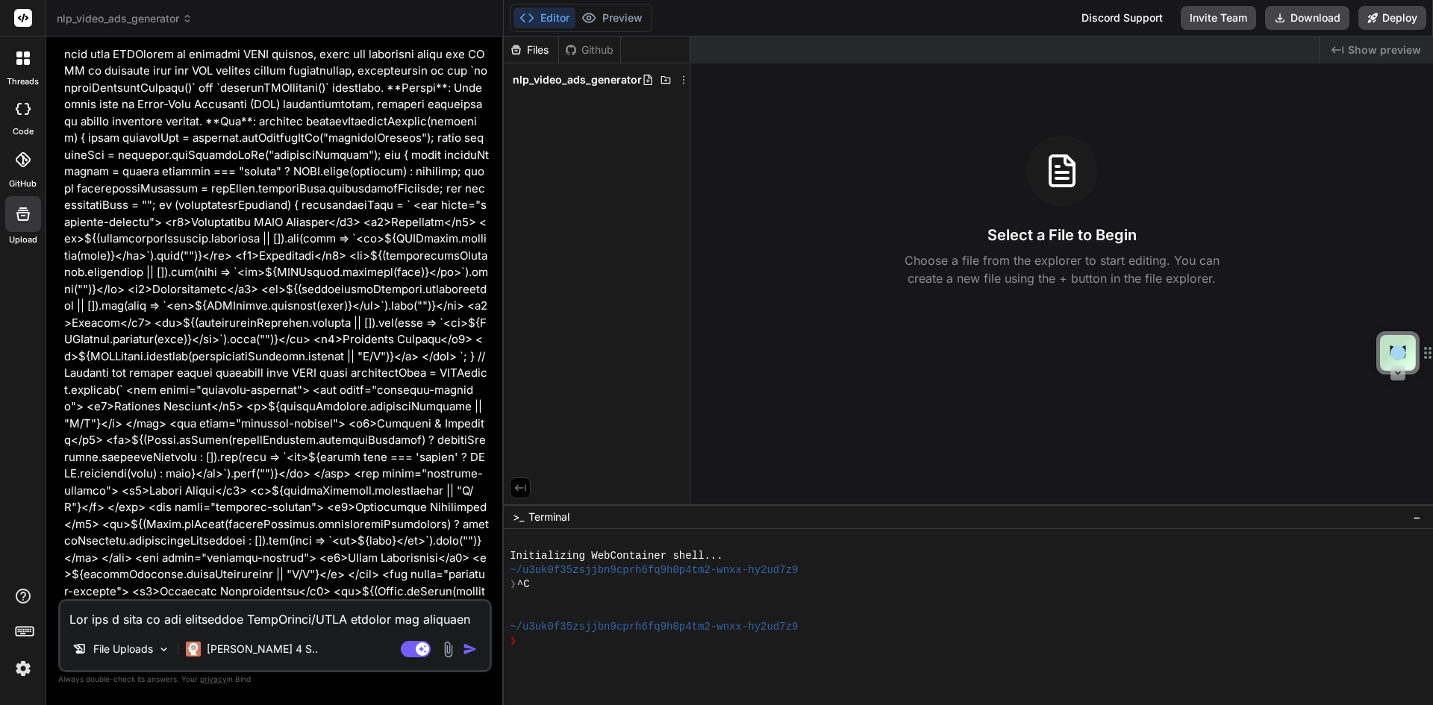
scroll to position [1567, 0]
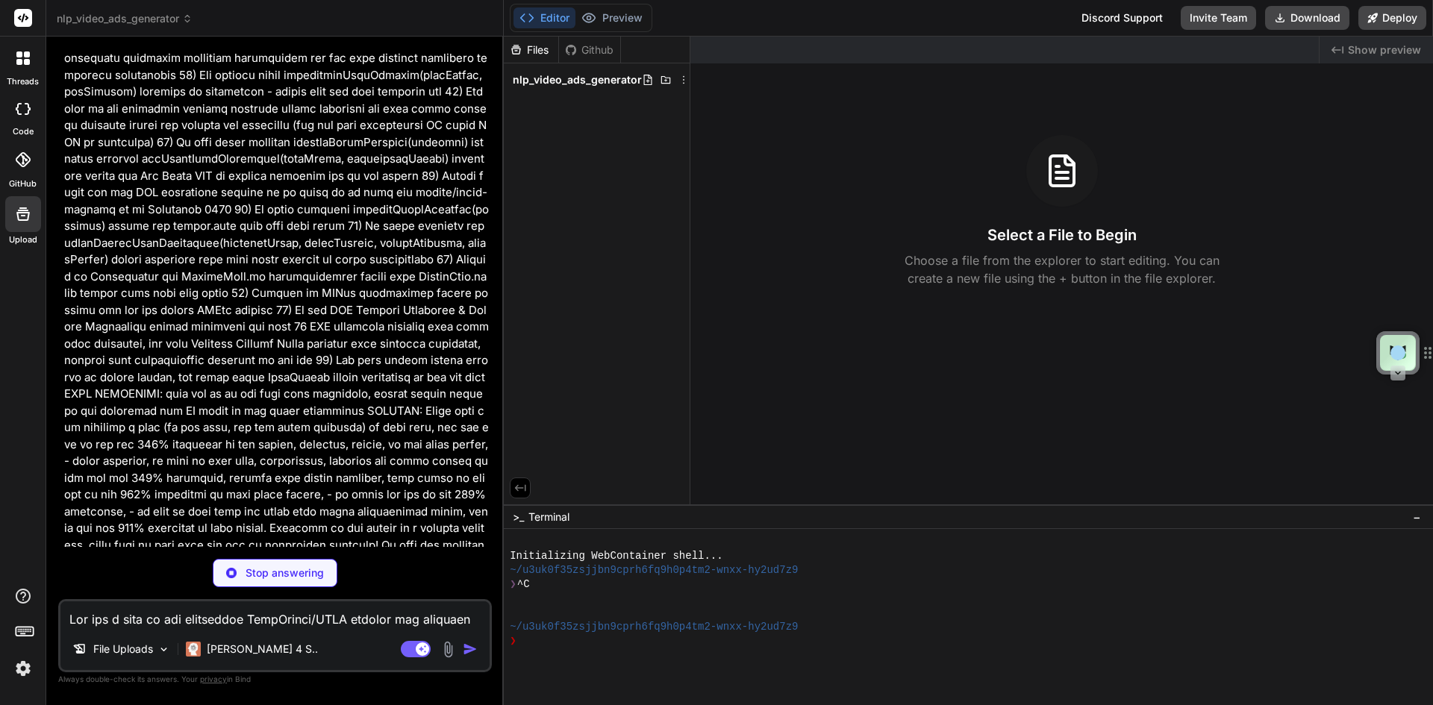
scroll to position [27293, 0]
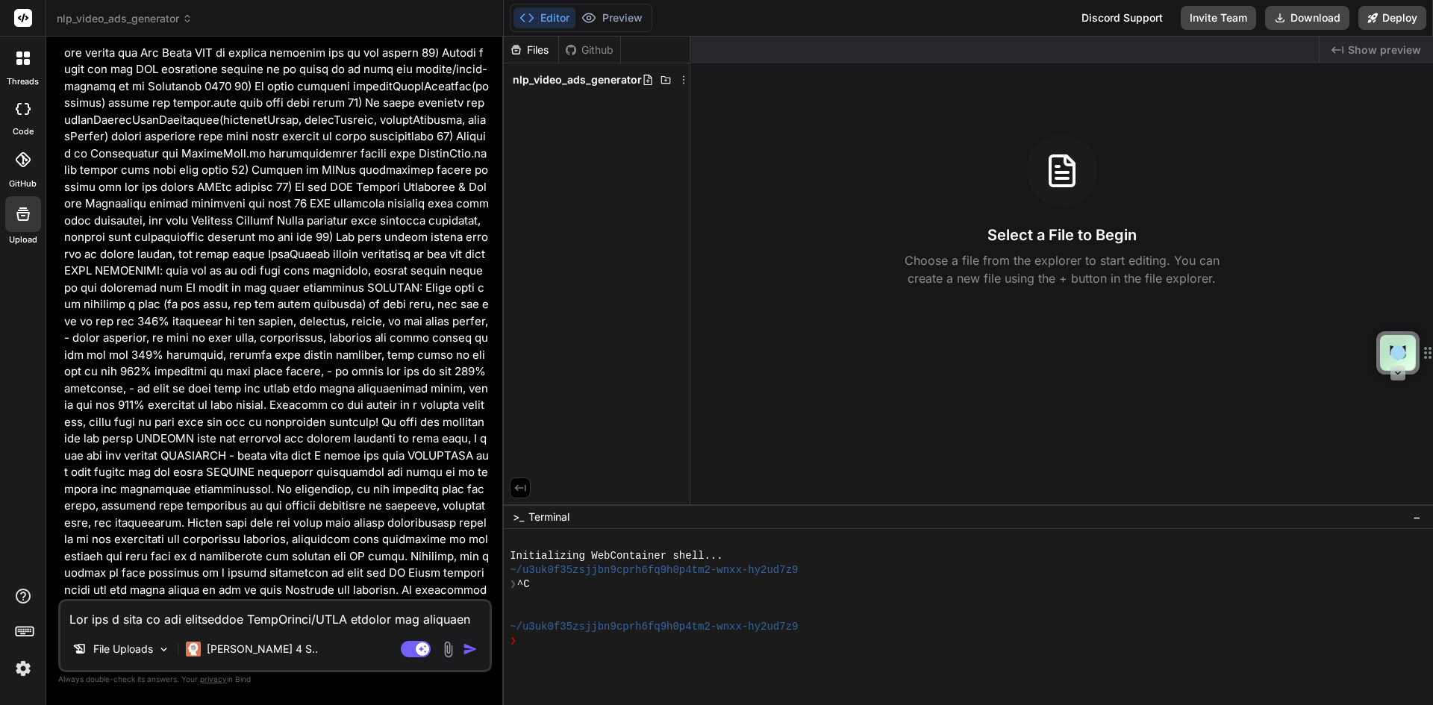
type textarea "x"
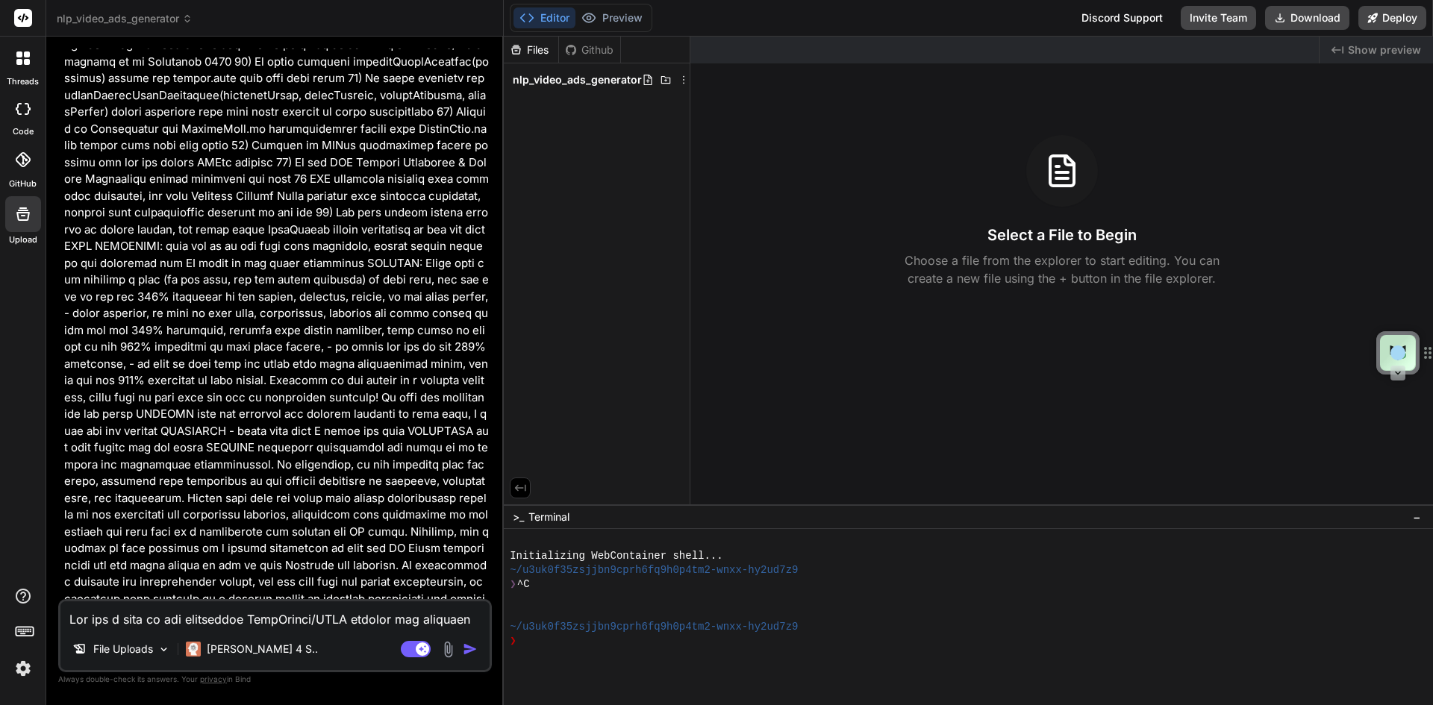
click at [227, 620] on textarea at bounding box center [274, 615] width 429 height 27
type textarea "y"
type textarea "x"
type textarea "ye"
type textarea "x"
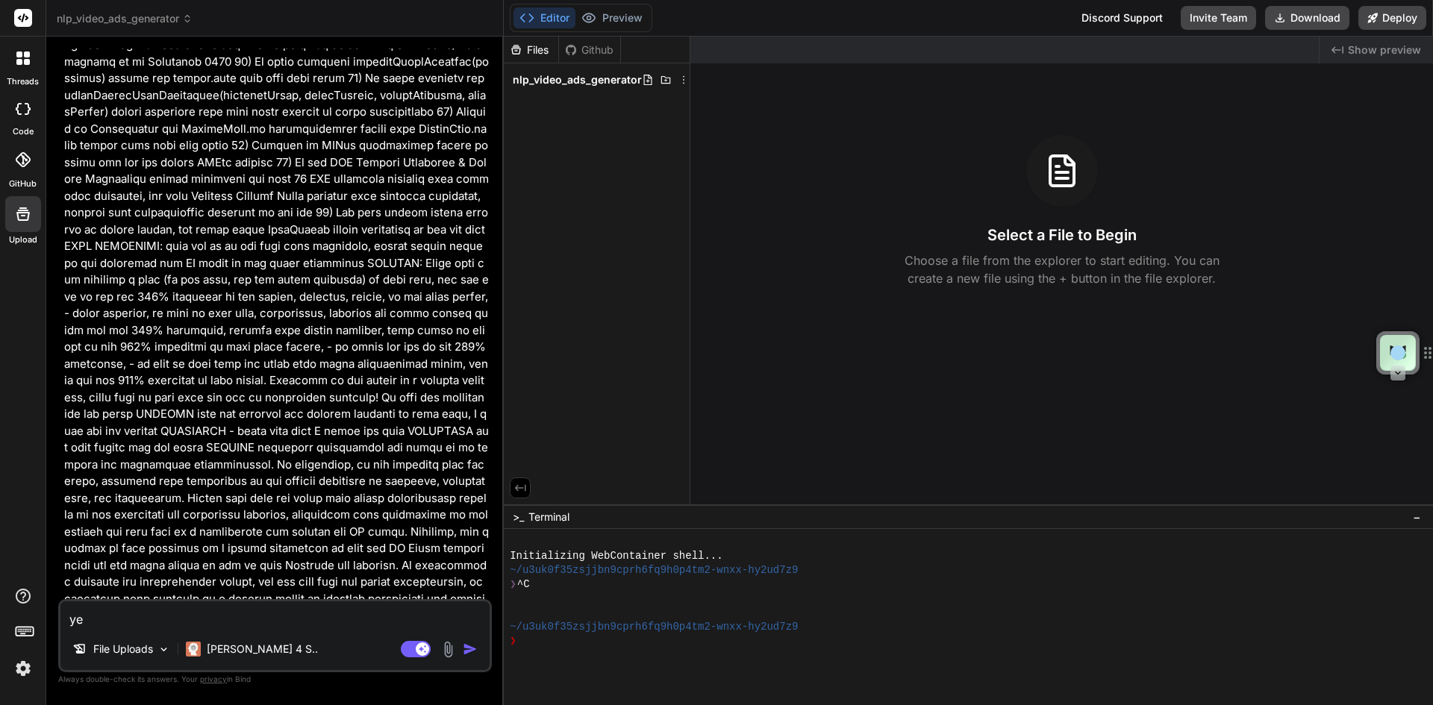
type textarea "yes"
type textarea "x"
type textarea "yes"
type textarea "x"
type textarea "yes p"
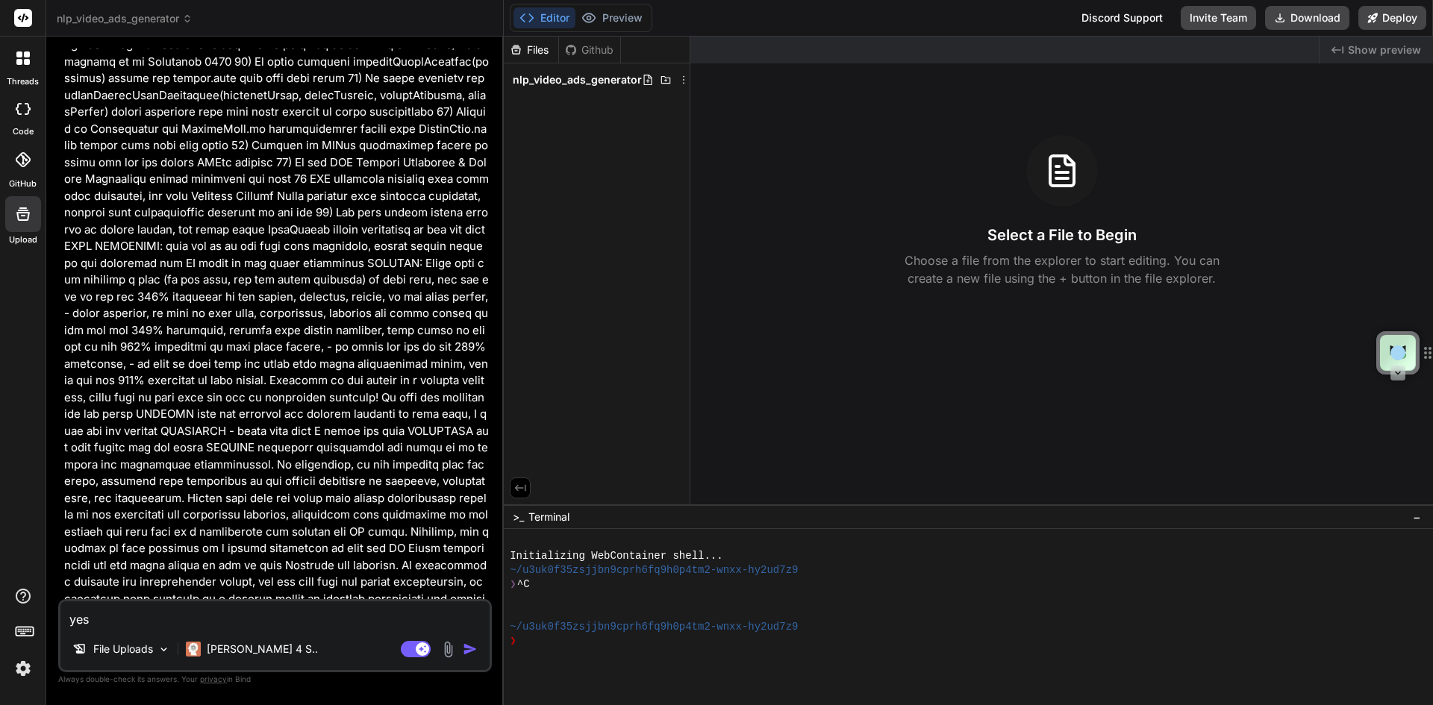
type textarea "x"
type textarea "yes pl"
type textarea "x"
type textarea "yes ple"
type textarea "x"
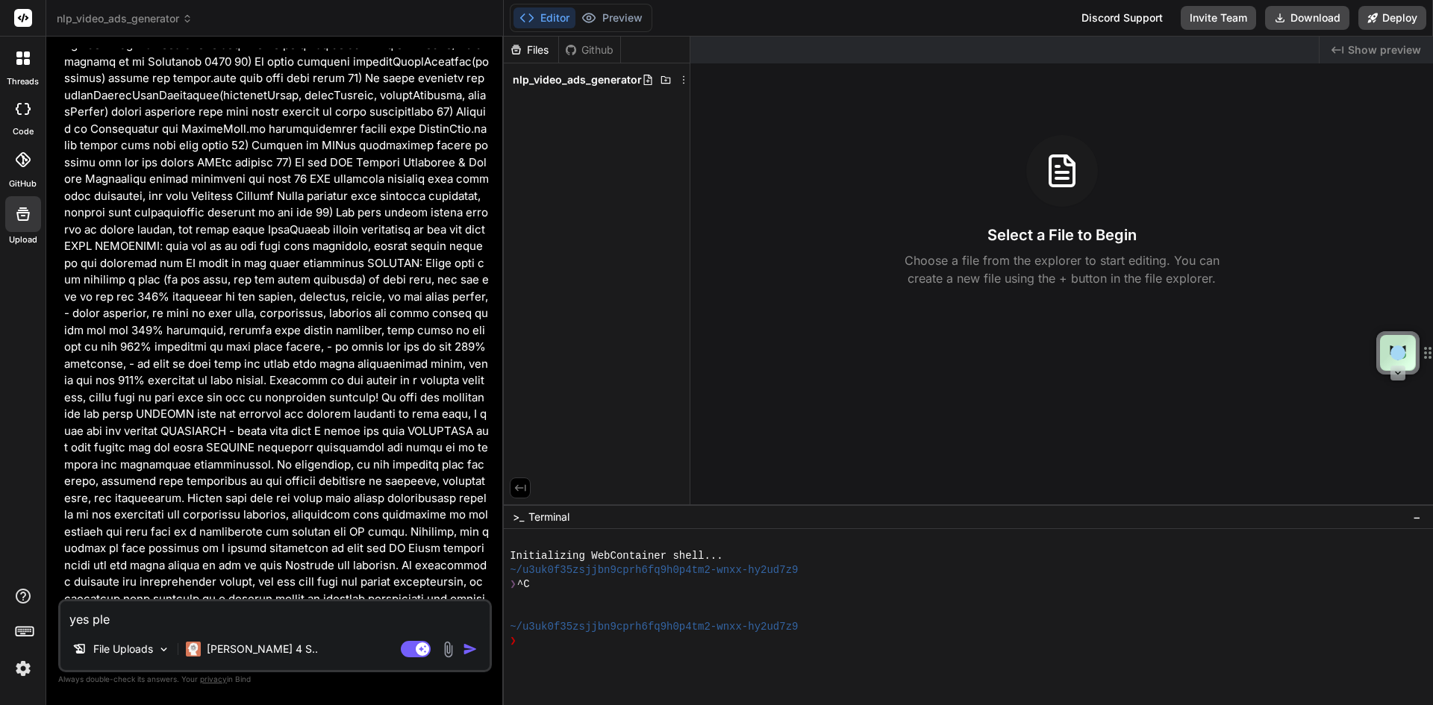
type textarea "yes ples"
type textarea "x"
type textarea "yes plese"
type textarea "x"
type textarea "yes ples"
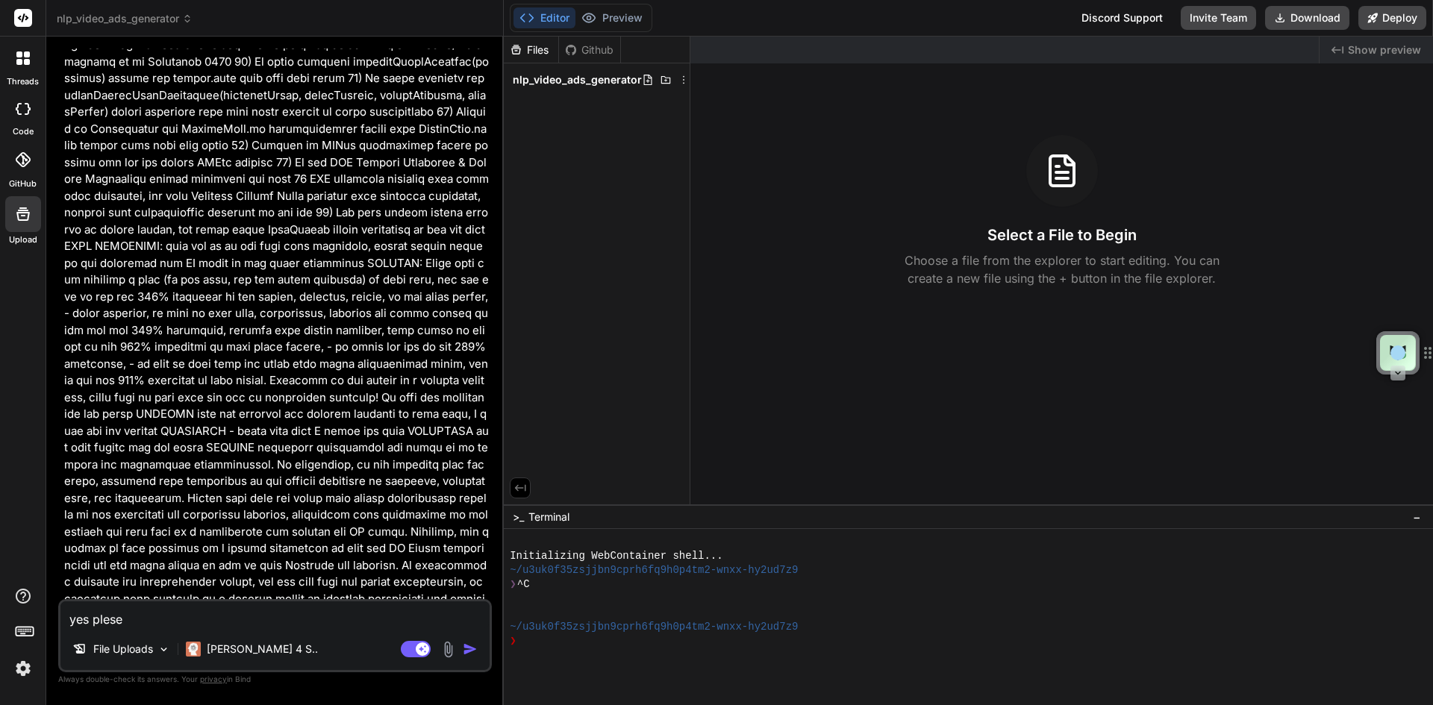
type textarea "x"
type textarea "yes ple"
type textarea "x"
type textarea "yes plea"
type textarea "x"
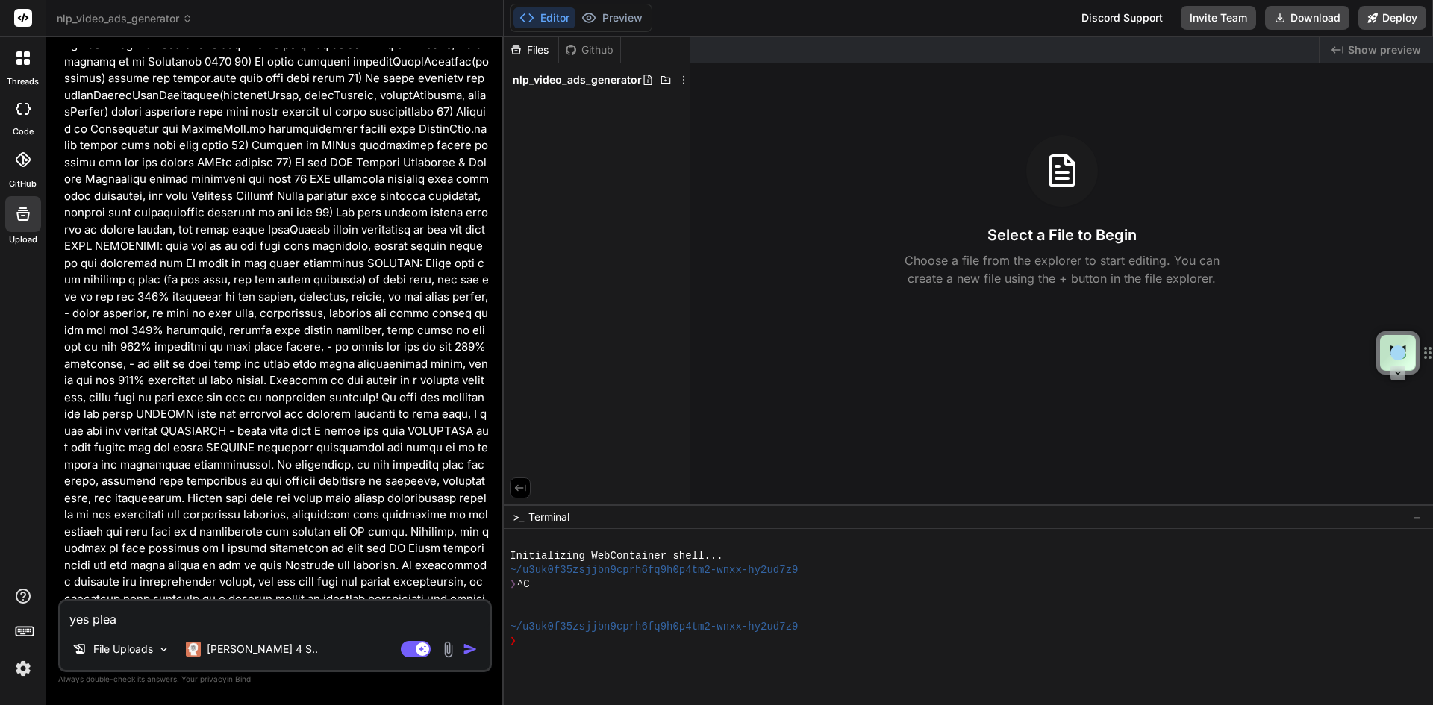
type textarea "yes pleas"
type textarea "x"
type textarea "yes please"
type textarea "x"
type textarea "yes please"
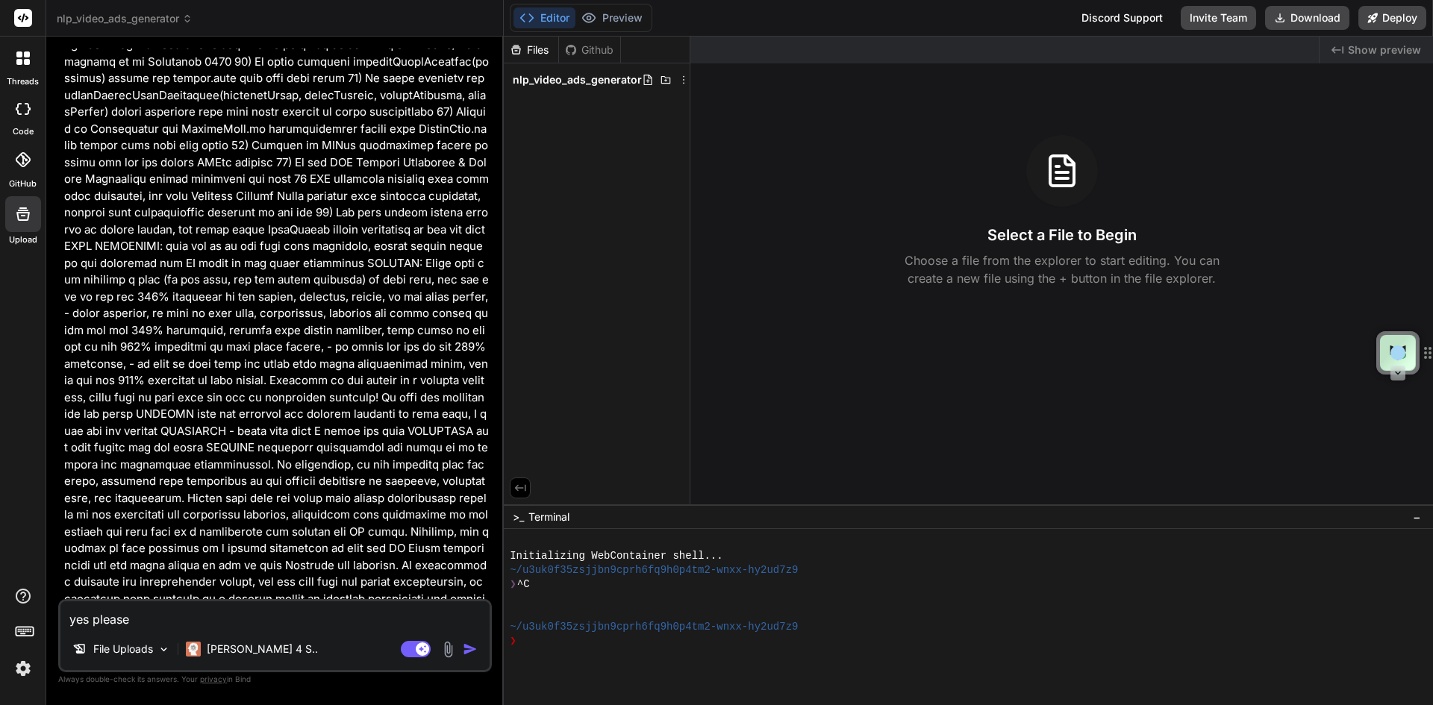
click at [471, 648] on img "button" at bounding box center [470, 649] width 15 height 15
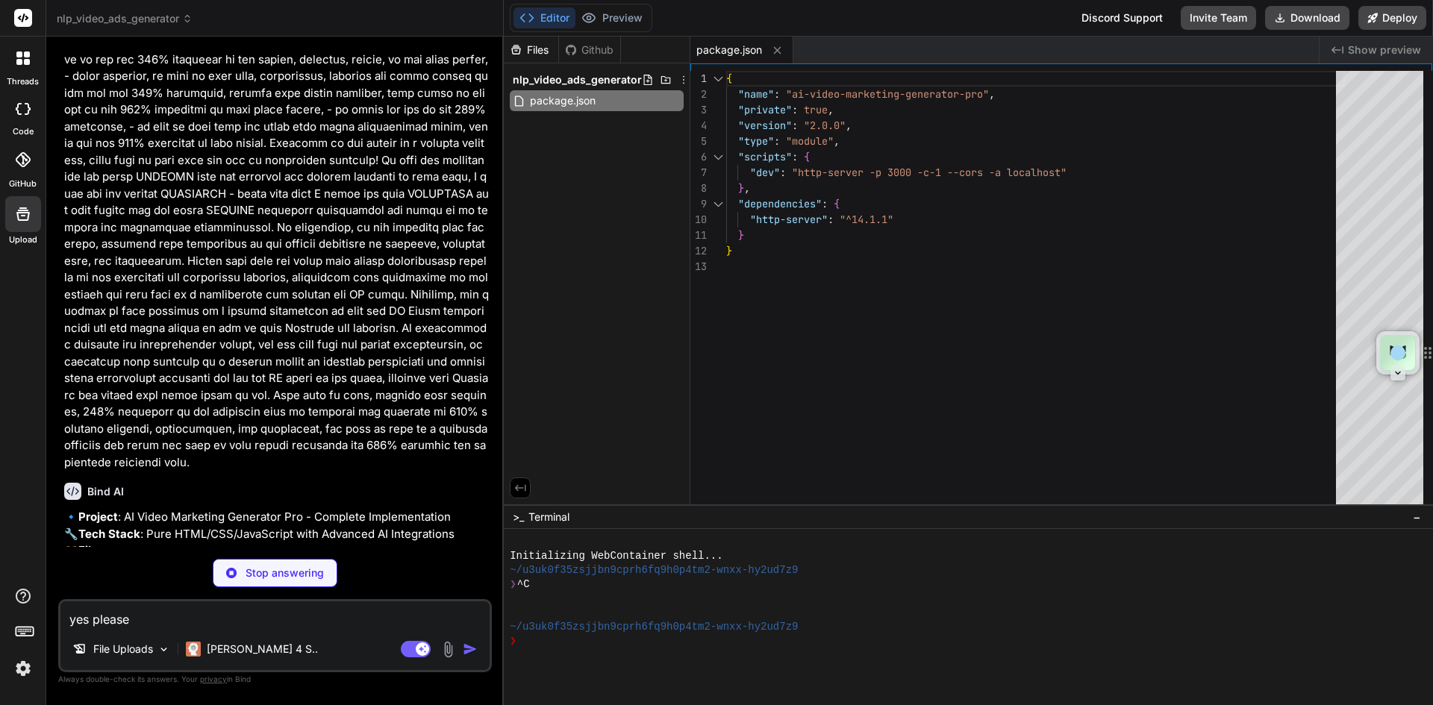
scroll to position [27579, 0]
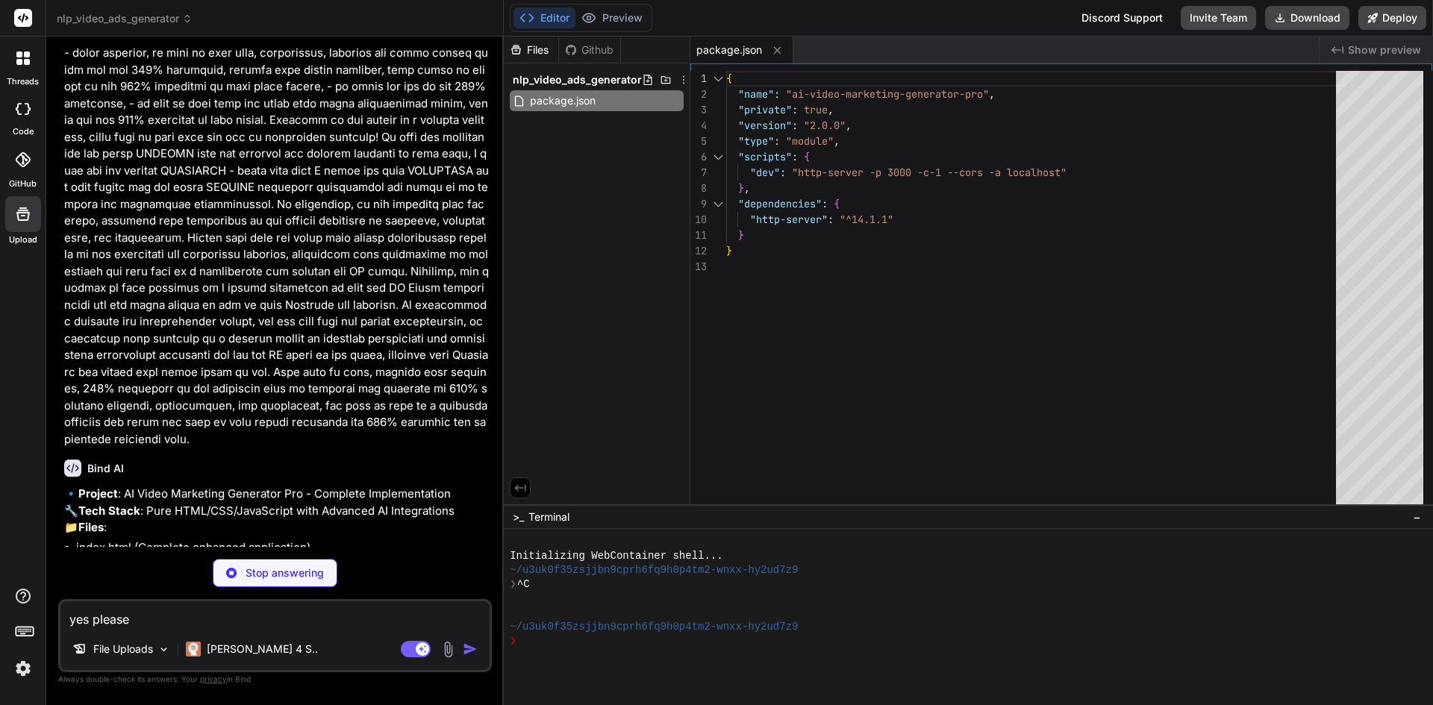
type textarea "x"
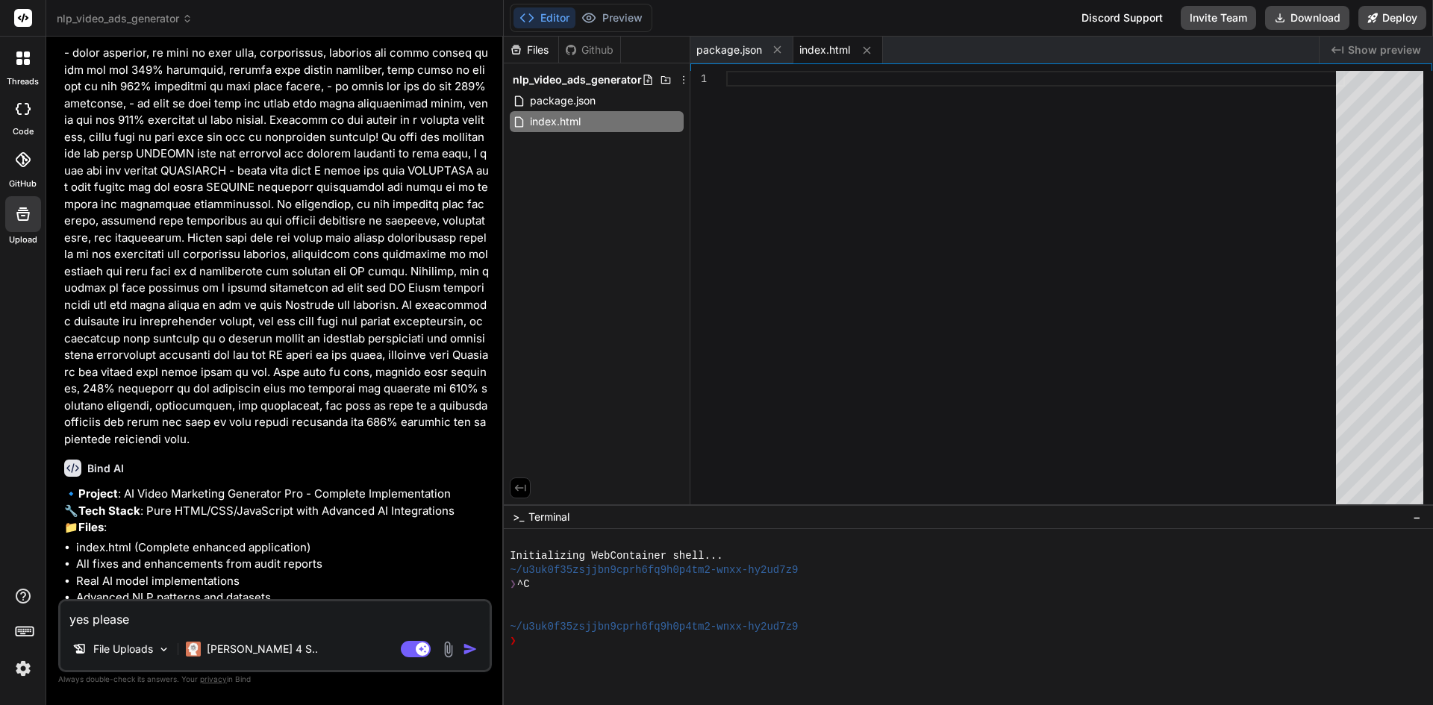
scroll to position [27565, 0]
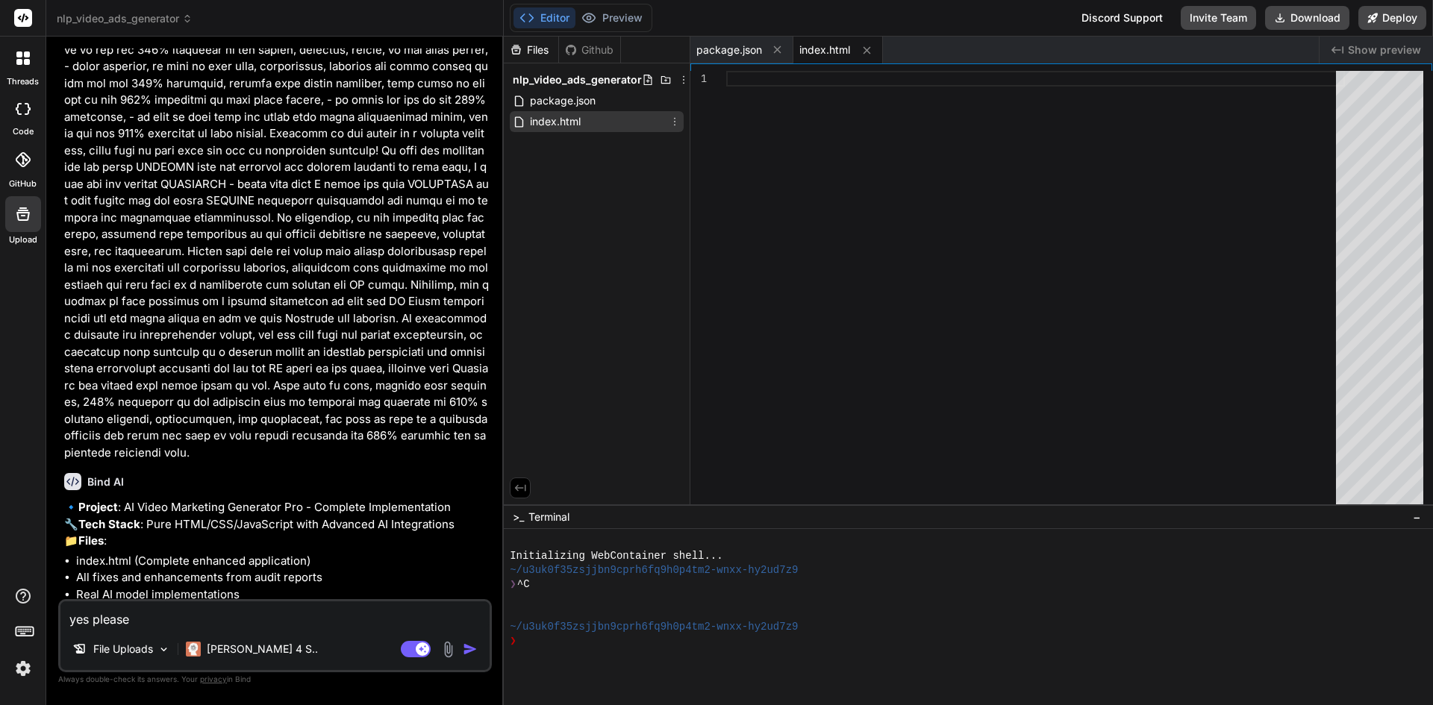
click at [572, 119] on span "index.html" at bounding box center [555, 122] width 54 height 18
click at [817, 52] on span "index.html" at bounding box center [824, 50] width 51 height 15
click at [556, 117] on span "index.html" at bounding box center [555, 122] width 54 height 18
click at [555, 116] on span "index.html" at bounding box center [555, 122] width 54 height 18
click at [224, 623] on textarea "yes please" at bounding box center [274, 615] width 429 height 27
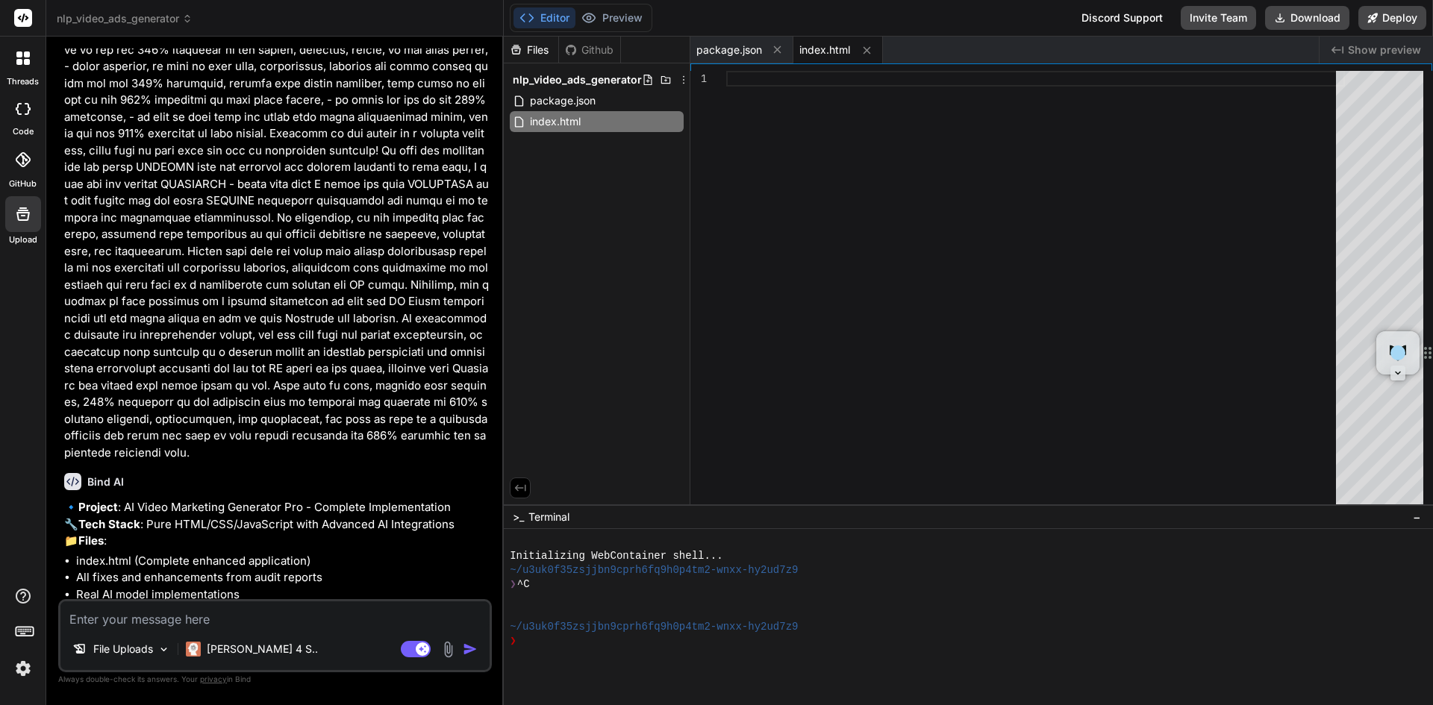
type textarea "c"
type textarea "x"
type textarea "co"
type textarea "x"
type textarea "con"
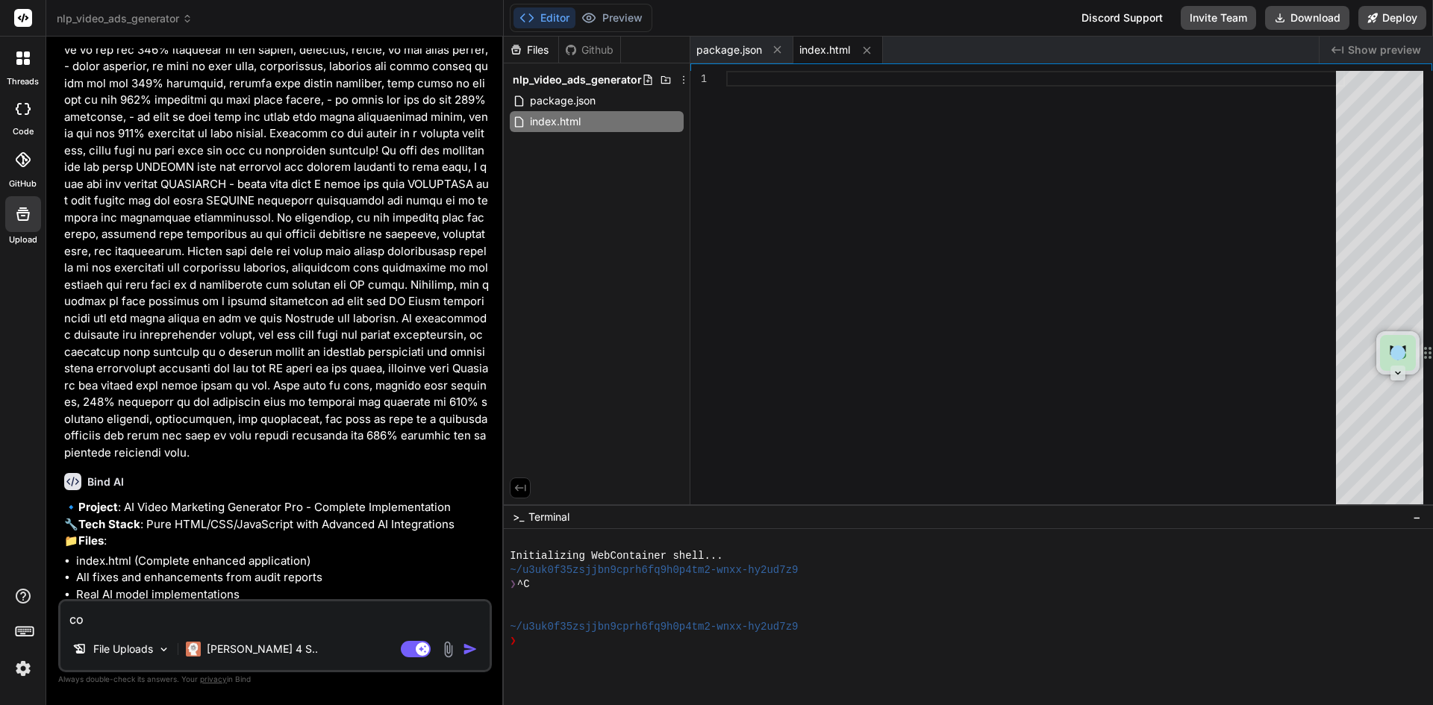
type textarea "x"
type textarea "cont"
type textarea "x"
type textarea "conti"
type textarea "x"
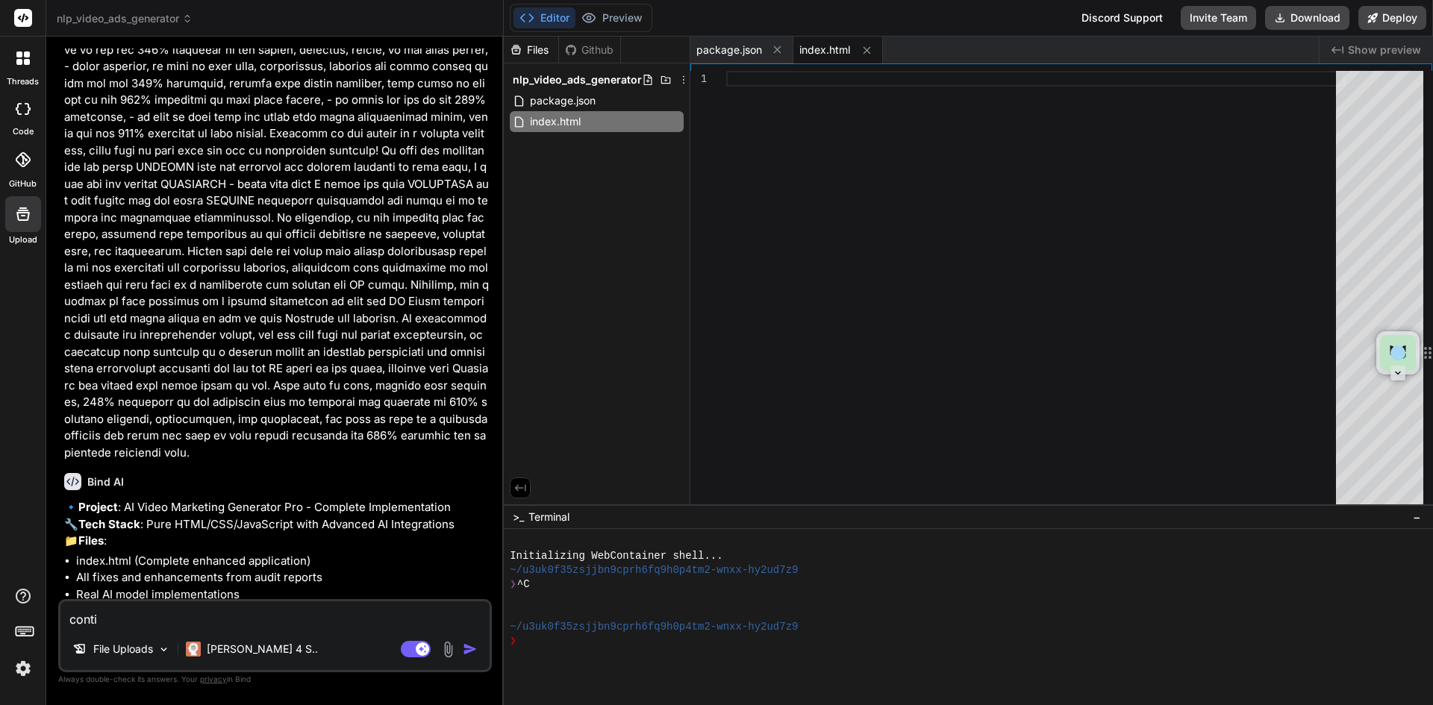
type textarea "contin"
type textarea "x"
type textarea "continui"
type textarea "x"
type textarea "continu"
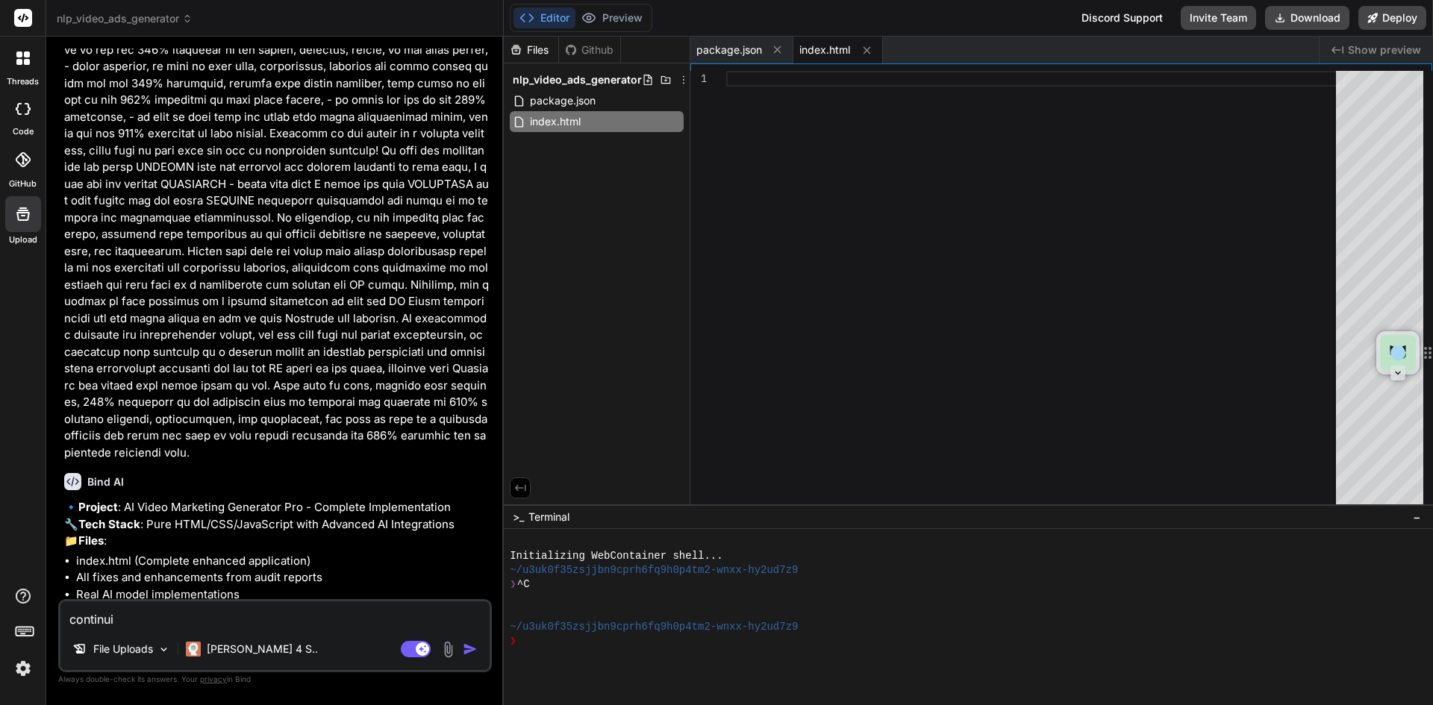
type textarea "x"
type textarea "continue"
type textarea "x"
type textarea "continue"
click at [469, 650] on img "button" at bounding box center [470, 649] width 15 height 15
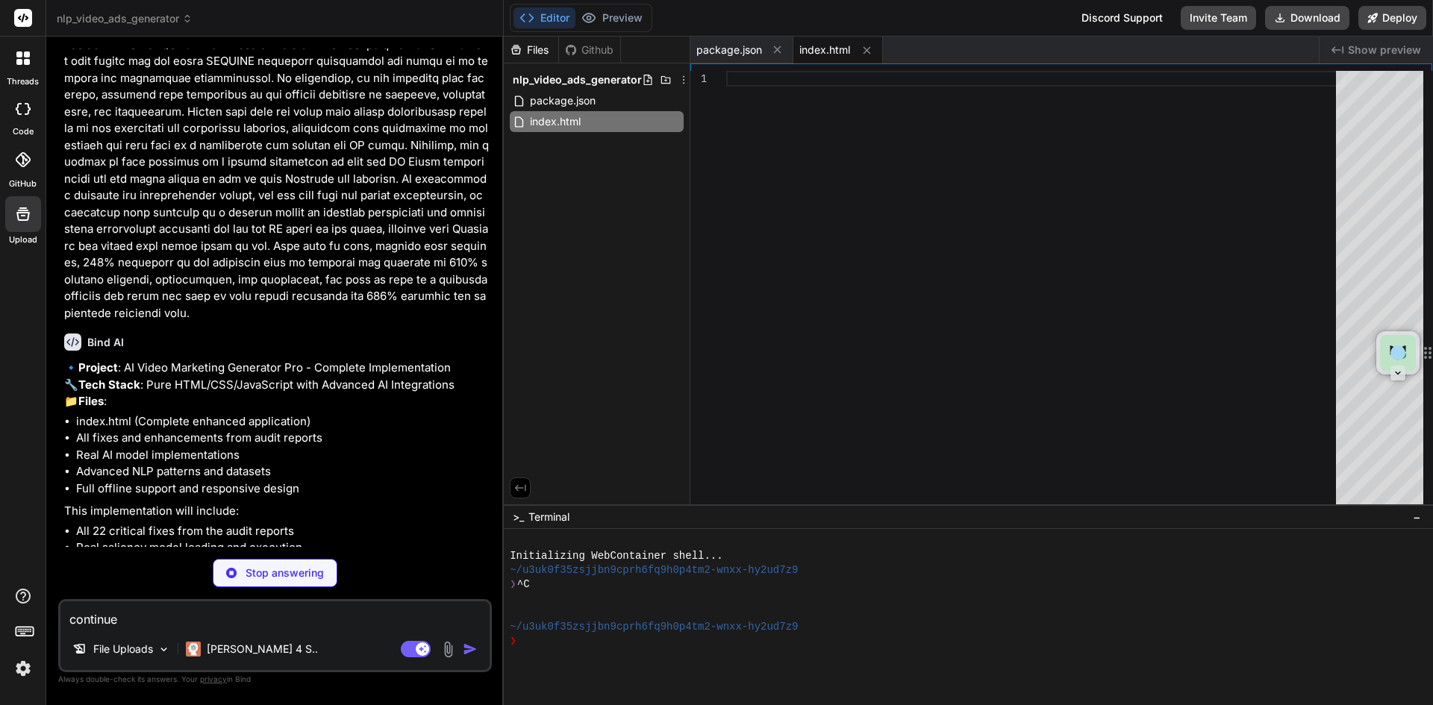
scroll to position [27720, 0]
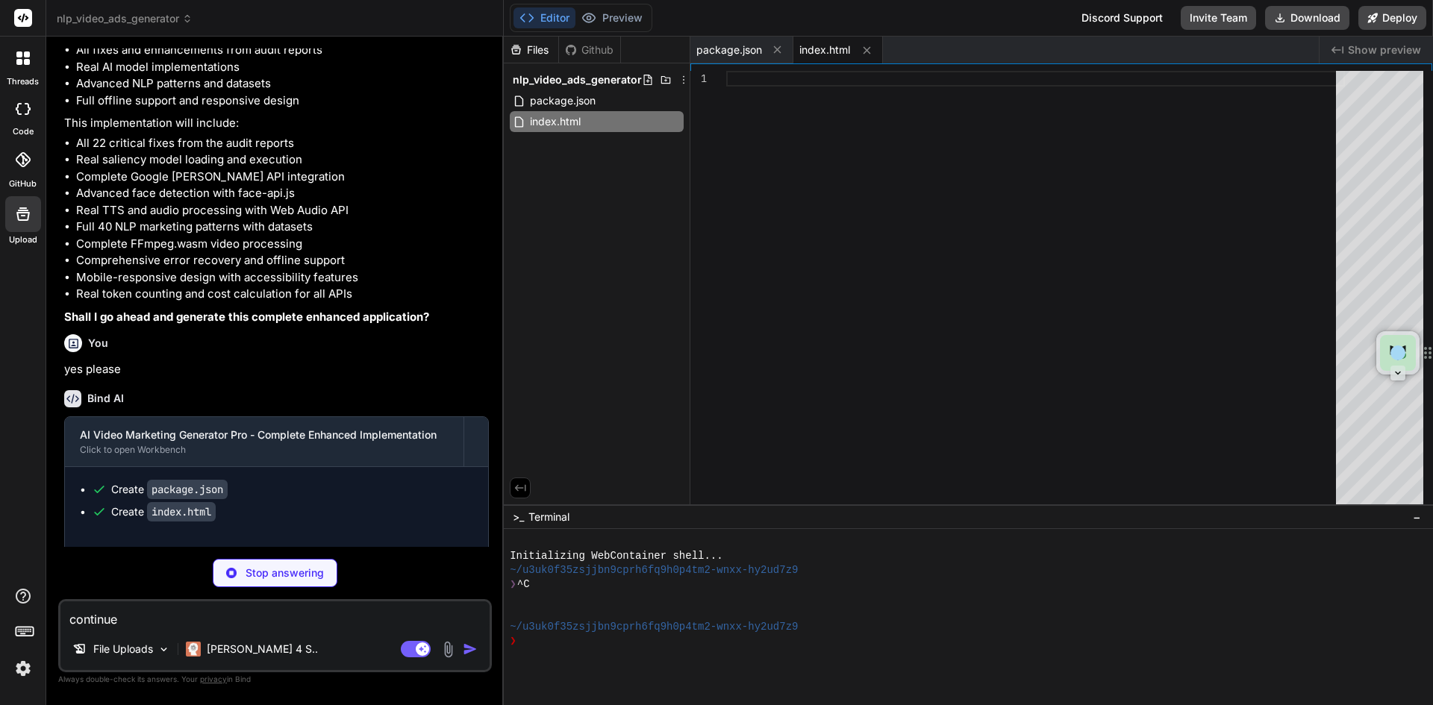
scroll to position [27944, 0]
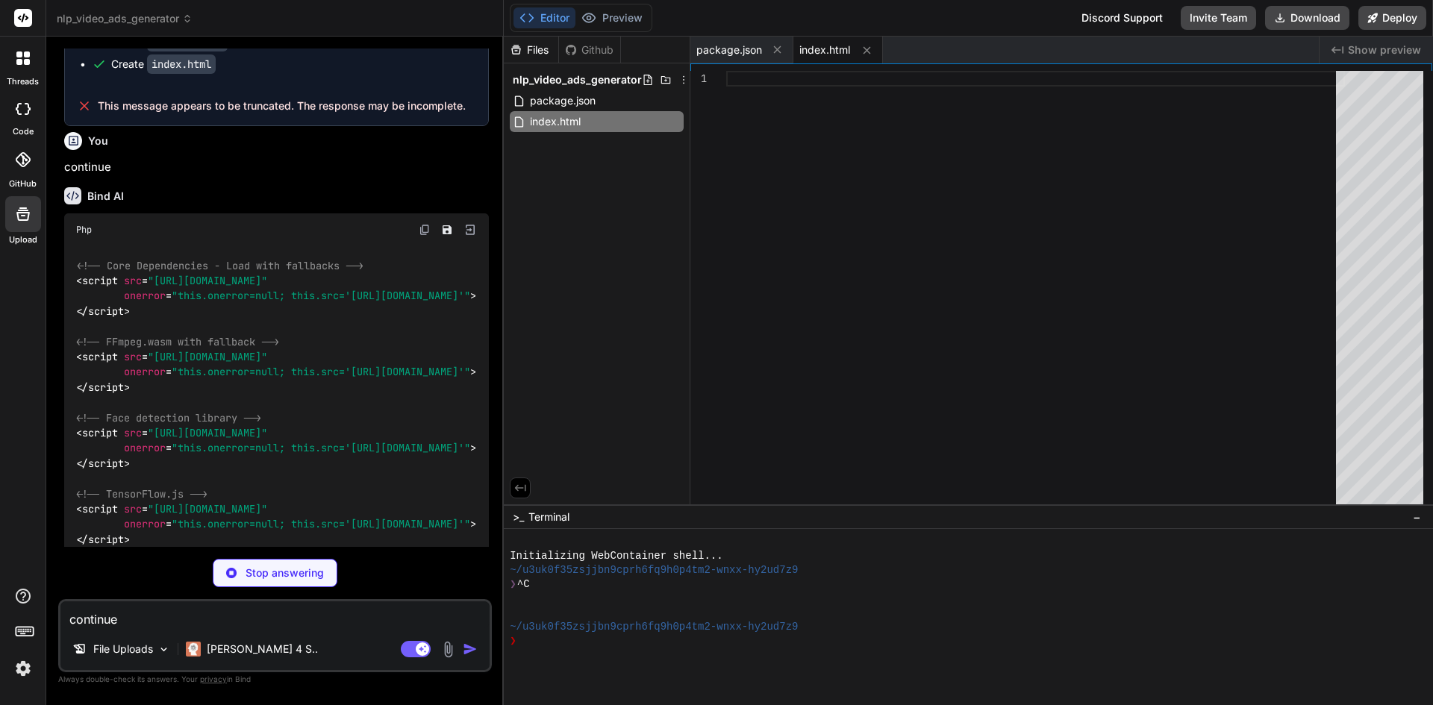
scroll to position [28690, 0]
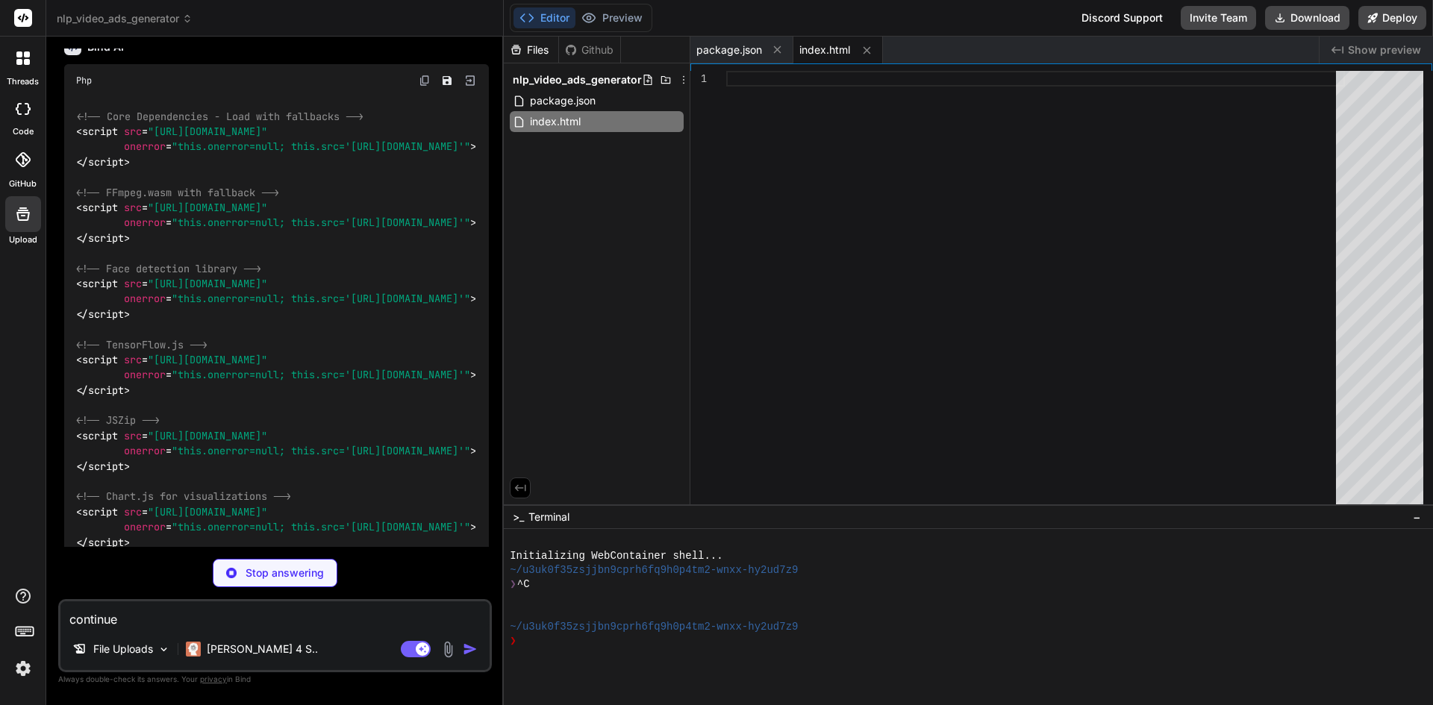
type textarea "x"
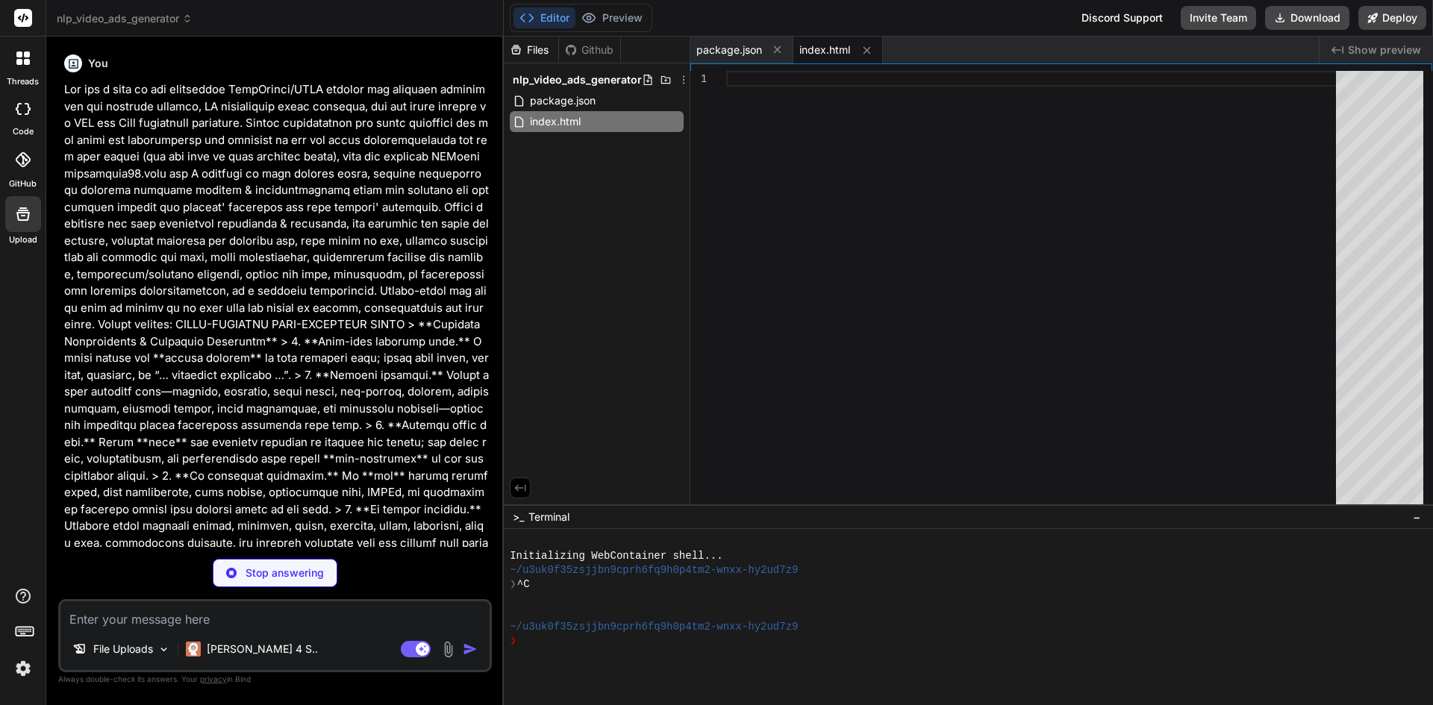
type textarea "x"
